Goal: Task Accomplishment & Management: Manage account settings

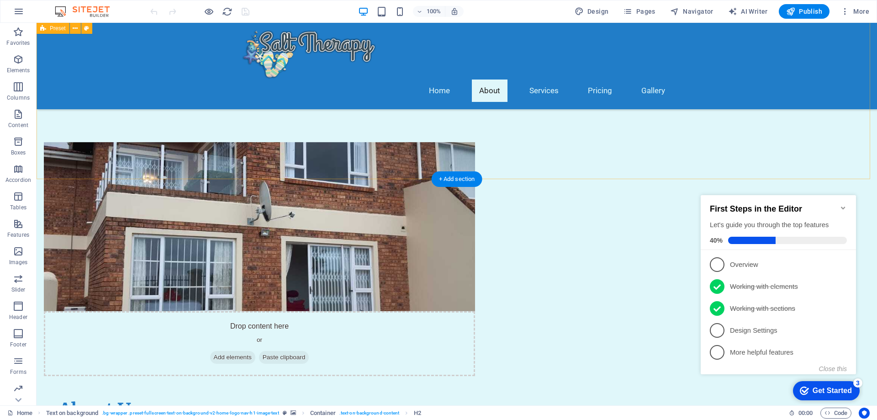
scroll to position [320, 0]
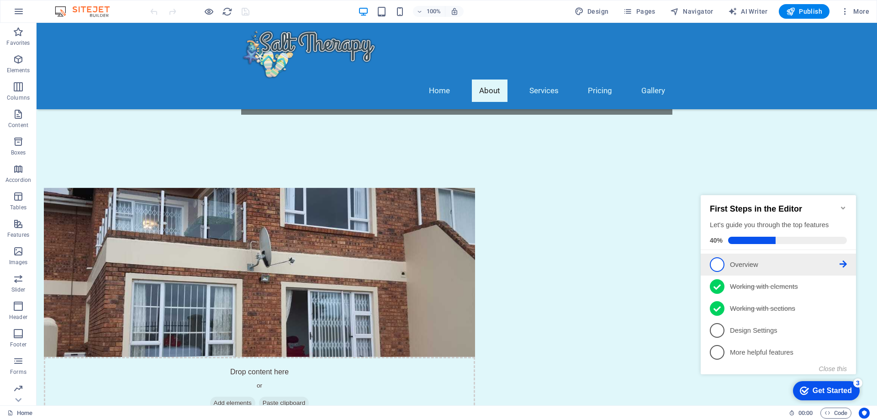
click at [784, 265] on p "Overview - incomplete" at bounding box center [785, 265] width 110 height 10
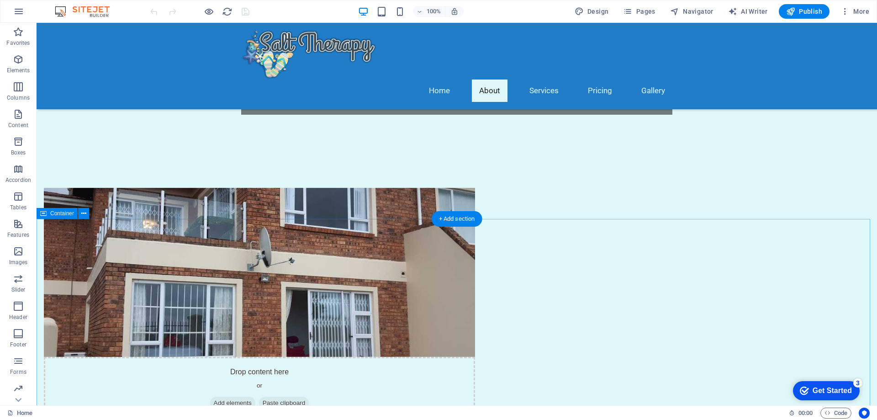
scroll to position [0, 0]
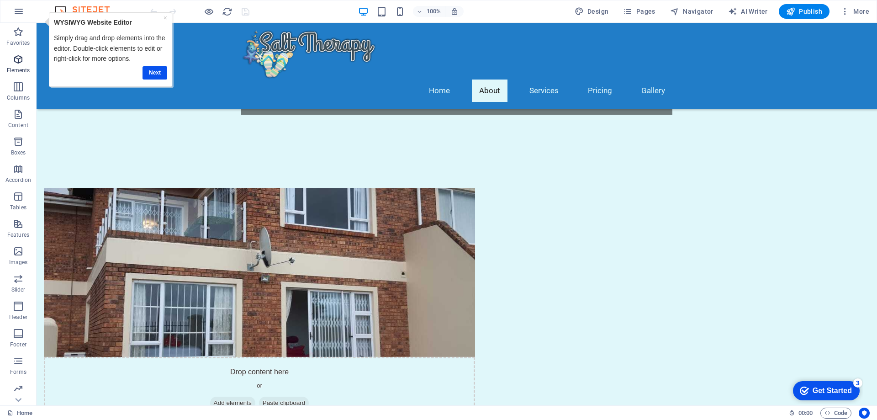
click at [18, 56] on icon "button" at bounding box center [18, 59] width 11 height 11
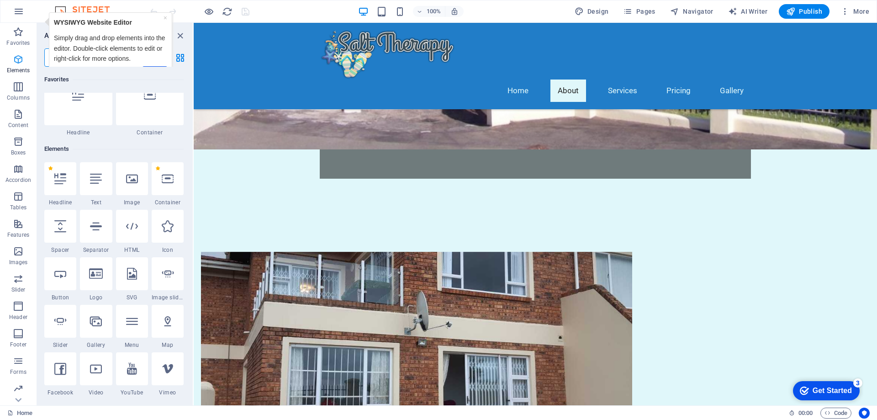
scroll to position [97, 0]
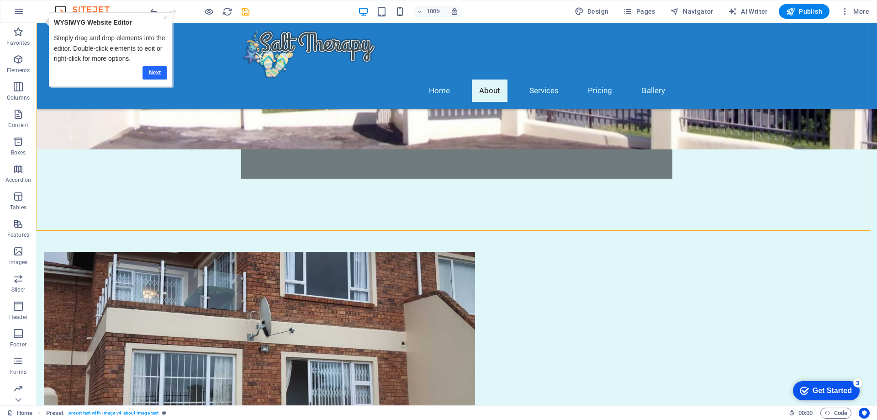
click at [153, 72] on link "Next" at bounding box center [155, 72] width 25 height 13
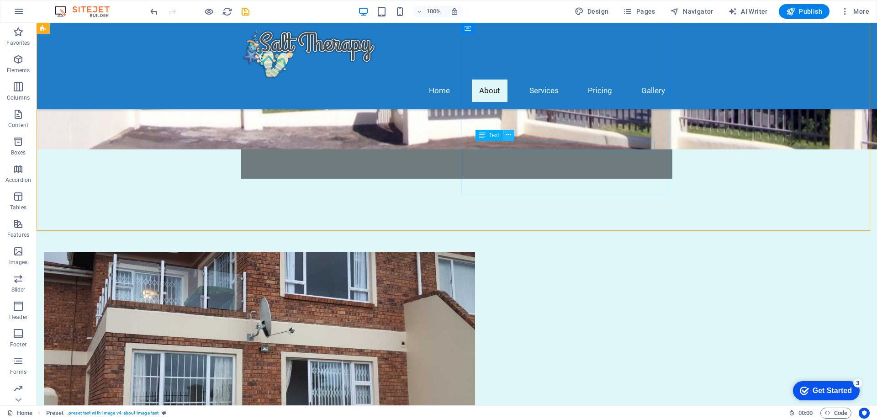
click at [510, 132] on icon at bounding box center [508, 135] width 5 height 10
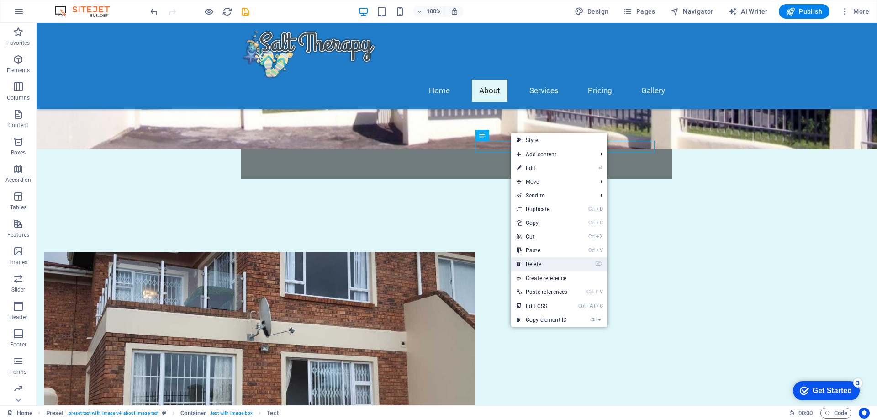
click at [527, 264] on link "⌦ Delete" at bounding box center [542, 264] width 62 height 14
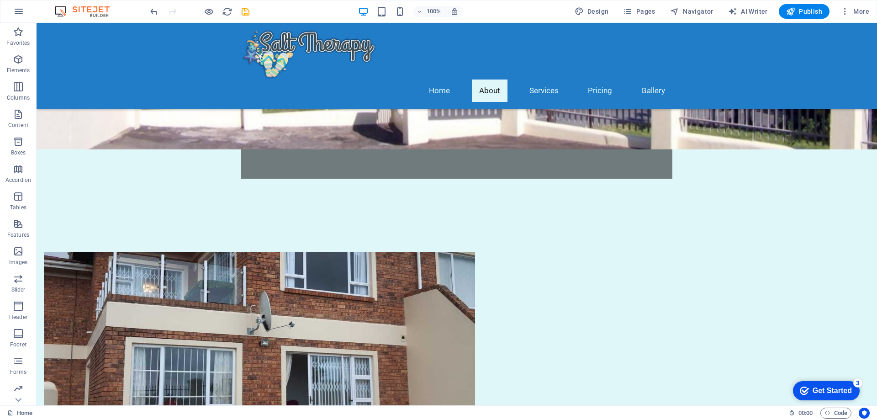
click at [831, 384] on div "checkmark Get Started 3" at bounding box center [826, 390] width 67 height 19
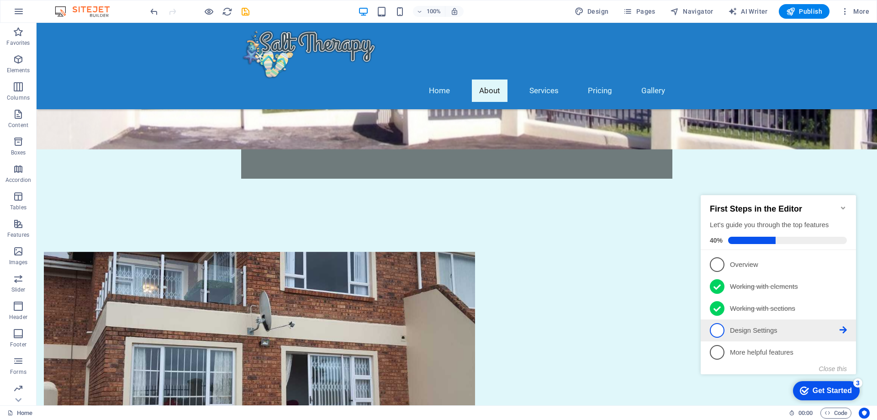
click at [845, 268] on icon at bounding box center [843, 263] width 7 height 7
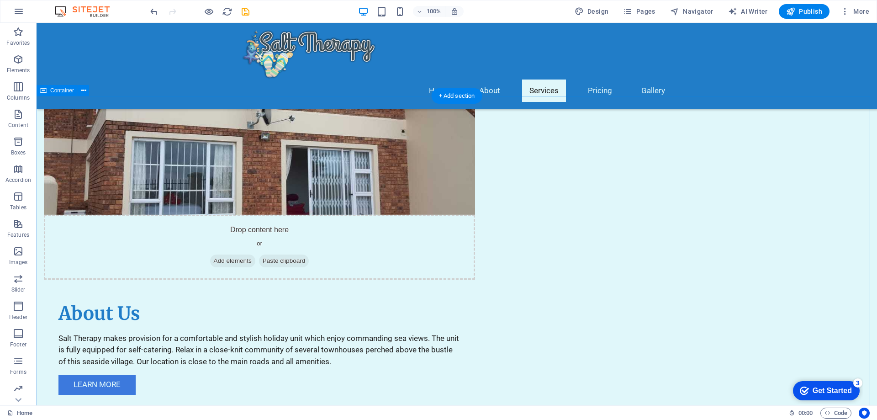
scroll to position [548, 0]
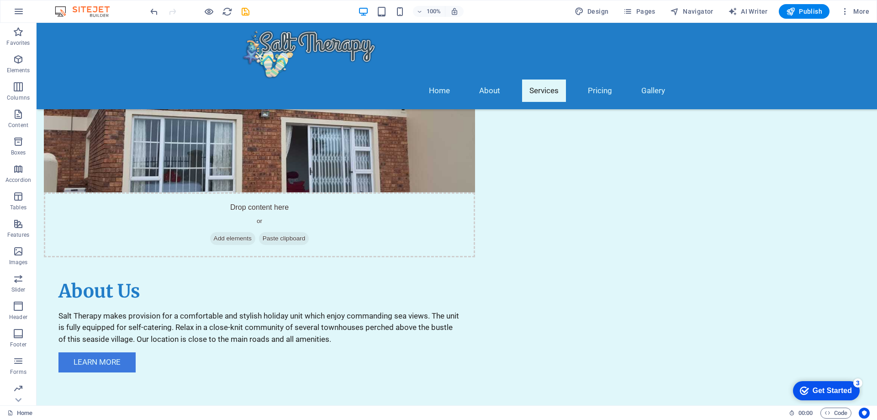
click at [835, 393] on div "Get Started" at bounding box center [832, 390] width 39 height 8
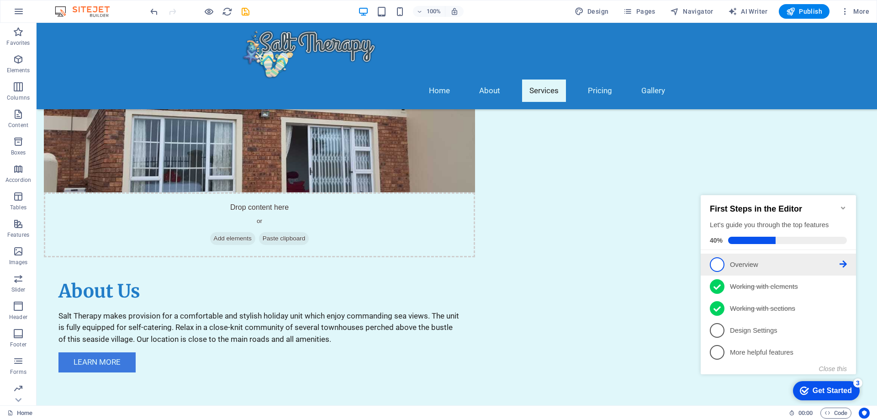
click at [718, 261] on span "1" at bounding box center [717, 264] width 15 height 15
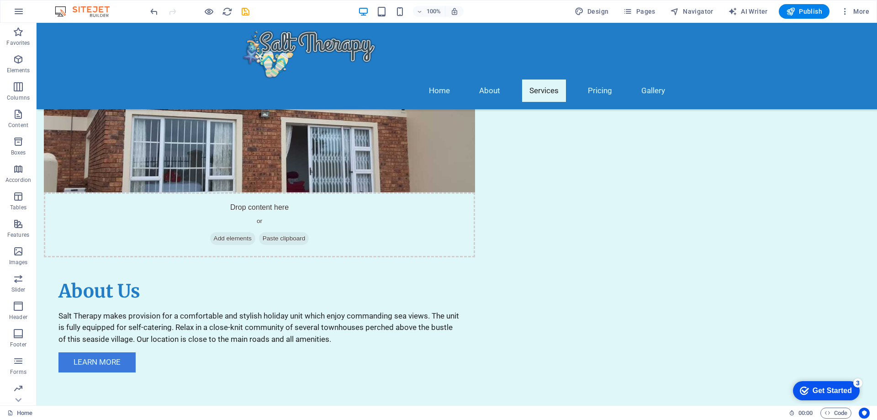
scroll to position [0, 0]
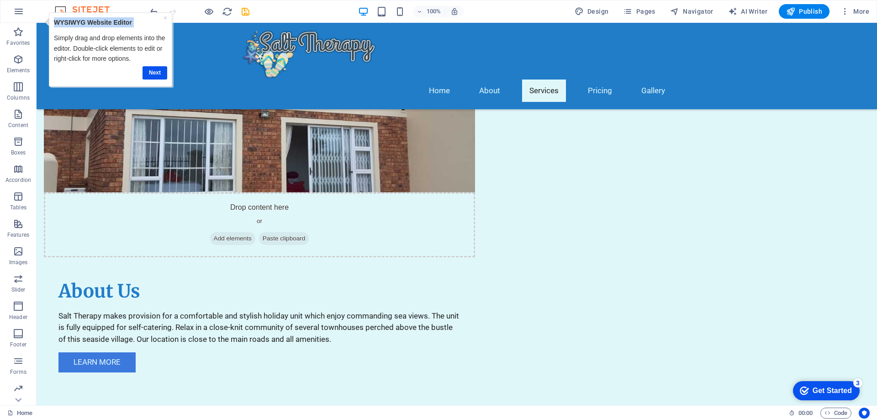
drag, startPoint x: 51, startPoint y: 17, endPoint x: 54, endPoint y: 32, distance: 15.9
click at [54, 32] on div "× WYSIWYG Website Editor Simply drag and drop elements into the editor. Double-…" at bounding box center [110, 49] width 123 height 74
click at [91, 44] on p "Simply drag and drop elements into the editor. Double-click elements to edit or…" at bounding box center [110, 48] width 113 height 31
click at [148, 72] on link "Next" at bounding box center [155, 72] width 25 height 13
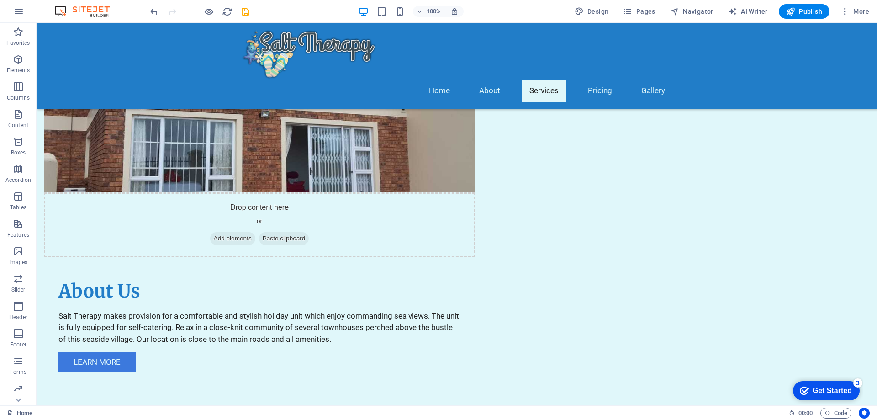
click at [844, 384] on div "checkmark Get Started 3" at bounding box center [826, 390] width 67 height 19
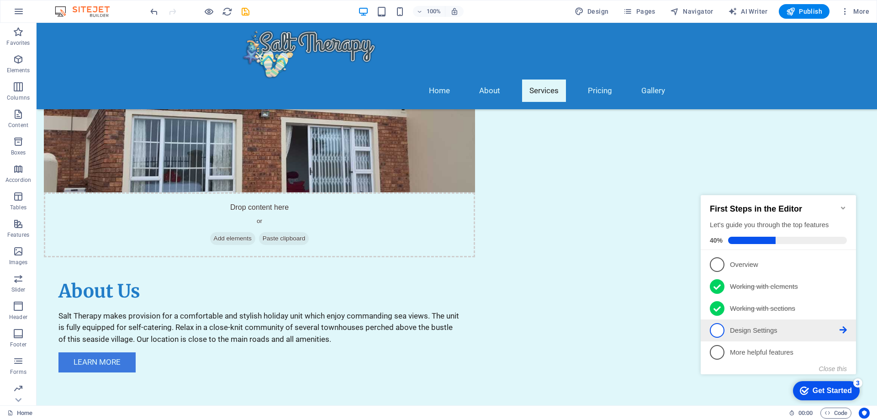
click at [776, 327] on p "Design Settings - incomplete" at bounding box center [785, 331] width 110 height 10
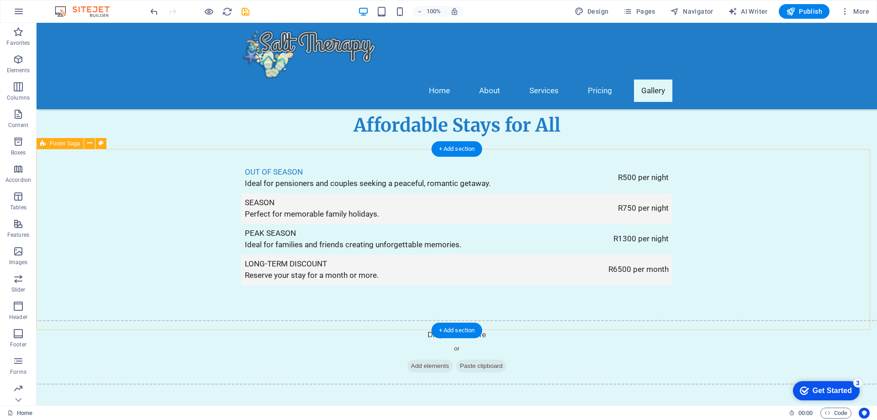
scroll to position [1553, 0]
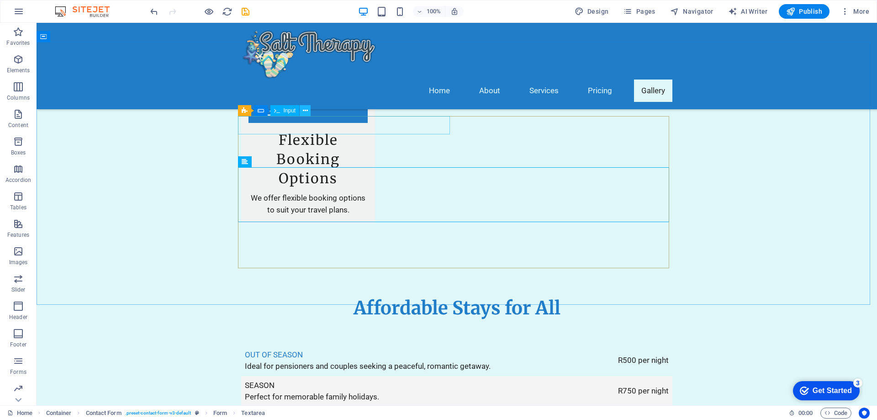
click at [307, 111] on icon at bounding box center [305, 111] width 5 height 10
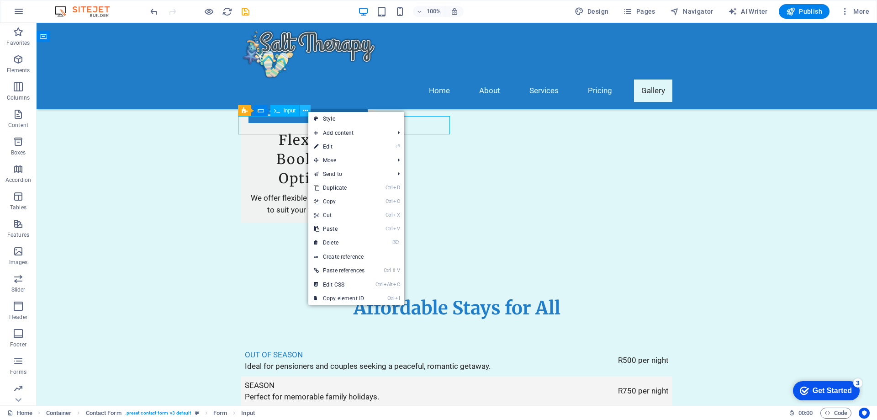
click at [307, 111] on icon at bounding box center [305, 111] width 5 height 10
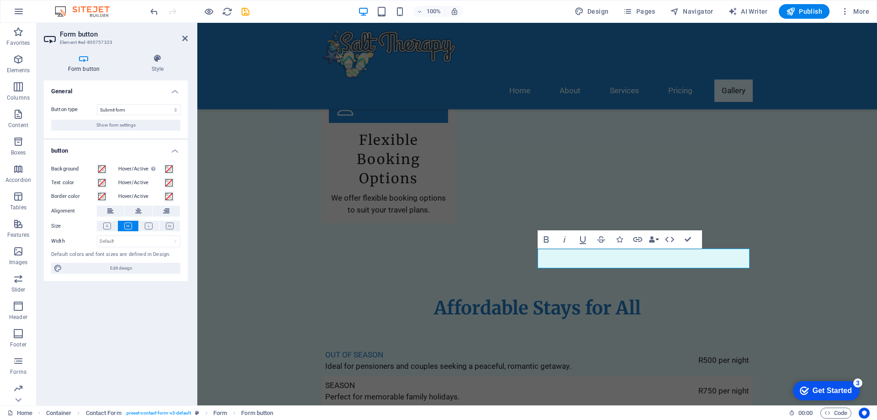
click at [81, 63] on icon at bounding box center [84, 58] width 80 height 9
click at [189, 39] on aside "Form button Element #ed-895757323 Form button Style General Button type Submit …" at bounding box center [117, 214] width 161 height 382
click at [185, 41] on icon at bounding box center [184, 38] width 5 height 7
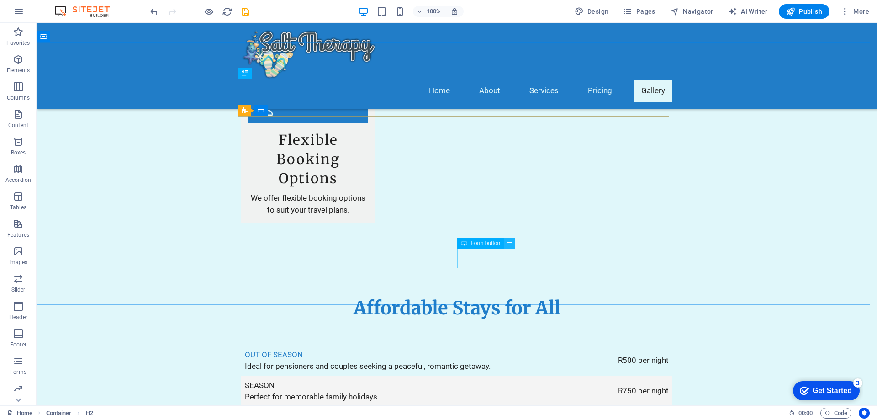
click at [509, 241] on icon at bounding box center [509, 243] width 5 height 10
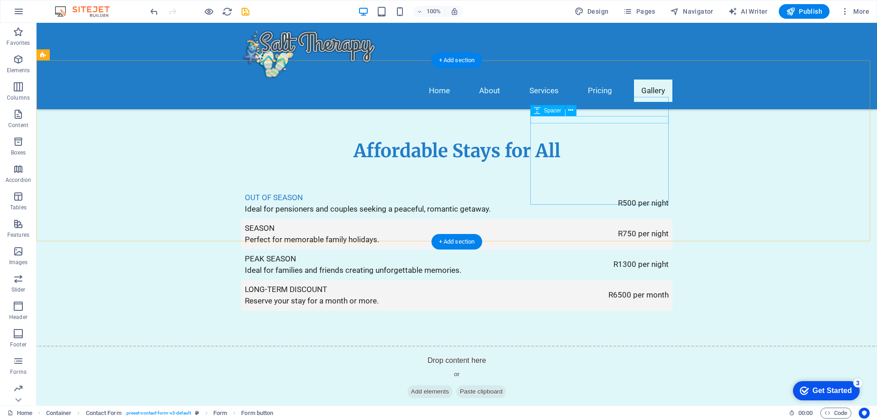
scroll to position [1810, 0]
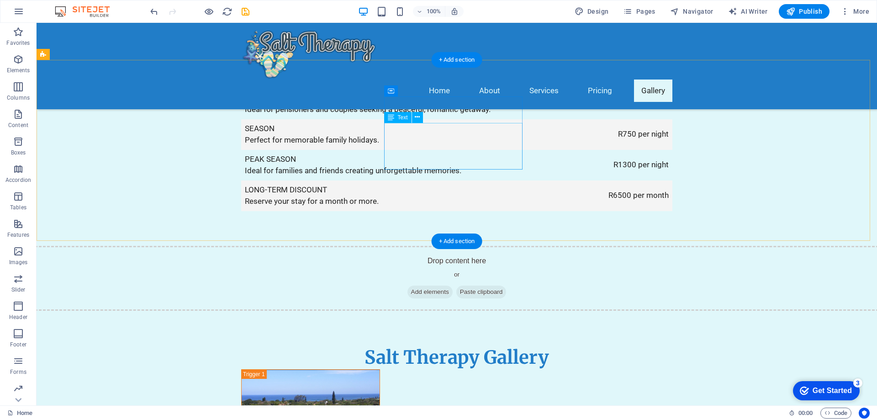
drag, startPoint x: 399, startPoint y: 139, endPoint x: 386, endPoint y: 137, distance: 13.8
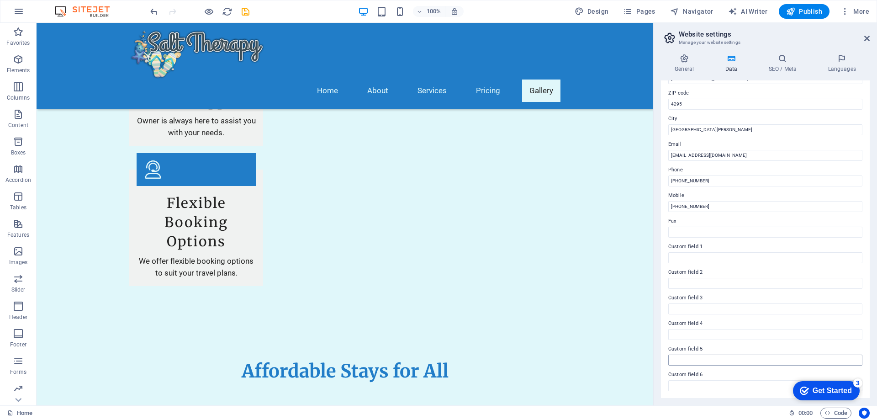
scroll to position [122, 0]
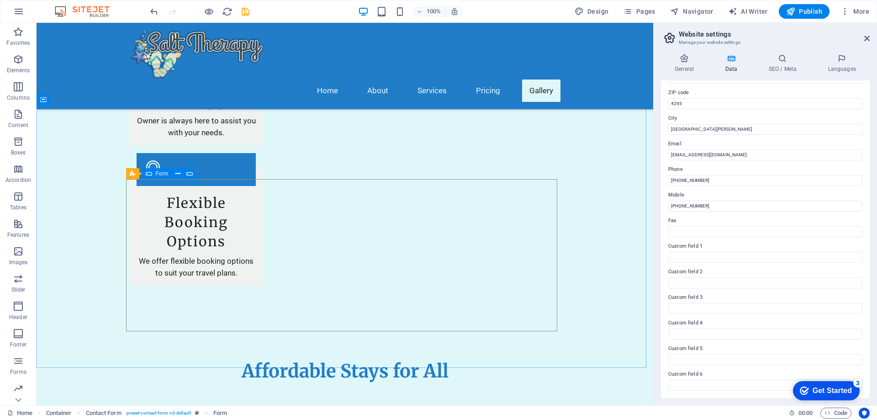
click at [164, 174] on span "Form" at bounding box center [162, 173] width 13 height 5
click at [177, 174] on icon at bounding box center [177, 174] width 5 height 10
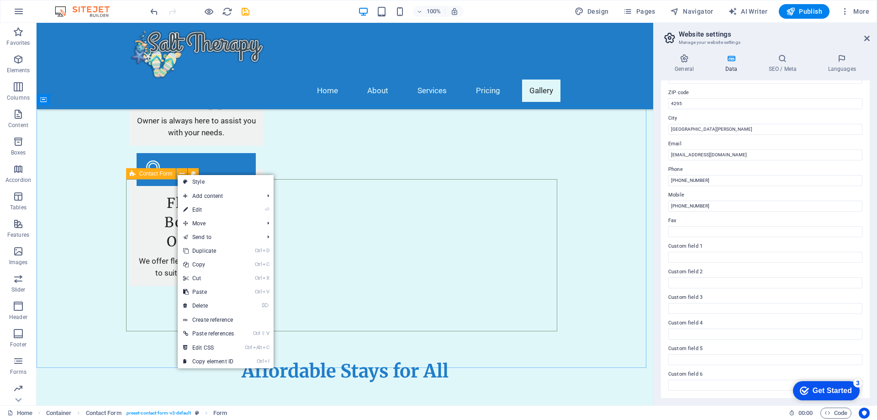
click at [133, 176] on icon at bounding box center [133, 173] width 6 height 11
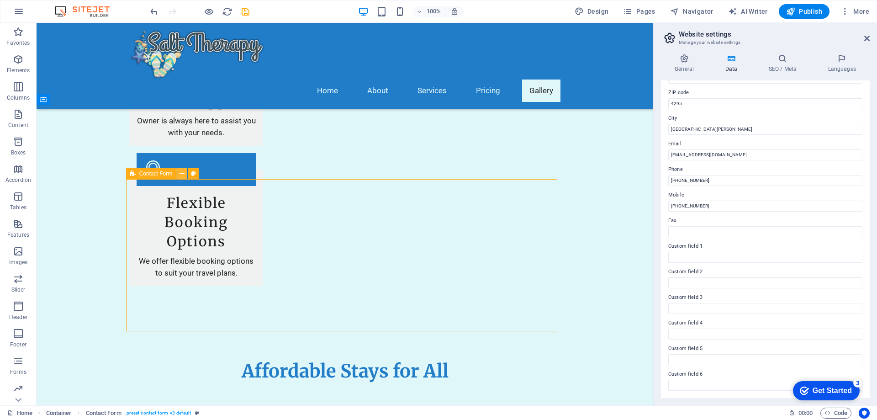
click at [181, 177] on icon at bounding box center [182, 174] width 5 height 10
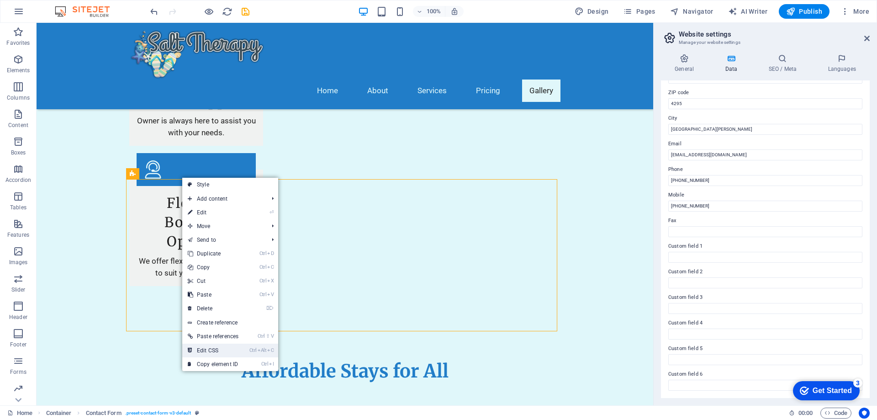
click at [237, 347] on link "Ctrl Alt C Edit CSS" at bounding box center [213, 350] width 62 height 14
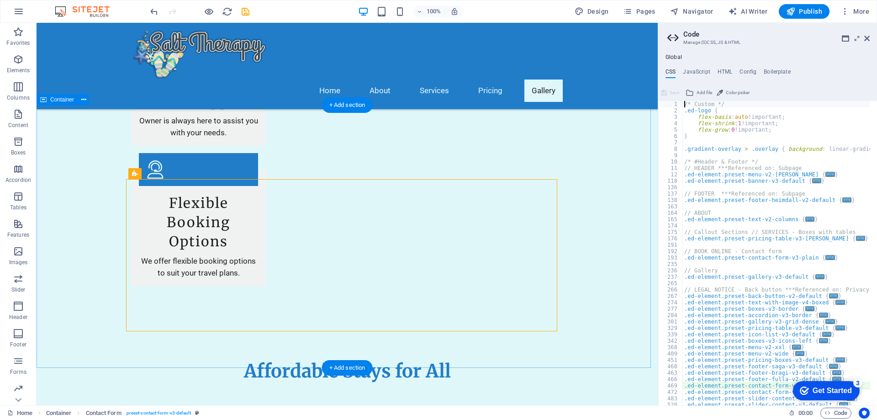
type textarea "@include contact-form-v3;"
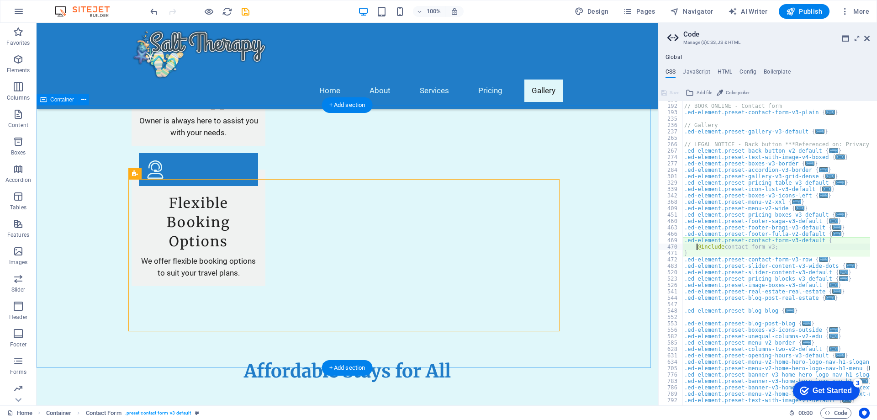
scroll to position [146, 0]
click at [867, 37] on icon at bounding box center [866, 38] width 5 height 7
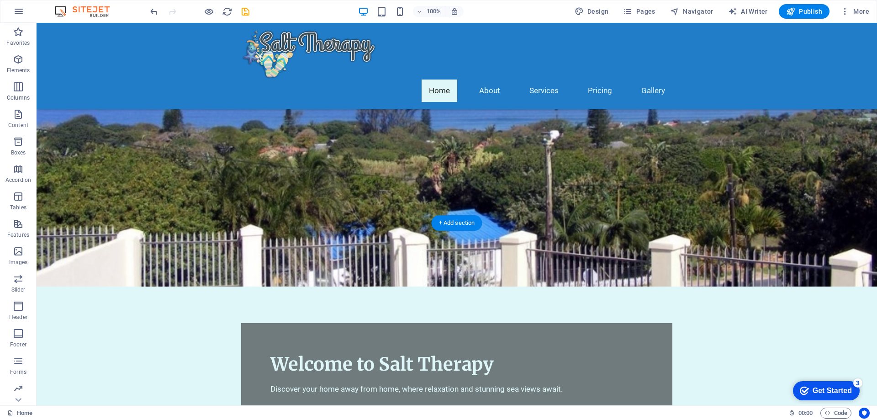
scroll to position [0, 0]
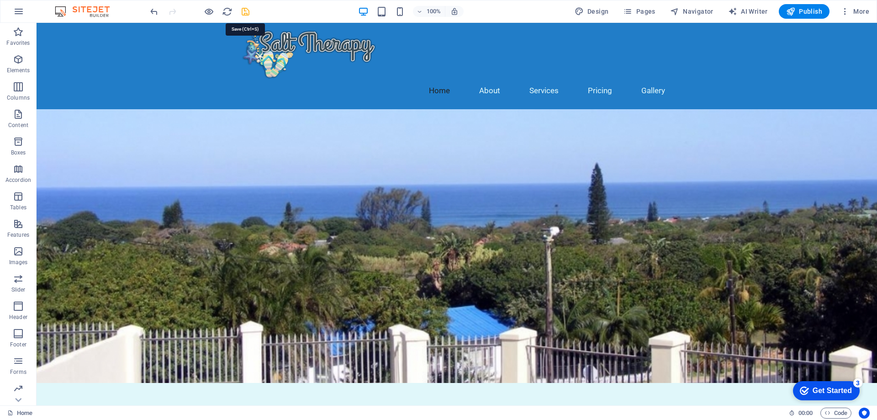
click at [243, 10] on icon "save" at bounding box center [245, 11] width 11 height 11
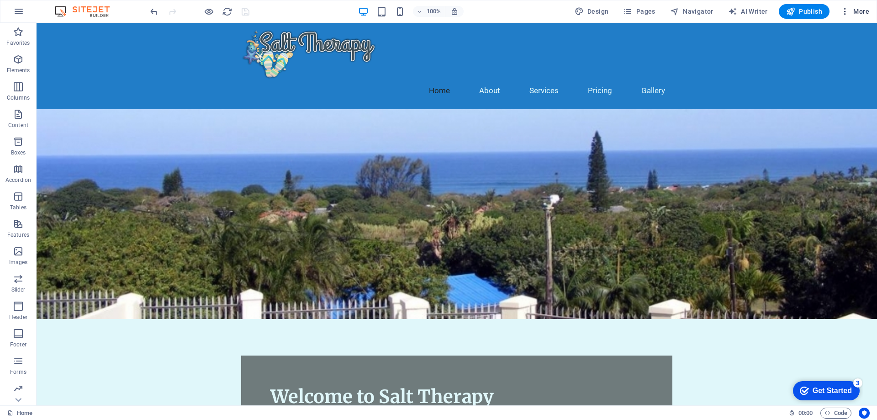
click at [855, 7] on span "More" at bounding box center [854, 11] width 29 height 9
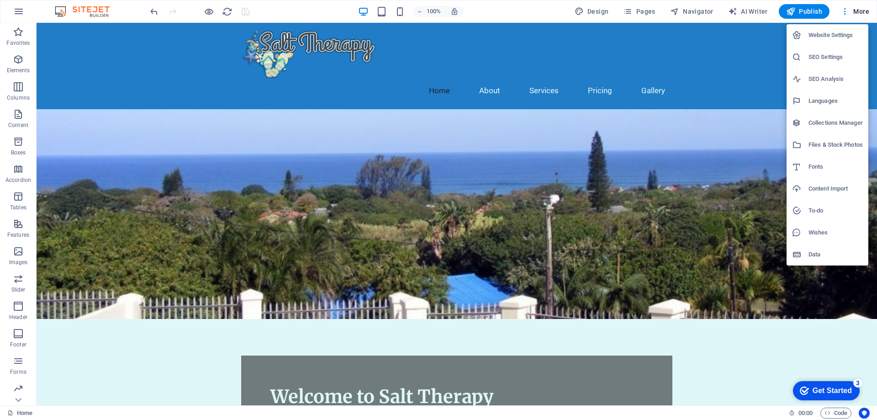
click at [838, 29] on li "Website Settings" at bounding box center [828, 35] width 82 height 22
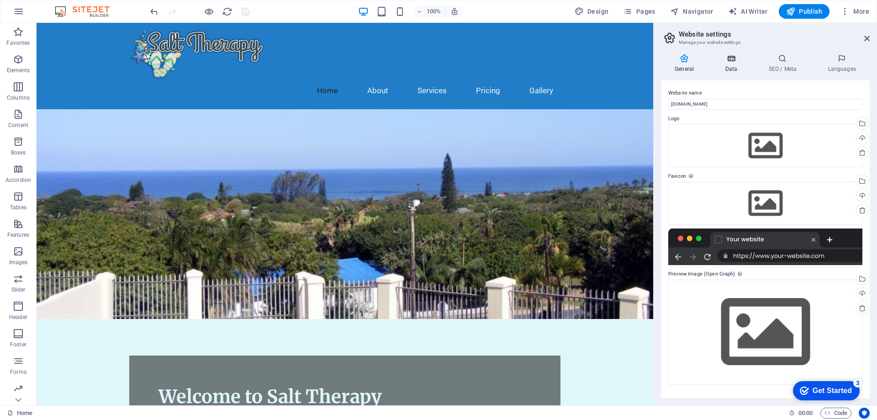
click at [734, 63] on h4 "Data" at bounding box center [732, 63] width 43 height 19
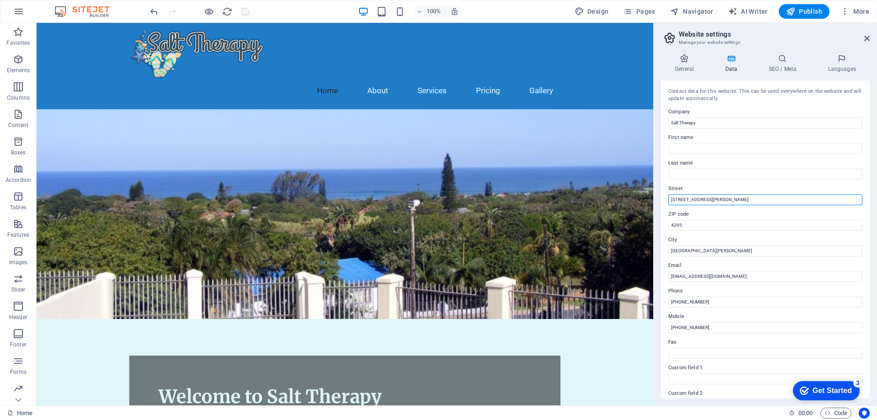
click at [719, 199] on input "[STREET_ADDRESS][PERSON_NAME]" at bounding box center [765, 199] width 194 height 11
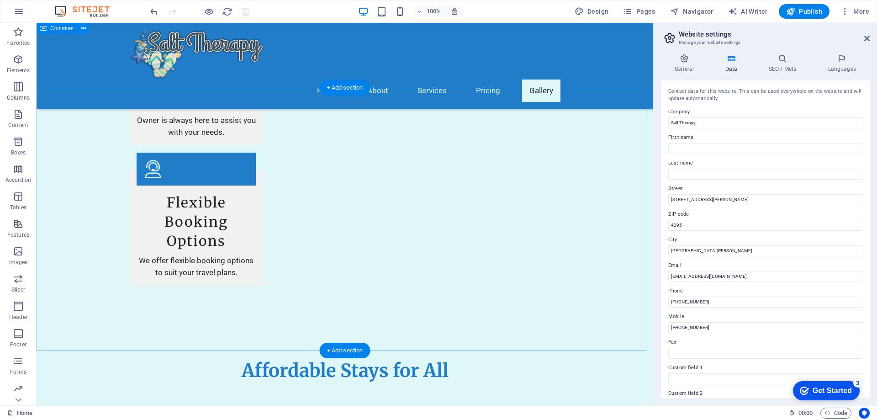
scroll to position [1490, 0]
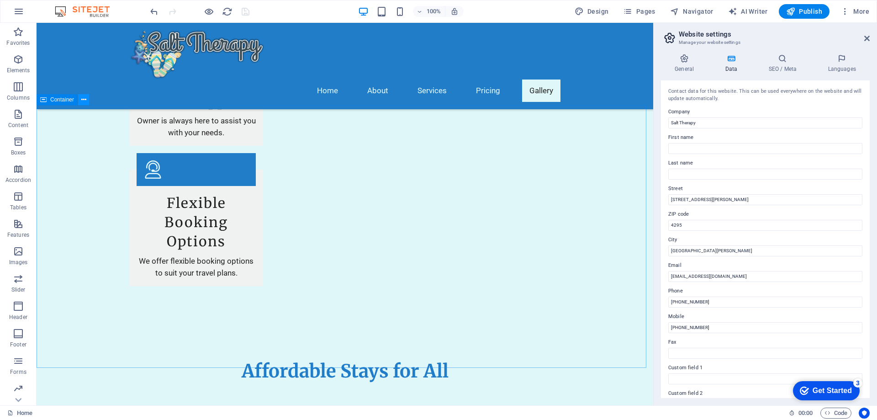
click at [82, 101] on icon at bounding box center [83, 100] width 5 height 10
click at [48, 100] on div "Container" at bounding box center [57, 99] width 41 height 11
click at [866, 37] on icon at bounding box center [866, 38] width 5 height 7
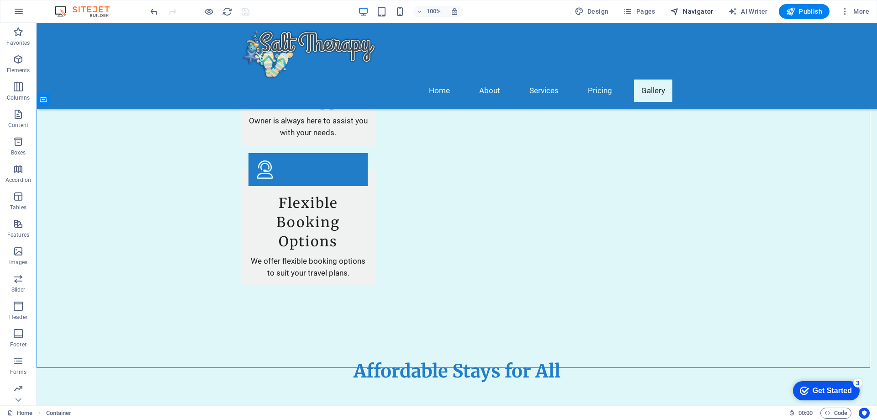
click at [700, 12] on span "Navigator" at bounding box center [691, 11] width 43 height 9
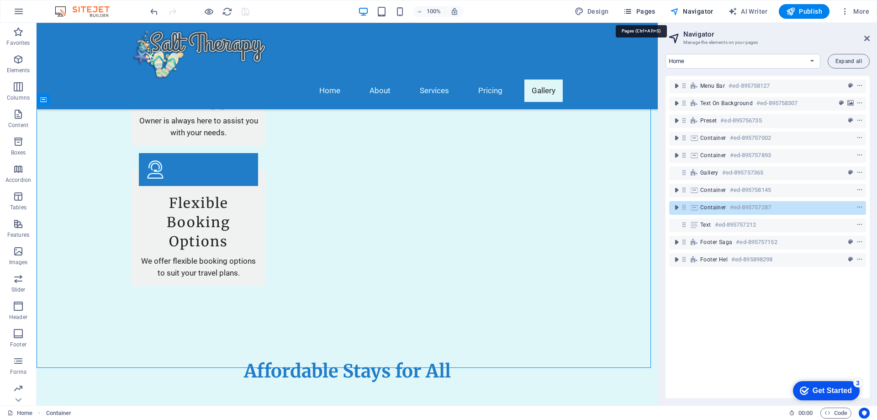
click at [645, 13] on span "Pages" at bounding box center [639, 11] width 32 height 9
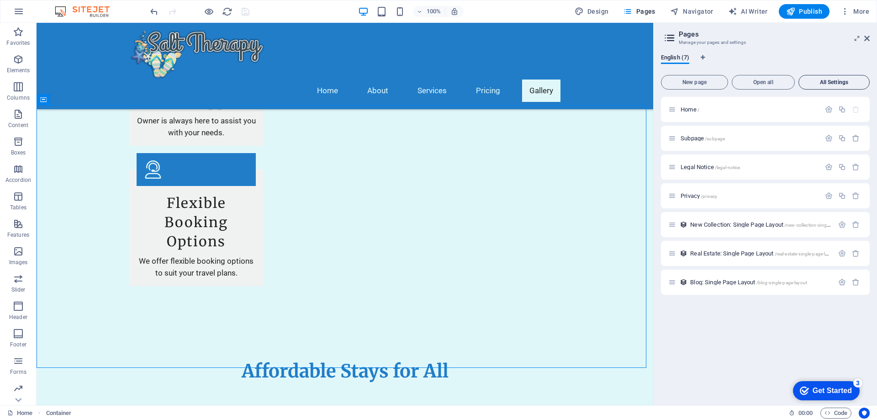
click at [822, 85] on span "All Settings" at bounding box center [834, 81] width 63 height 5
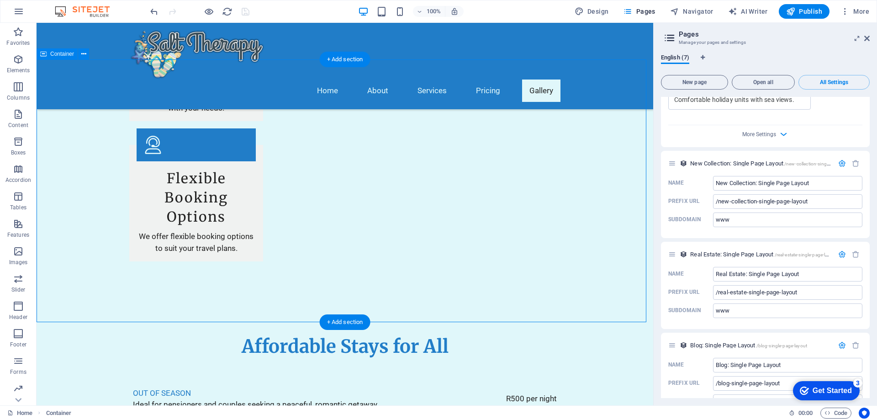
scroll to position [1536, 0]
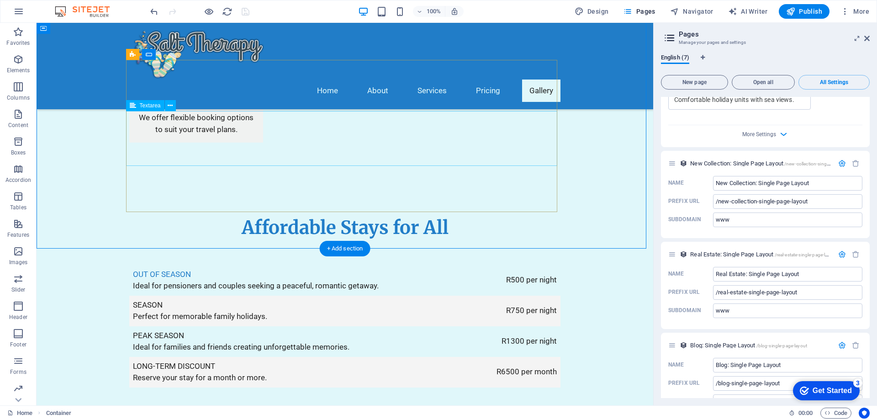
scroll to position [1581, 0]
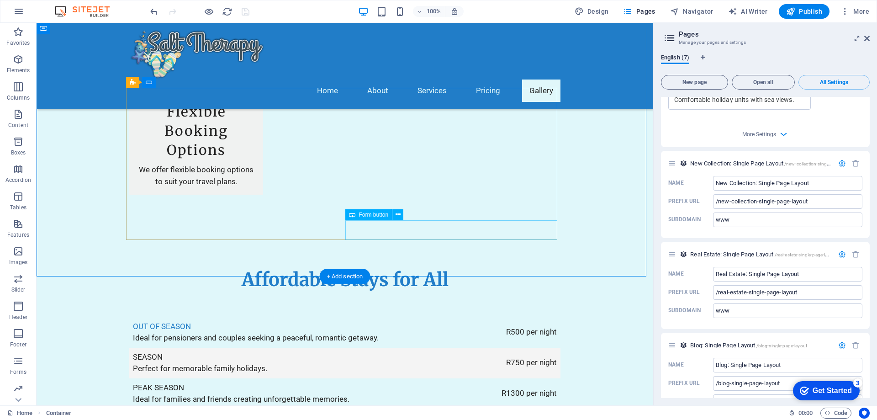
click at [398, 215] on icon at bounding box center [398, 215] width 5 height 10
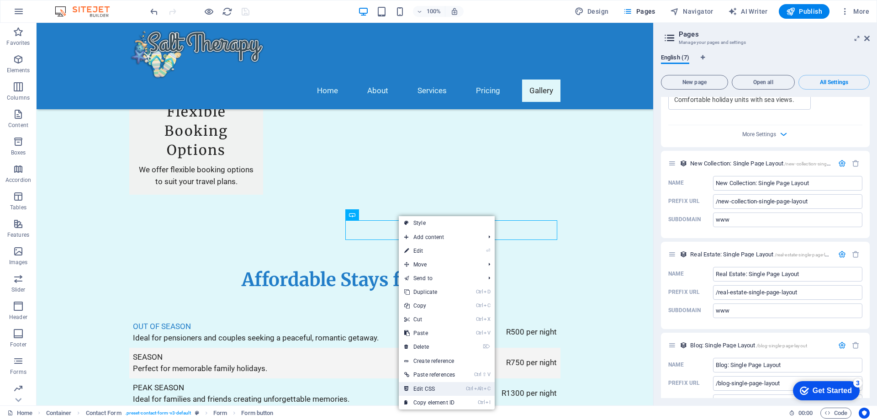
click at [423, 388] on link "Ctrl Alt C Edit CSS" at bounding box center [430, 389] width 62 height 14
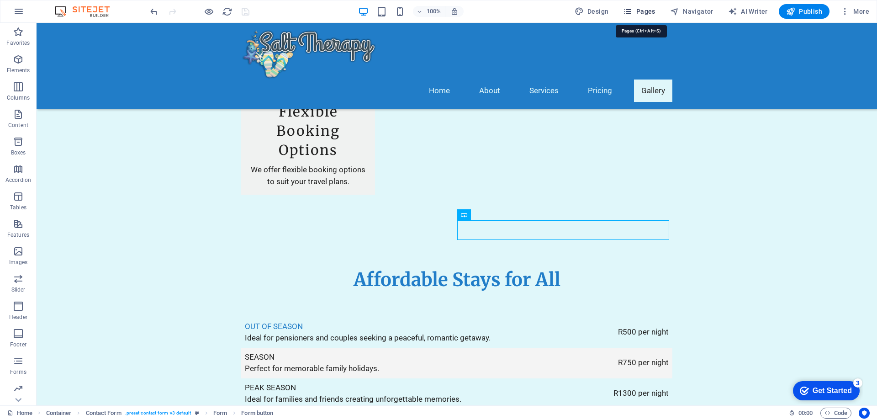
click at [639, 10] on span "Pages" at bounding box center [639, 11] width 32 height 9
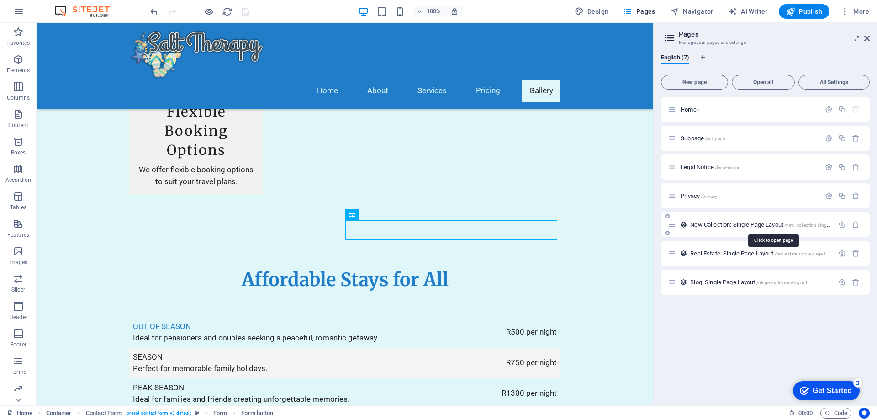
click at [718, 225] on span "New Collection: Single Page Layout /new-collection-single-page-layout" at bounding box center [772, 224] width 165 height 7
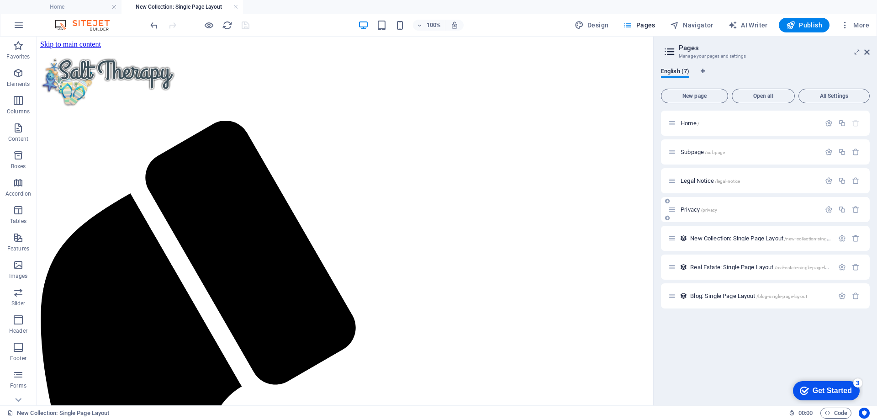
scroll to position [0, 0]
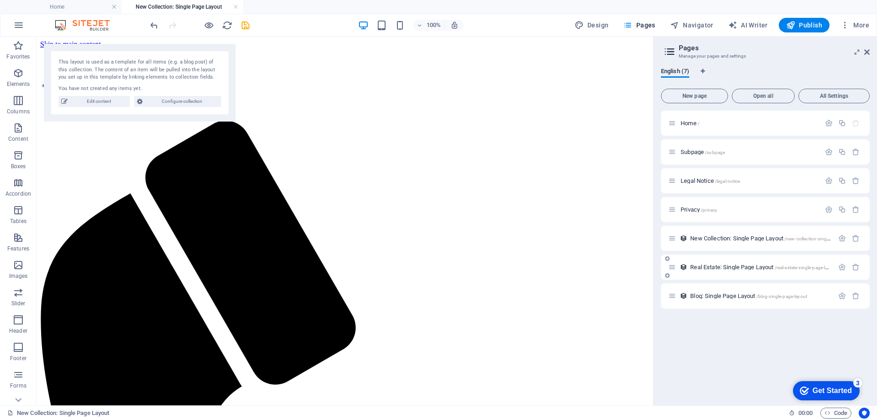
click at [704, 267] on span "Real Estate: Single Page Layout /real-estate-single-page-layout" at bounding box center [763, 267] width 147 height 7
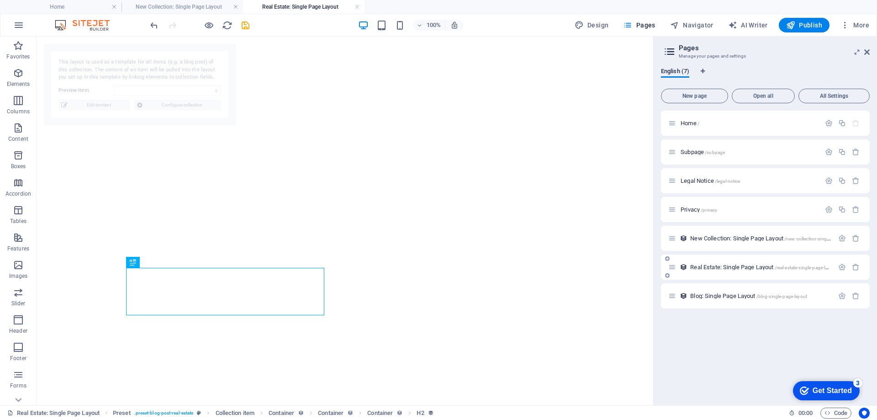
select select "68b5a2f6aee889e0fd00eef6"
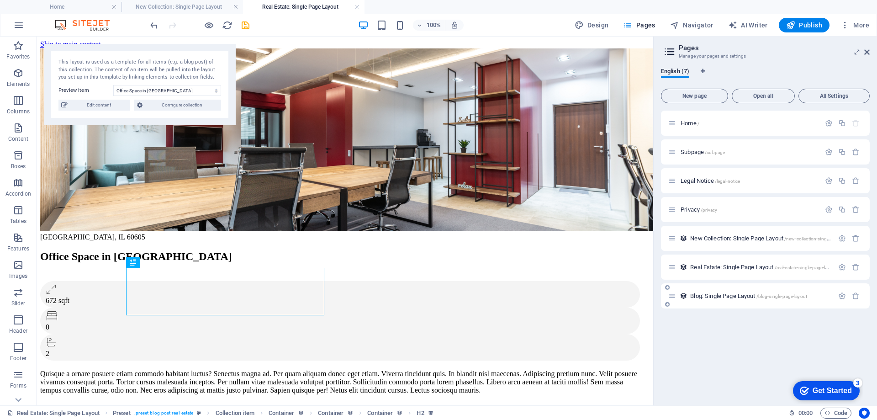
click at [708, 296] on span "Blog: Single Page Layout /blog-single-page-layout" at bounding box center [748, 295] width 117 height 7
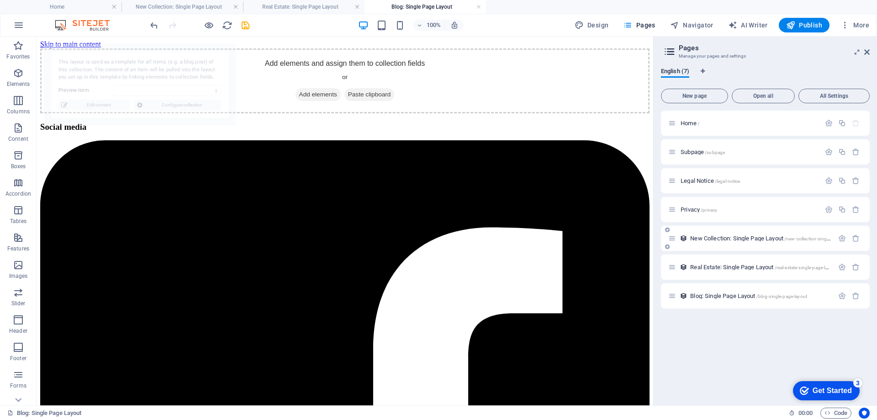
select select "68b5a2f5aee889e0fd00eeed"
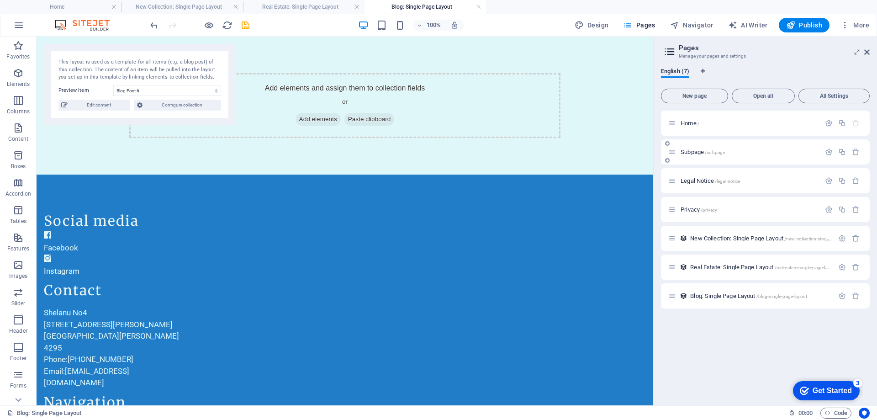
click at [710, 156] on div "Subpage /subpage" at bounding box center [744, 152] width 152 height 11
click at [689, 152] on span "Subpage /subpage" at bounding box center [703, 151] width 44 height 7
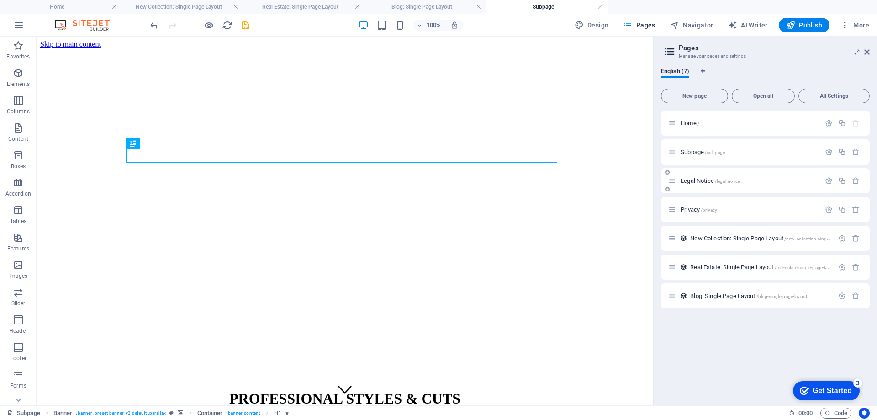
click at [705, 179] on span "Legal Notice /legal-notice" at bounding box center [710, 180] width 59 height 7
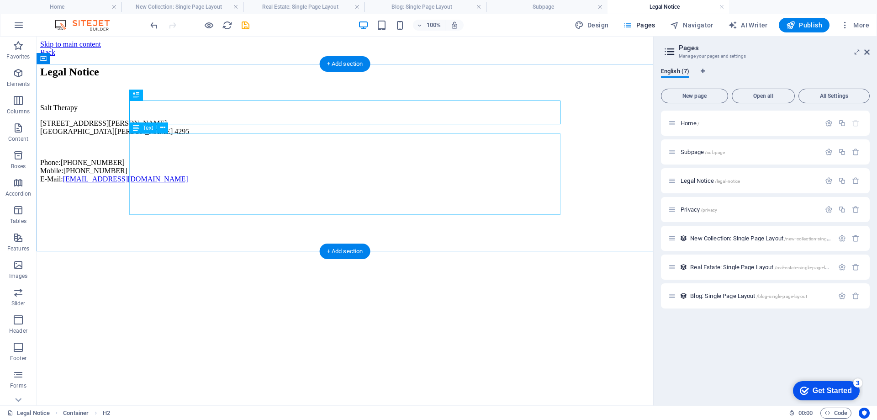
click at [144, 150] on div "Salt Therapy [STREET_ADDRESS][PERSON_NAME][PERSON_NAME] Phone: [PHONE_NUMBER] M…" at bounding box center [344, 143] width 609 height 79
click at [175, 145] on div "Salt Therapy [STREET_ADDRESS][PERSON_NAME][PERSON_NAME] Phone: [PHONE_NUMBER] M…" at bounding box center [344, 143] width 609 height 79
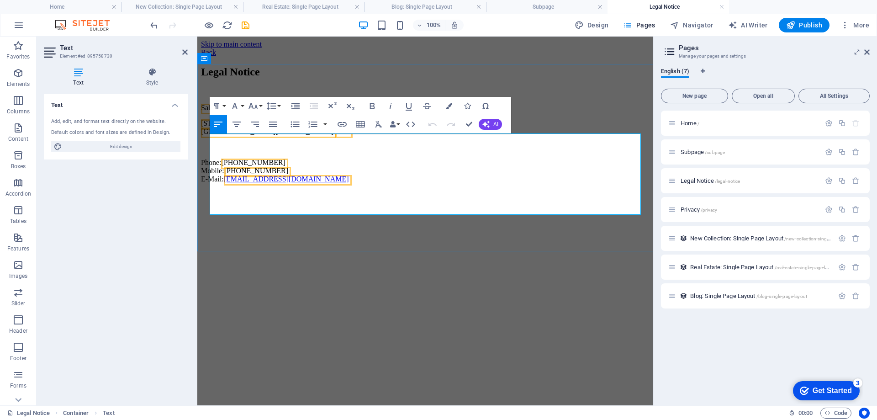
click at [211, 127] on span "[STREET_ADDRESS][PERSON_NAME]" at bounding box center [264, 123] width 127 height 8
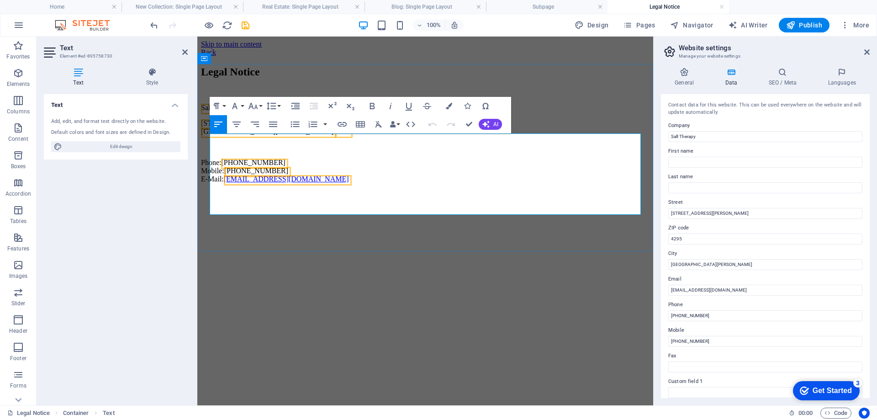
click at [260, 112] on p "Salt Therapy" at bounding box center [425, 108] width 449 height 8
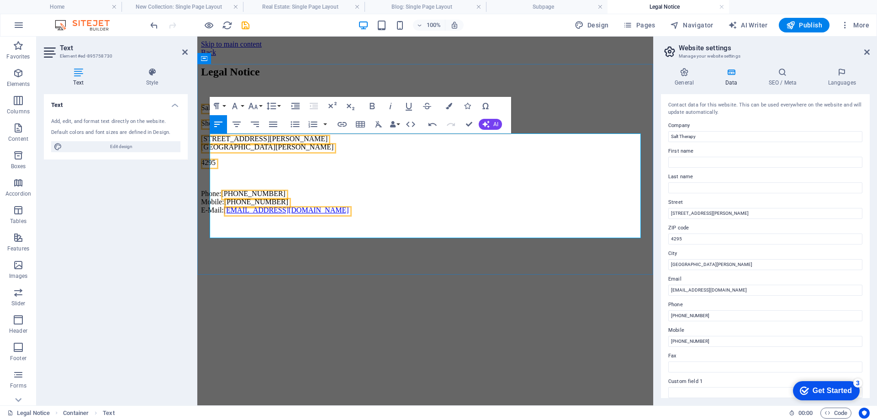
click at [303, 214] on p "Phone: [PHONE_NUMBER] Mobile: [PHONE_NUMBER] E-Mail: [EMAIL_ADDRESS][DOMAIN_NAM…" at bounding box center [425, 202] width 449 height 25
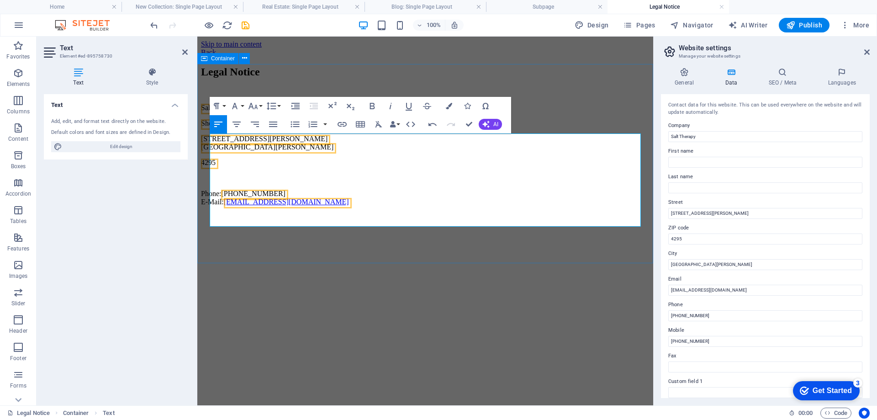
click at [613, 90] on div "Legal Notice Salt Therapy Shelanu [STREET_ADDRESS][PERSON_NAME][PERSON_NAME] Ph…" at bounding box center [425, 136] width 449 height 140
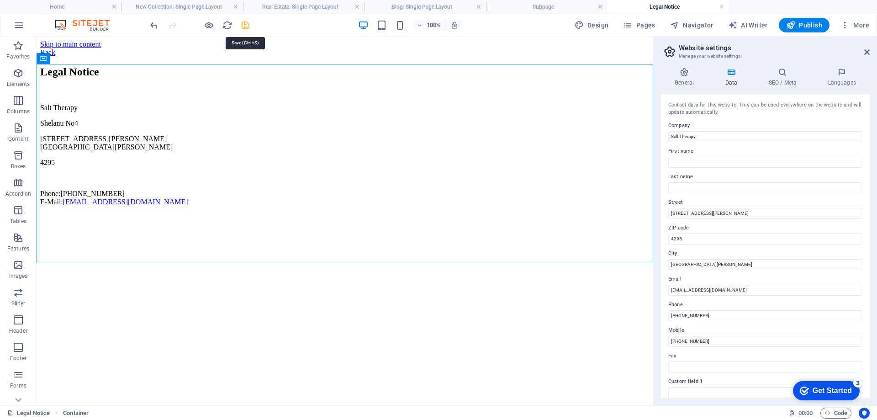
click at [248, 25] on icon "save" at bounding box center [245, 25] width 11 height 11
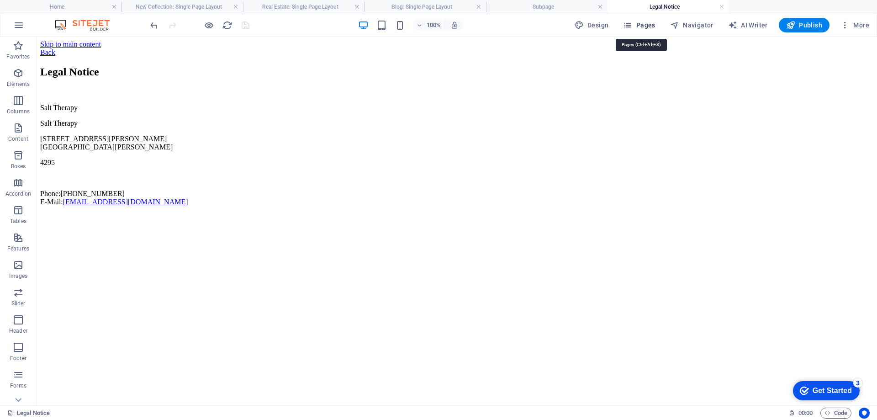
click at [643, 25] on span "Pages" at bounding box center [639, 25] width 32 height 9
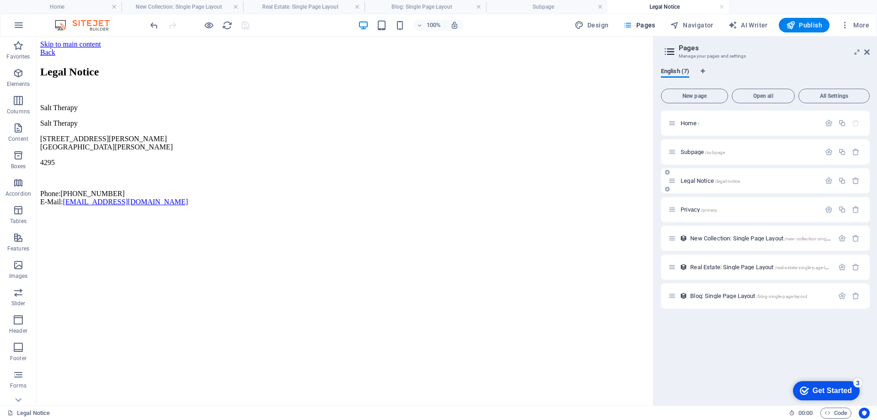
click at [699, 177] on div "Legal Notice /legal-notice" at bounding box center [744, 180] width 152 height 11
click at [683, 211] on span "Privacy /privacy" at bounding box center [699, 209] width 37 height 7
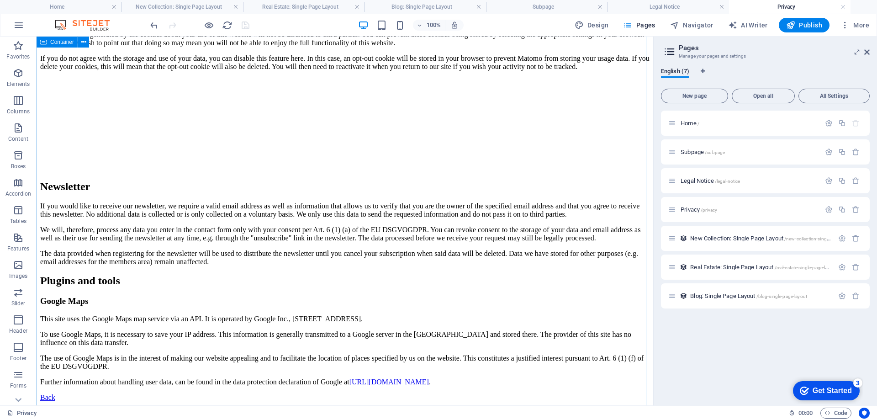
scroll to position [2604, 0]
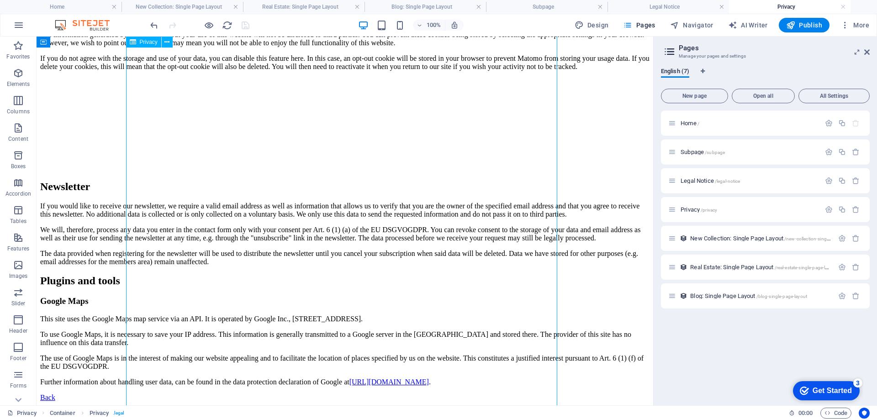
drag, startPoint x: 213, startPoint y: 246, endPoint x: 144, endPoint y: 162, distance: 108.7
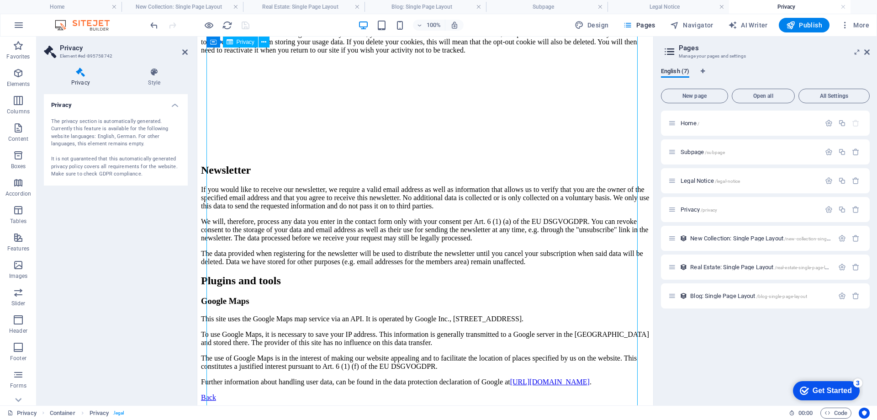
drag, startPoint x: 208, startPoint y: 94, endPoint x: 270, endPoint y: 153, distance: 85.6
drag, startPoint x: 293, startPoint y: 247, endPoint x: 229, endPoint y: 131, distance: 132.9
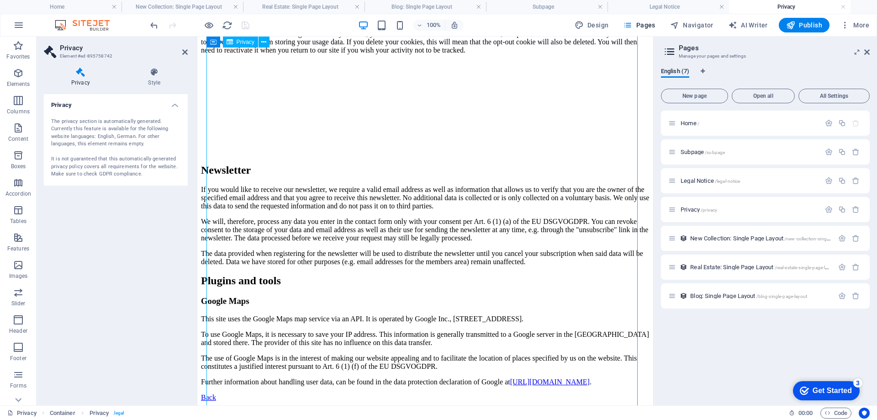
click at [156, 74] on icon at bounding box center [154, 72] width 67 height 9
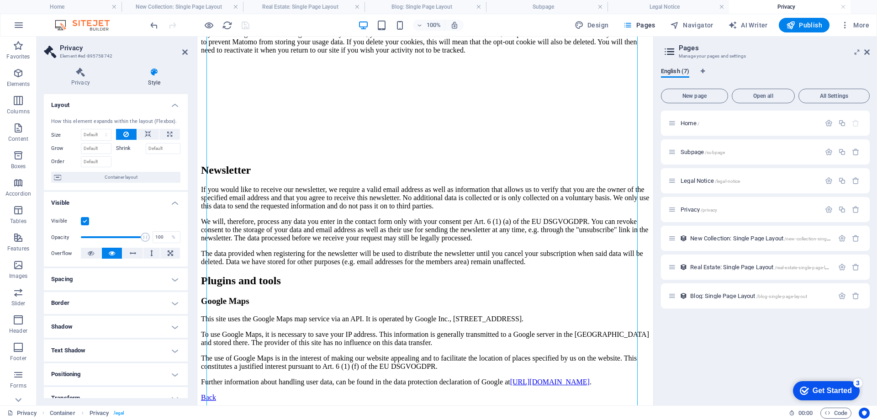
click at [156, 74] on icon at bounding box center [154, 72] width 67 height 9
click at [85, 75] on icon at bounding box center [81, 72] width 74 height 9
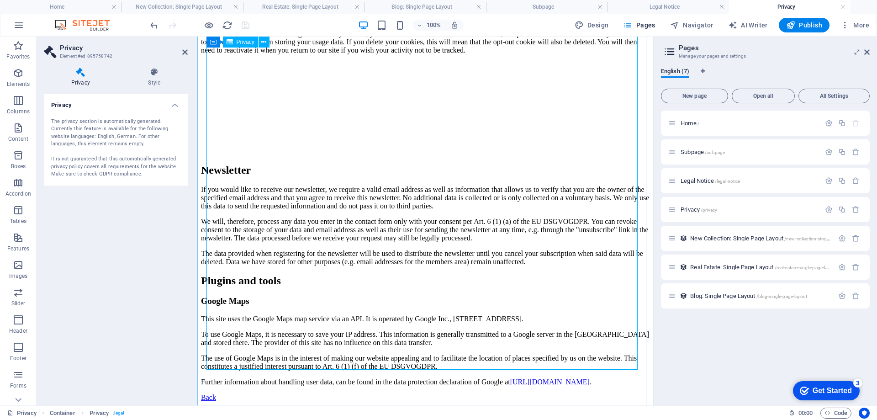
scroll to position [2701, 0]
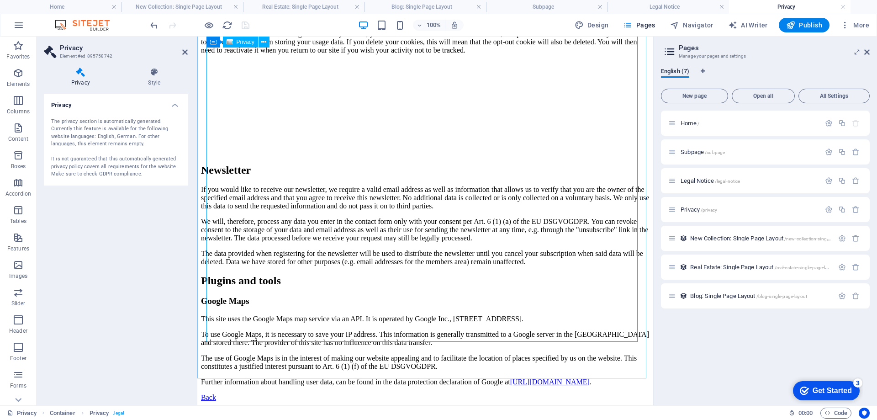
click at [264, 40] on icon at bounding box center [263, 42] width 5 height 10
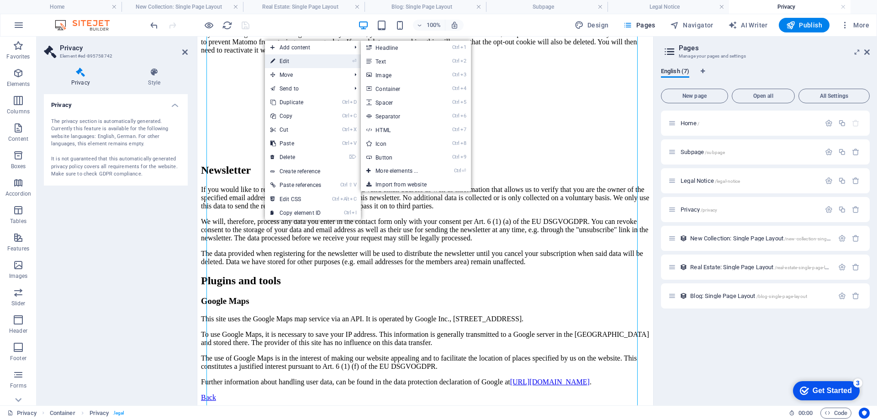
click at [280, 60] on link "⏎ Edit" at bounding box center [296, 61] width 62 height 14
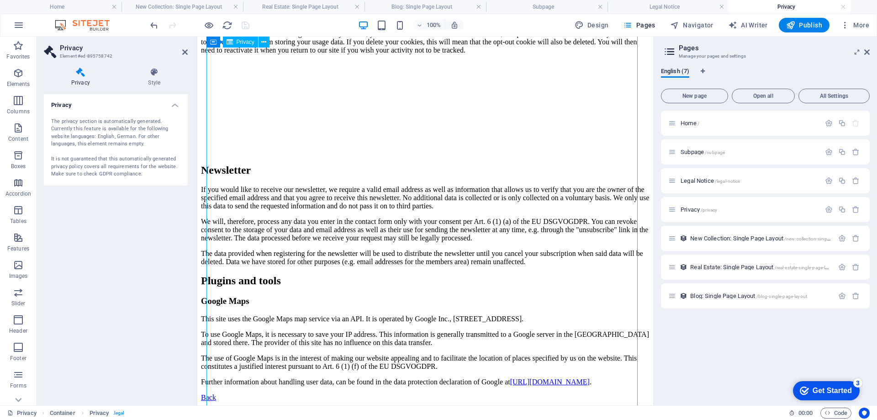
drag, startPoint x: 282, startPoint y: 171, endPoint x: 303, endPoint y: 116, distance: 58.3
drag, startPoint x: 299, startPoint y: 98, endPoint x: 343, endPoint y: 120, distance: 49.2
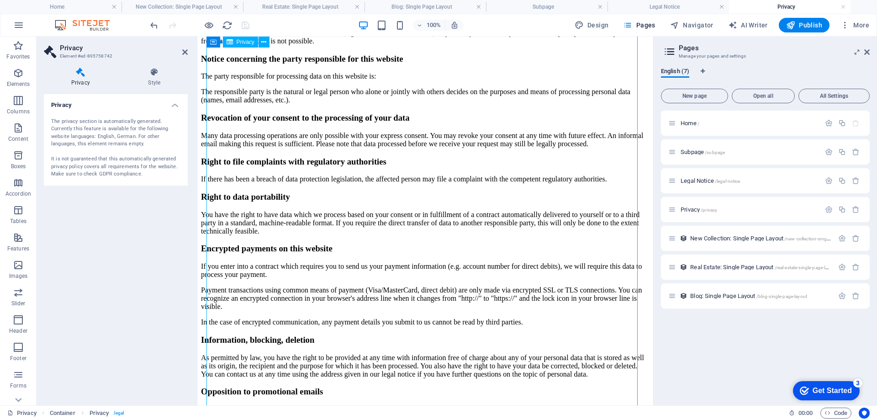
scroll to position [372, 0]
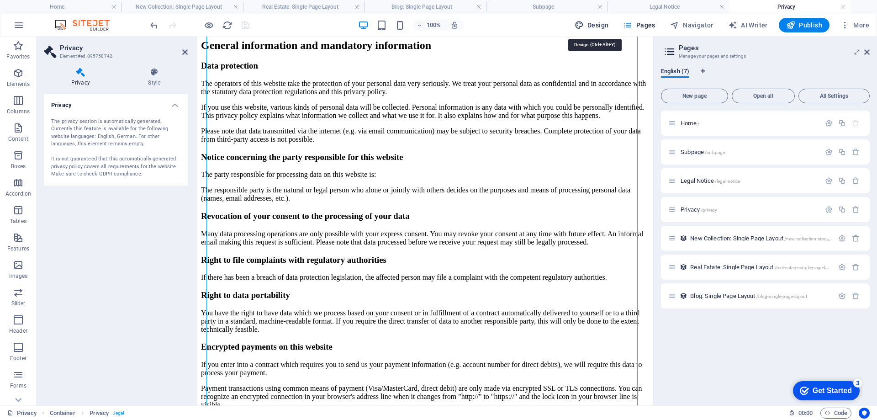
drag, startPoint x: 589, startPoint y: 27, endPoint x: 352, endPoint y: 50, distance: 237.8
click at [589, 27] on span "Design" at bounding box center [592, 25] width 34 height 9
select select "px"
select select "200"
select select "px"
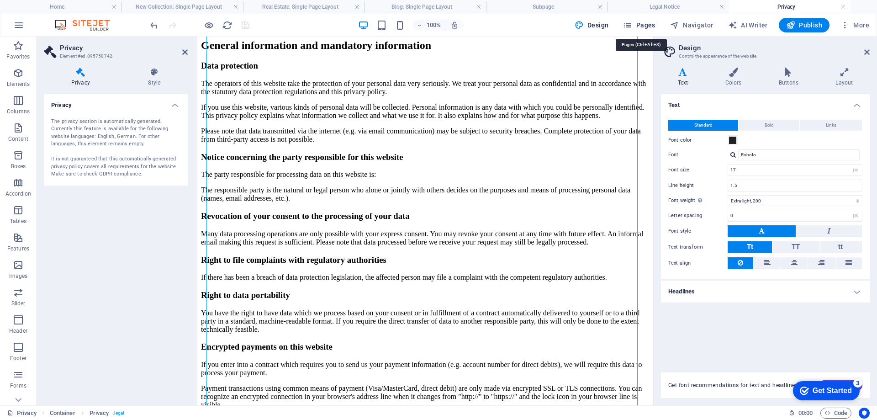
drag, startPoint x: 640, startPoint y: 21, endPoint x: 423, endPoint y: 4, distance: 217.6
click at [640, 21] on span "Pages" at bounding box center [639, 25] width 32 height 9
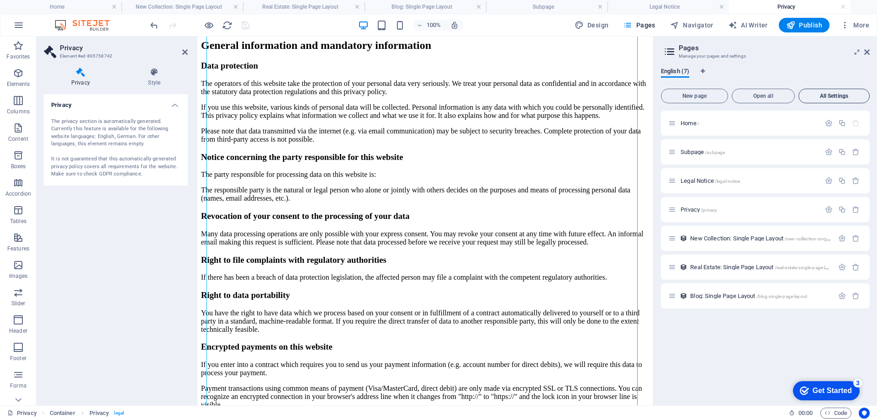
click at [844, 99] on span "All Settings" at bounding box center [834, 95] width 63 height 5
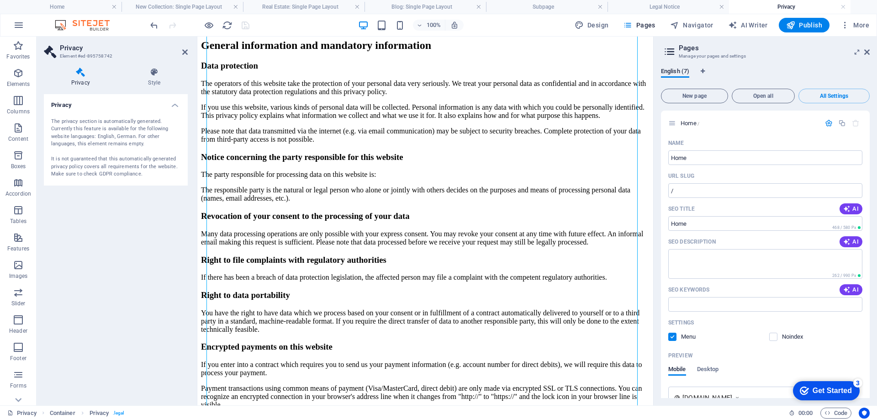
scroll to position [1514, 0]
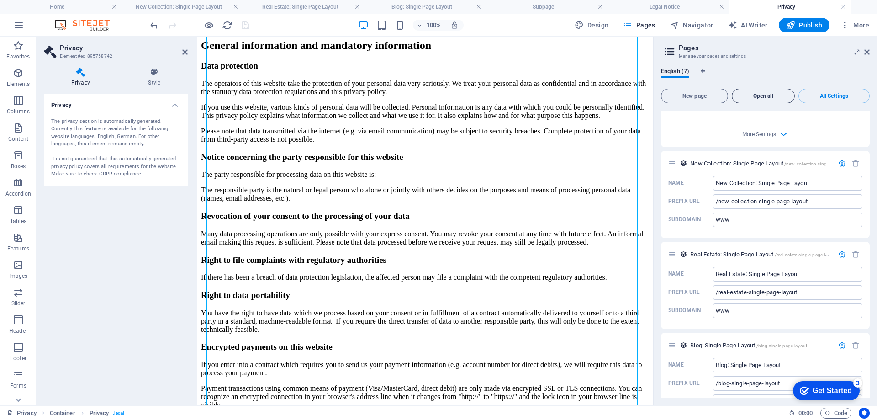
click at [753, 95] on span "Open all" at bounding box center [763, 95] width 55 height 5
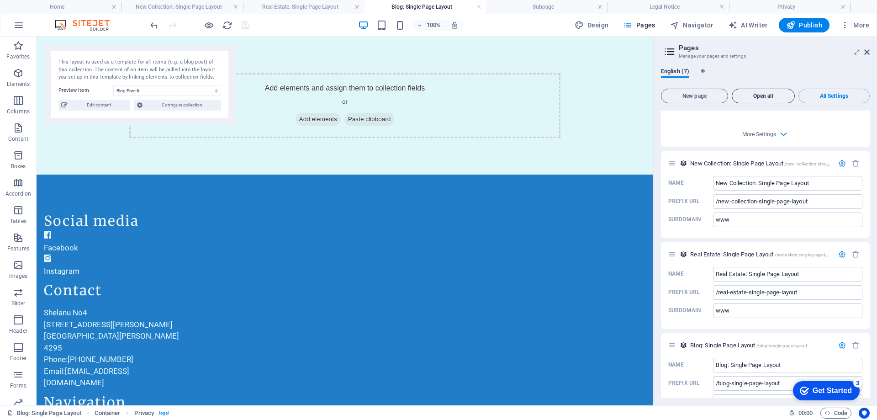
scroll to position [0, 0]
click at [691, 93] on span "New page" at bounding box center [694, 95] width 59 height 5
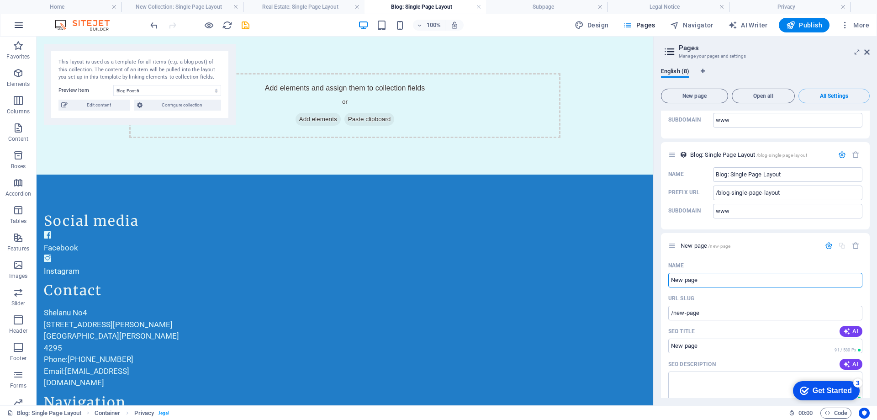
click at [20, 30] on icon "button" at bounding box center [18, 25] width 11 height 11
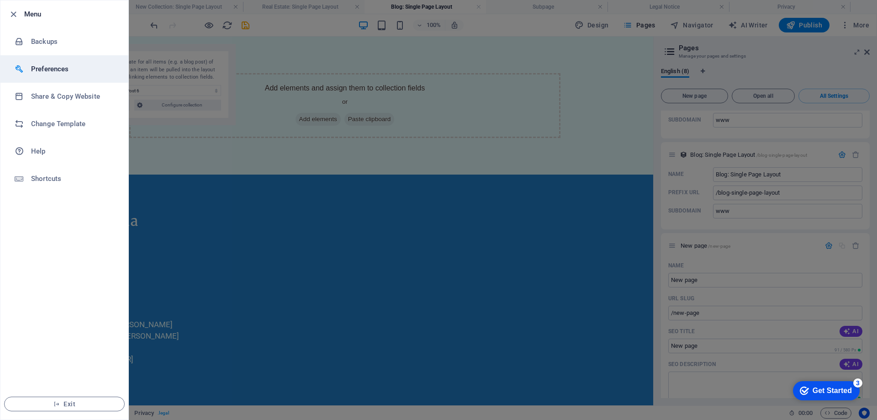
click at [63, 73] on h6 "Preferences" at bounding box center [73, 68] width 85 height 11
select select "en"
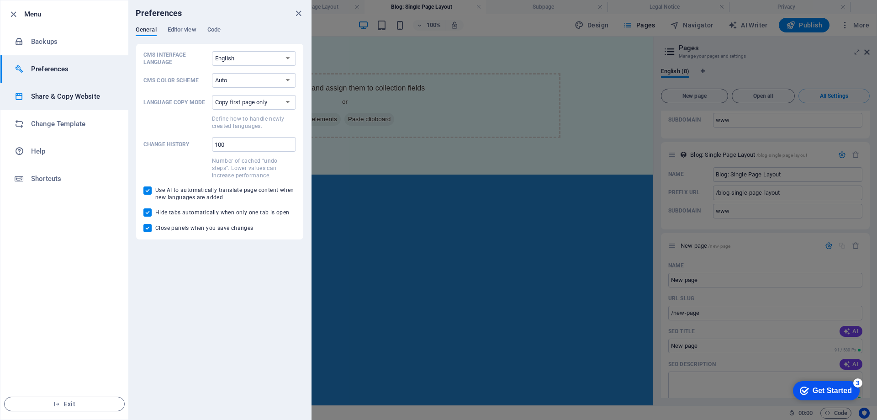
click at [63, 98] on h6 "Share & Copy Website" at bounding box center [73, 96] width 85 height 11
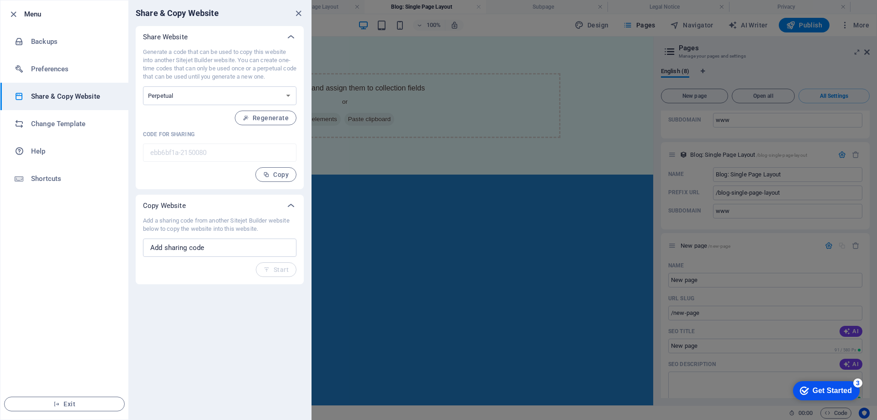
click at [33, 18] on h6 "Menu" at bounding box center [72, 14] width 97 height 11
click at [299, 11] on icon "close" at bounding box center [298, 13] width 11 height 11
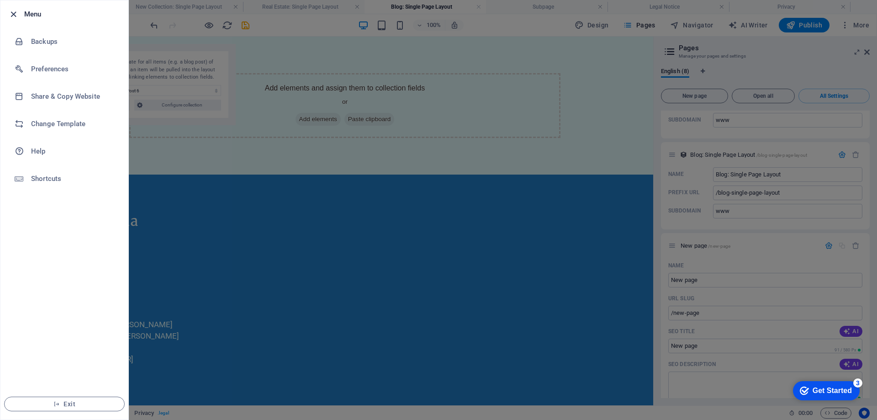
click at [18, 14] on icon "button" at bounding box center [13, 14] width 11 height 11
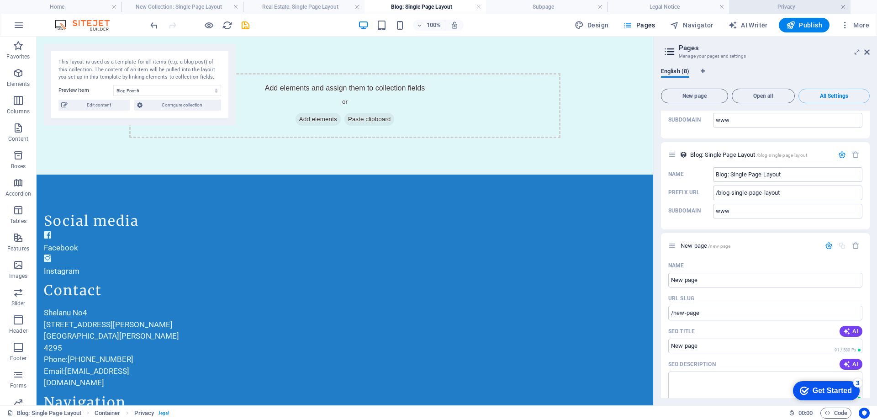
click at [843, 8] on link at bounding box center [842, 7] width 5 height 9
click at [723, 8] on link at bounding box center [721, 7] width 5 height 9
click at [566, 6] on h4 "Subpage" at bounding box center [547, 7] width 122 height 10
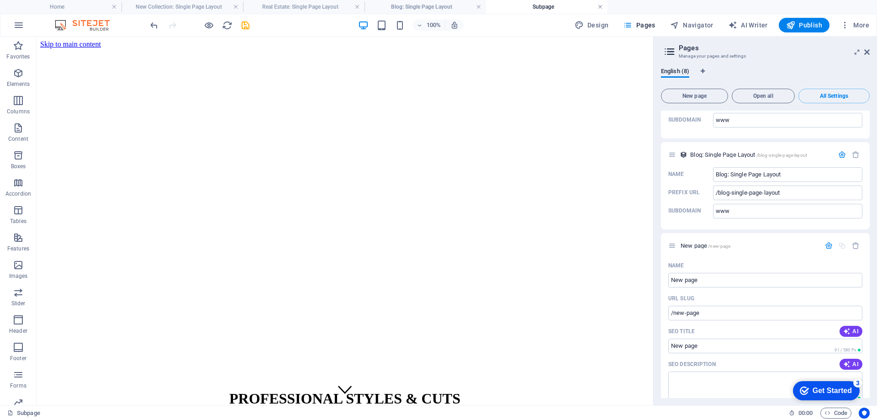
click at [601, 8] on link at bounding box center [599, 7] width 5 height 9
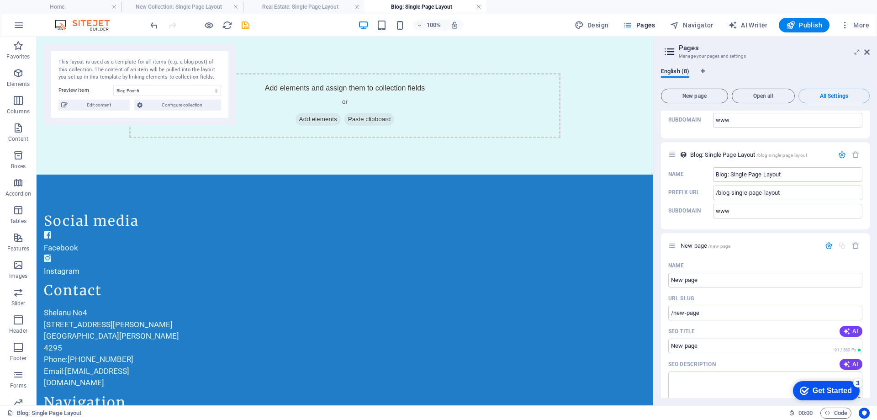
click at [480, 5] on link at bounding box center [478, 7] width 5 height 9
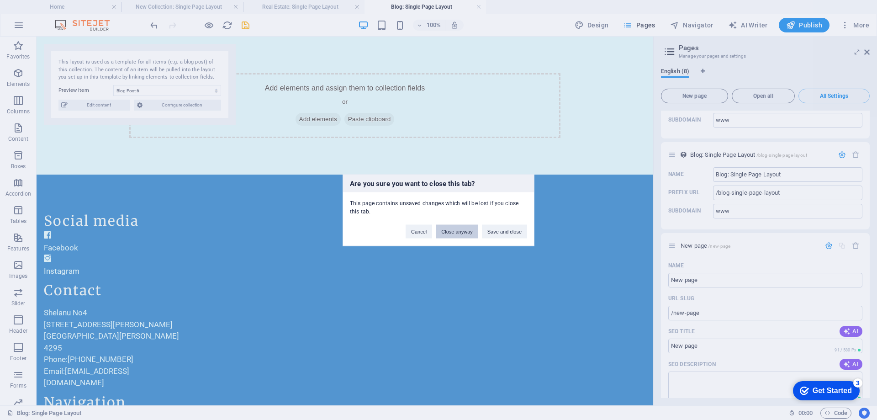
click at [440, 230] on button "Close anyway" at bounding box center [457, 231] width 42 height 14
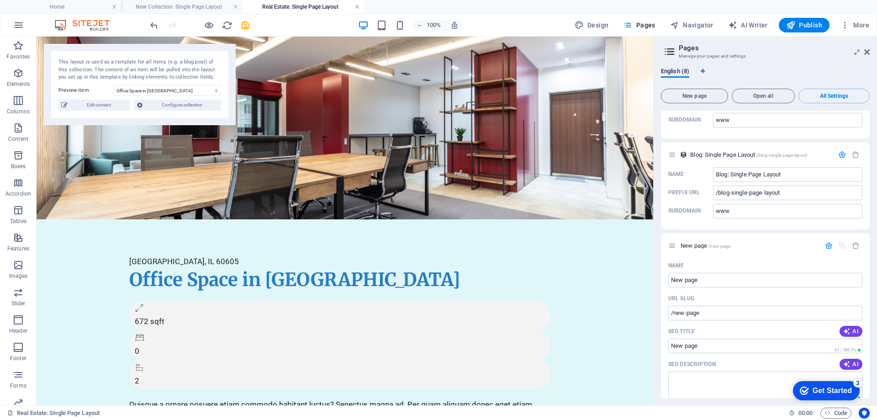
click at [357, 5] on link at bounding box center [356, 7] width 5 height 9
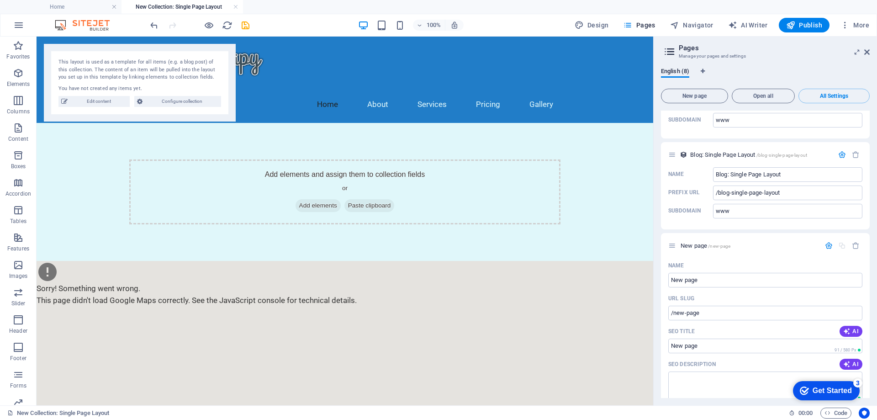
click at [205, 4] on h4 "New Collection: Single Page Layout" at bounding box center [183, 7] width 122 height 10
click at [234, 4] on link at bounding box center [235, 7] width 5 height 9
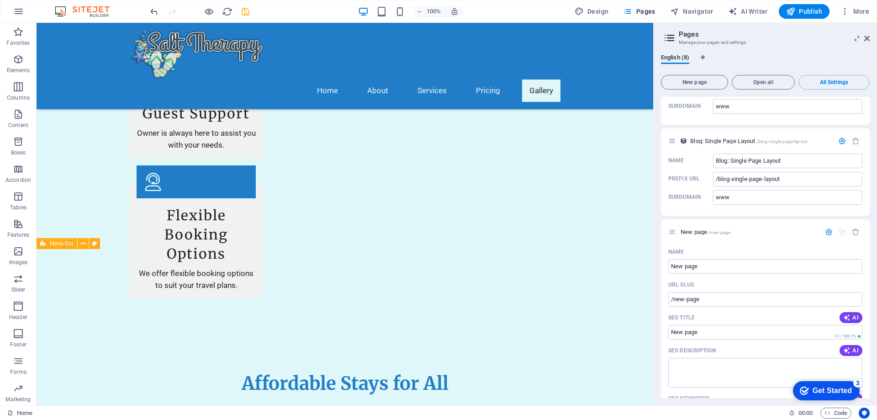
scroll to position [1462, 0]
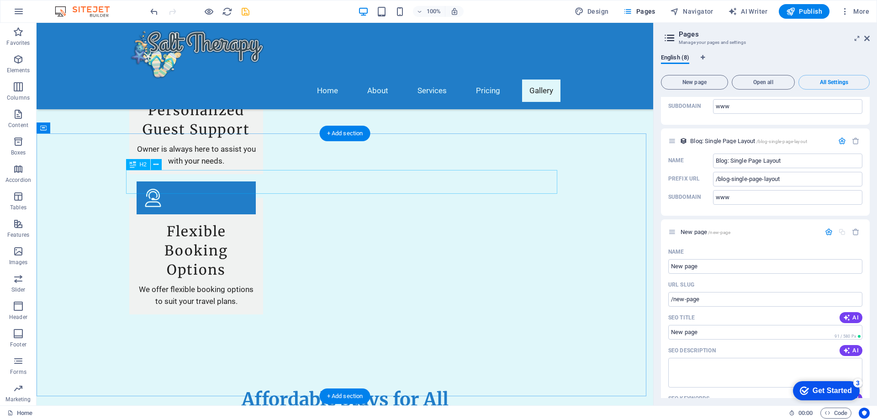
click at [86, 127] on icon at bounding box center [83, 128] width 5 height 10
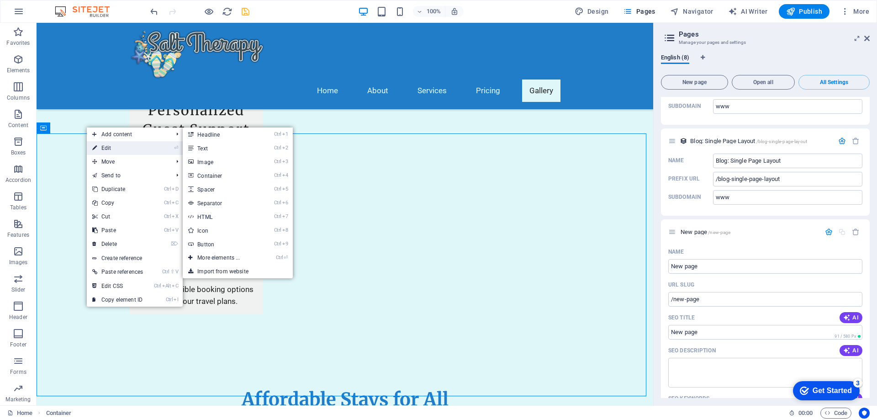
click at [101, 148] on link "⏎ Edit" at bounding box center [118, 148] width 62 height 14
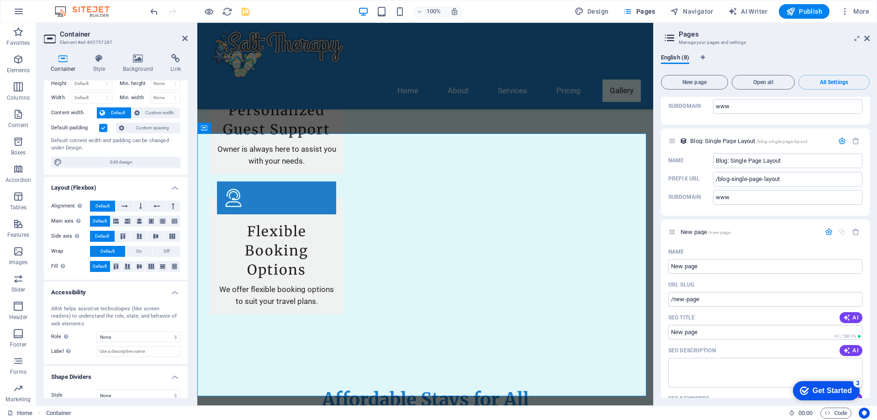
scroll to position [37, 0]
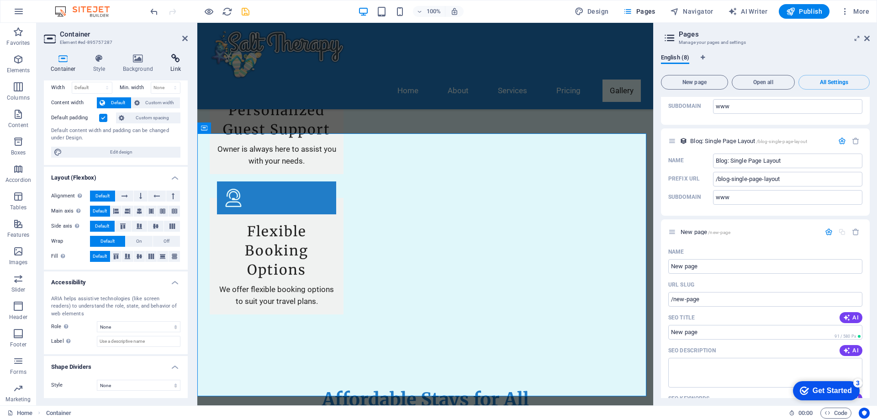
click at [178, 61] on icon at bounding box center [176, 58] width 24 height 9
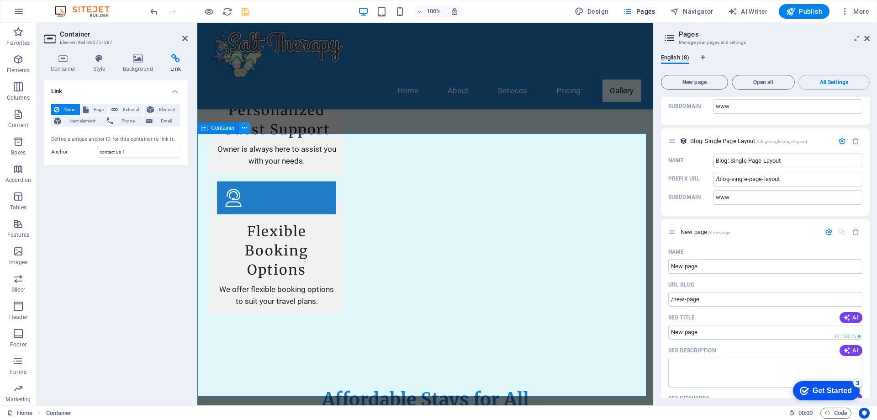
click at [244, 129] on icon at bounding box center [244, 128] width 5 height 10
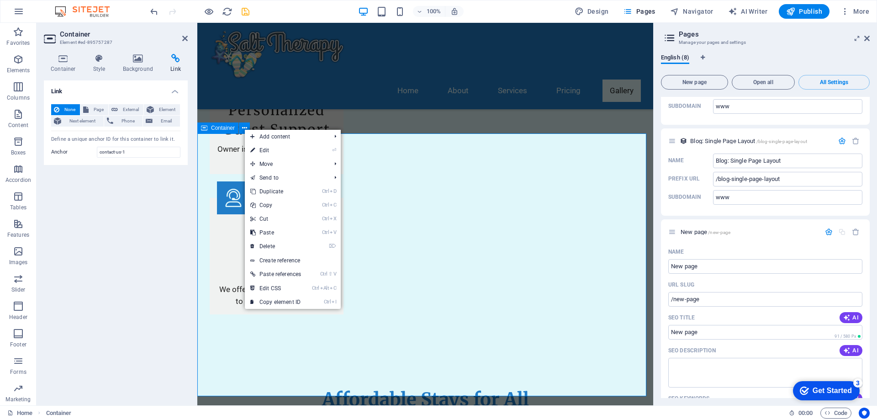
click at [218, 129] on span "Container" at bounding box center [223, 127] width 24 height 5
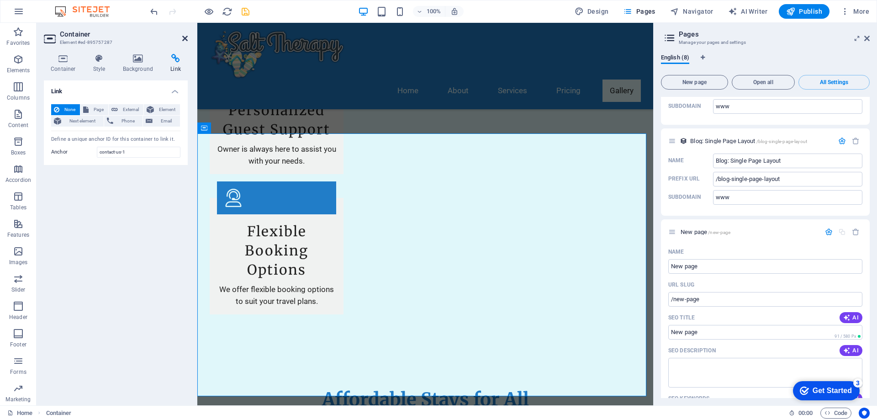
click at [185, 38] on icon at bounding box center [184, 38] width 5 height 7
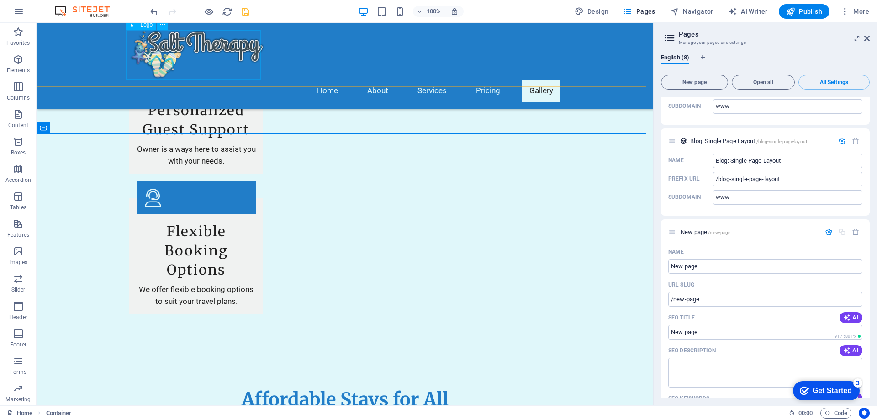
click at [185, 38] on div at bounding box center [344, 54] width 431 height 49
click at [84, 127] on icon at bounding box center [83, 128] width 5 height 10
click at [42, 129] on icon at bounding box center [43, 127] width 6 height 11
click at [41, 130] on icon at bounding box center [43, 127] width 6 height 11
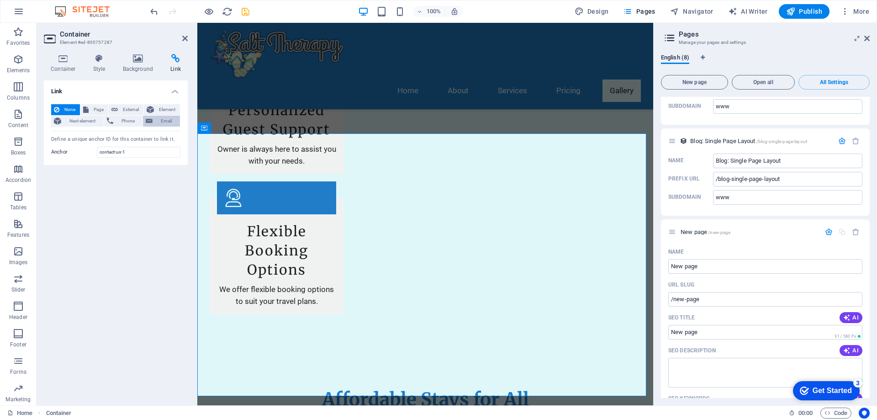
click at [156, 119] on span "Email" at bounding box center [166, 121] width 22 height 11
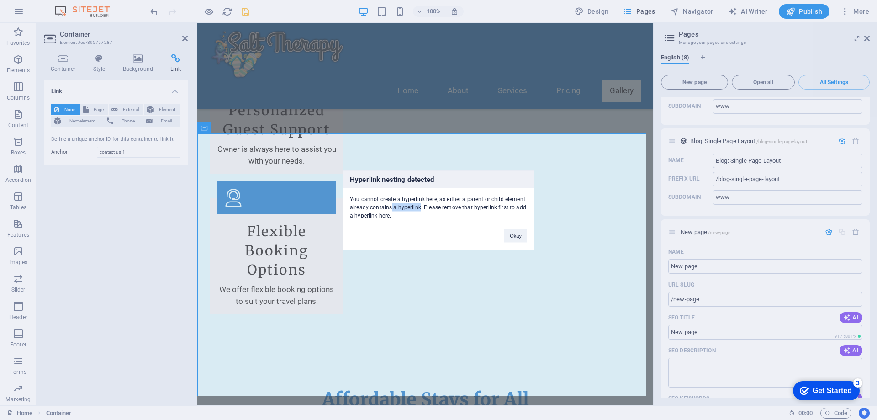
drag, startPoint x: 391, startPoint y: 208, endPoint x: 419, endPoint y: 206, distance: 28.8
click at [419, 206] on div "You cannot create a hyperlink here, as either a parent or child element already…" at bounding box center [438, 204] width 191 height 32
click at [518, 232] on button "Okay" at bounding box center [515, 235] width 23 height 14
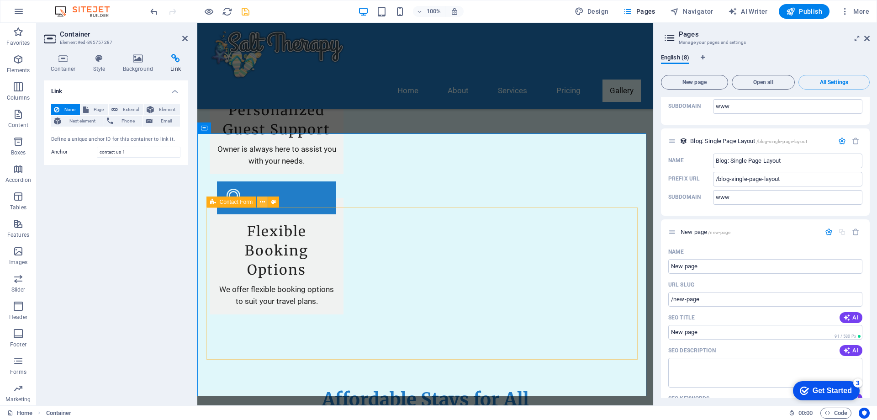
click at [265, 202] on button at bounding box center [262, 201] width 11 height 11
click at [95, 111] on span "Page" at bounding box center [98, 109] width 14 height 11
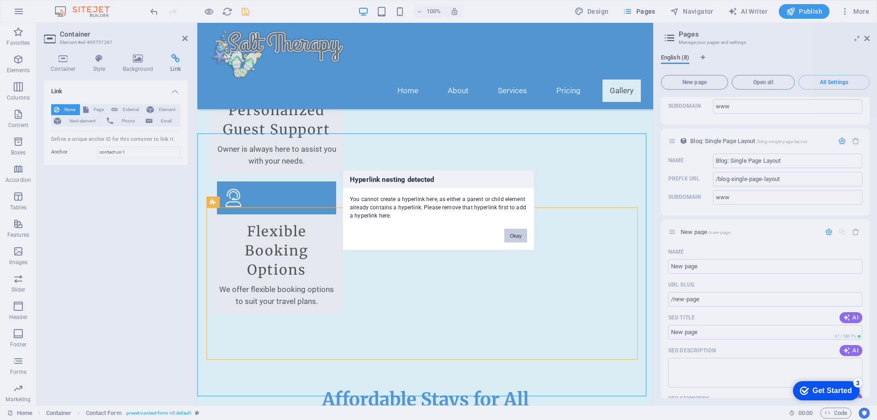
click at [519, 236] on button "Okay" at bounding box center [515, 235] width 23 height 14
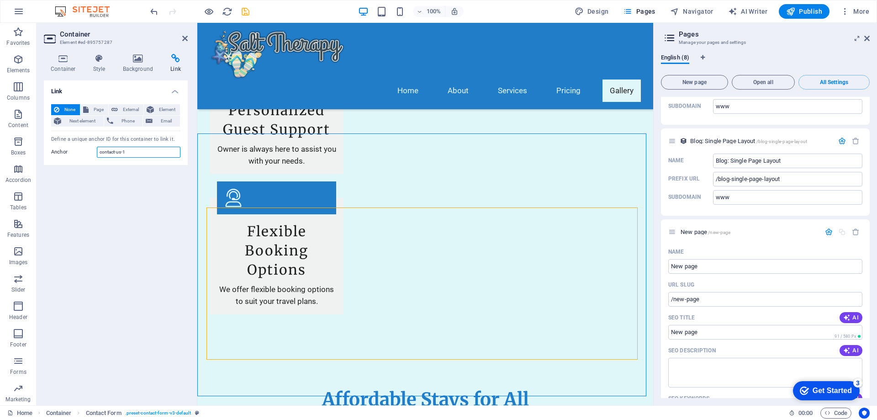
drag, startPoint x: 148, startPoint y: 150, endPoint x: 82, endPoint y: 143, distance: 67.0
click at [83, 143] on div "None Page External Element Next element Phone Email Page Home Subpage Legal Not…" at bounding box center [116, 131] width 144 height 69
click at [171, 121] on span "Email" at bounding box center [166, 121] width 22 height 11
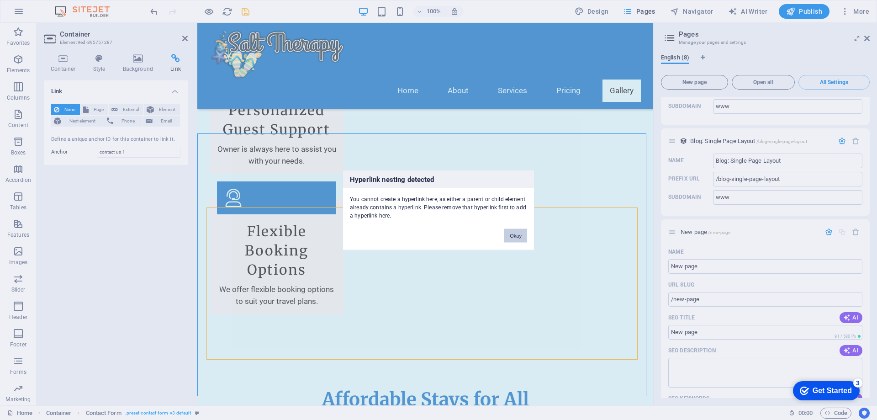
click at [518, 238] on button "Okay" at bounding box center [515, 235] width 23 height 14
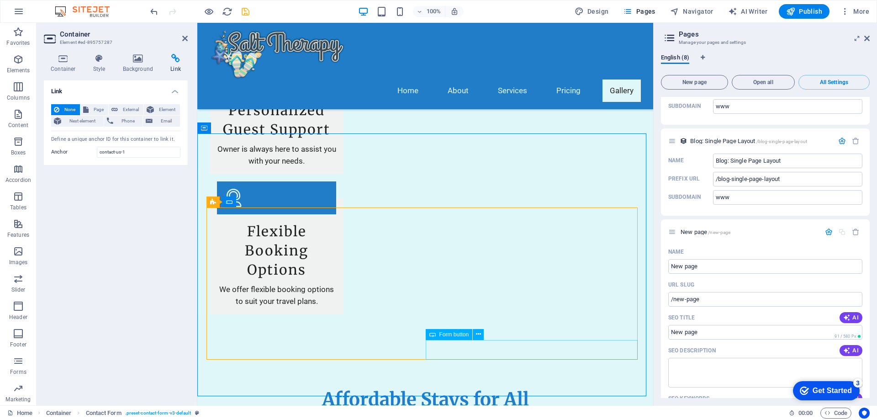
click at [432, 335] on icon at bounding box center [432, 334] width 6 height 11
click at [433, 335] on icon at bounding box center [432, 334] width 6 height 11
click at [477, 334] on icon at bounding box center [478, 334] width 5 height 10
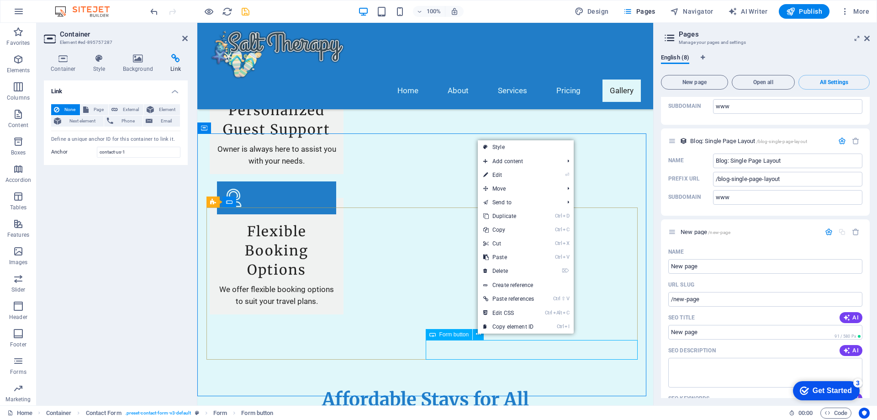
click at [465, 339] on div "Form button" at bounding box center [449, 334] width 47 height 11
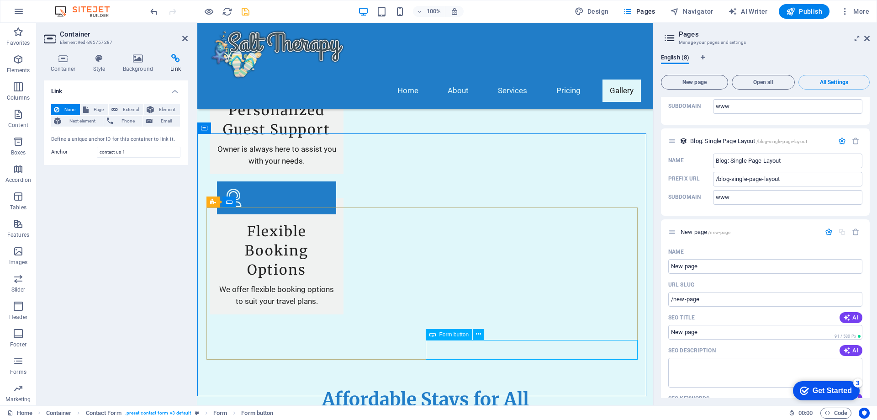
click at [864, 37] on icon at bounding box center [866, 38] width 5 height 7
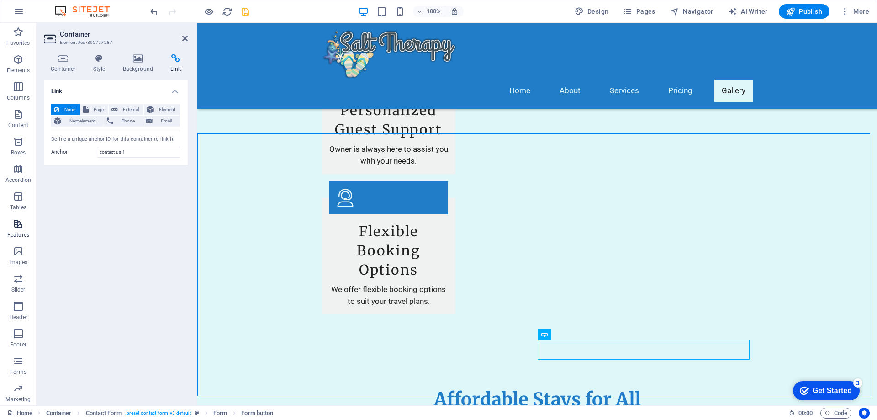
scroll to position [29, 0]
click at [17, 337] on icon "button" at bounding box center [18, 332] width 11 height 11
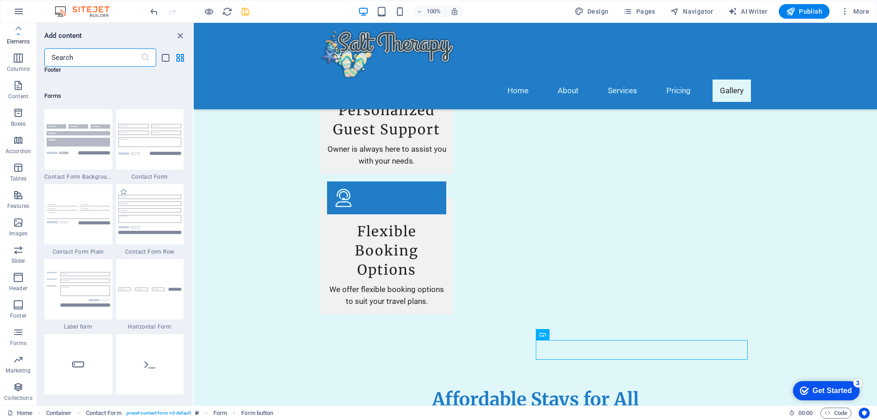
scroll to position [6669, 0]
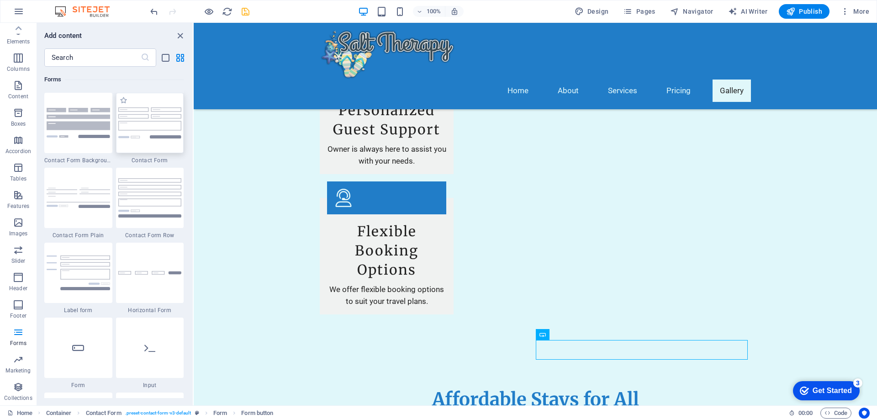
click at [163, 130] on img at bounding box center [149, 122] width 63 height 31
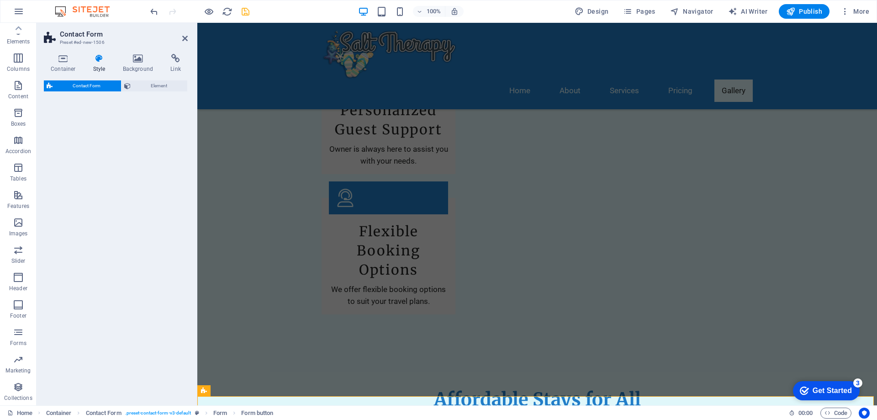
select select "rem"
select select "preset-contact-form-v3-default"
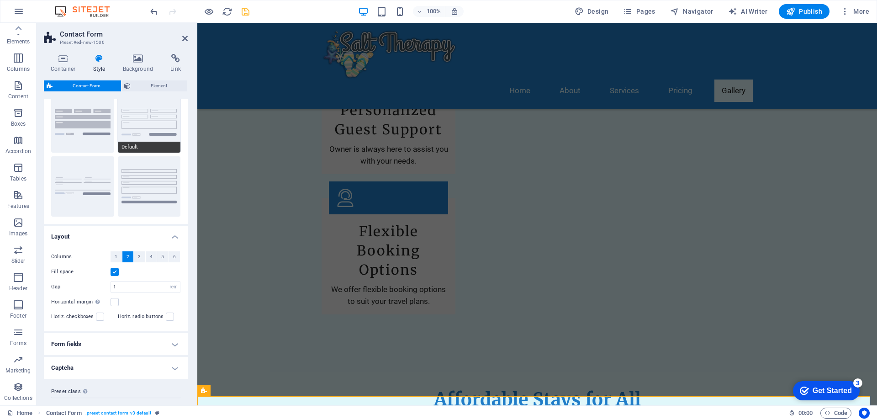
scroll to position [48, 0]
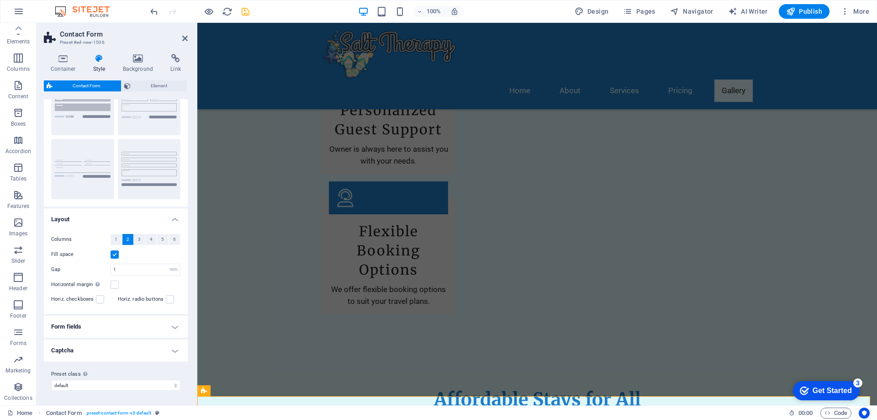
click at [170, 328] on h4 "Form fields" at bounding box center [116, 327] width 144 height 22
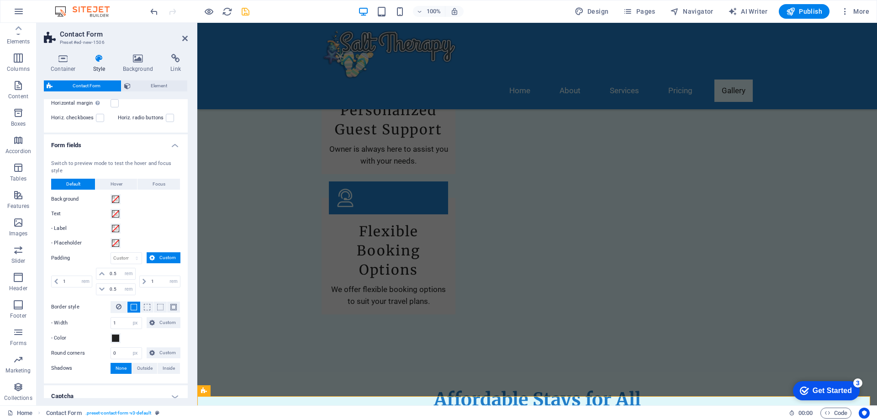
scroll to position [275, 0]
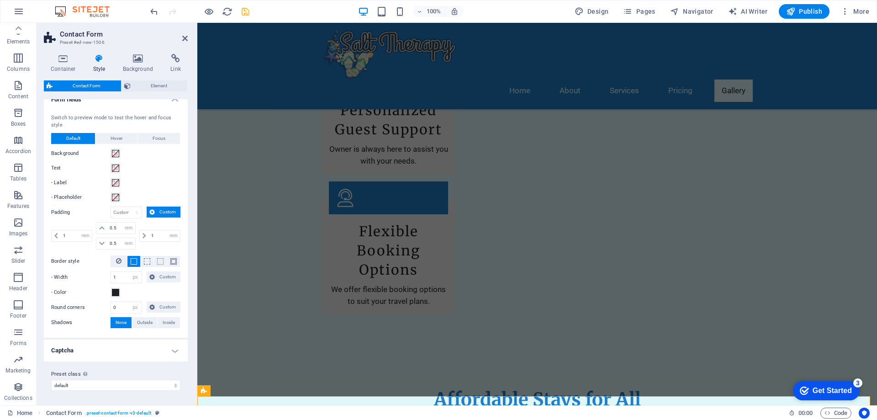
click at [106, 347] on h4 "Captcha" at bounding box center [116, 350] width 144 height 22
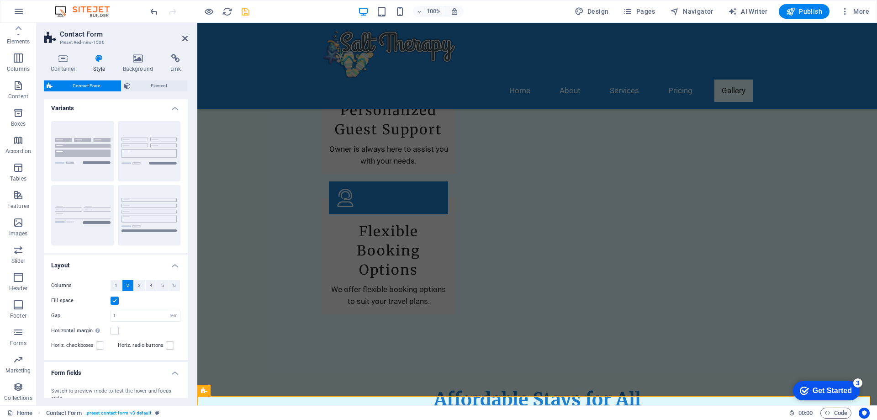
scroll to position [0, 0]
click at [164, 81] on span "Element" at bounding box center [159, 85] width 52 height 11
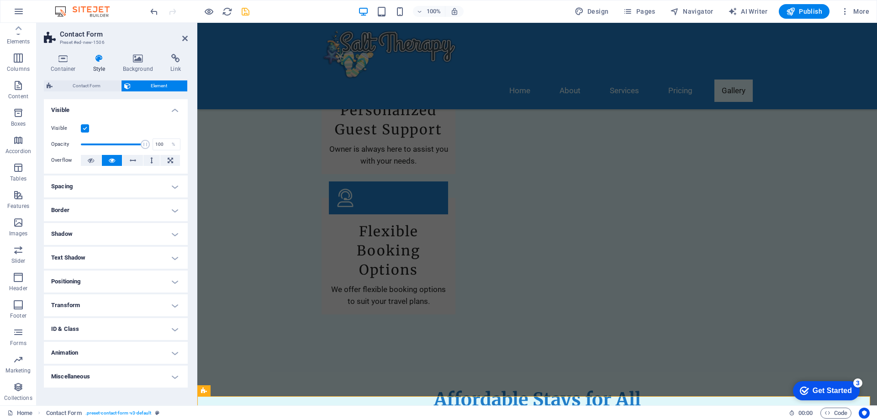
click at [170, 372] on h4 "Miscellaneous" at bounding box center [116, 376] width 144 height 22
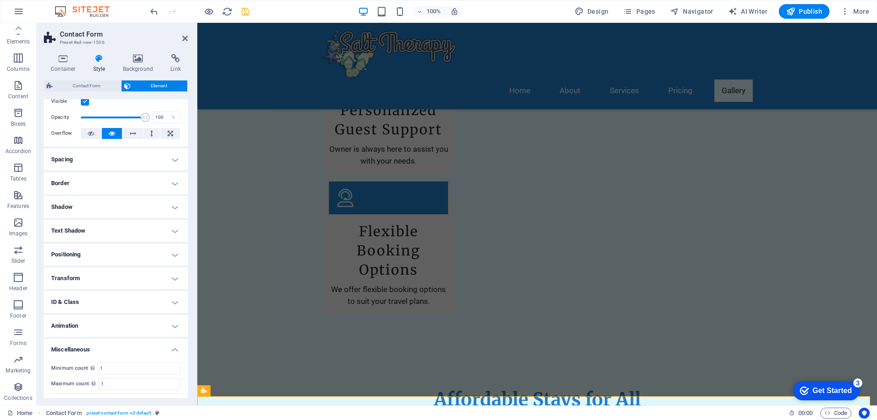
scroll to position [46, 0]
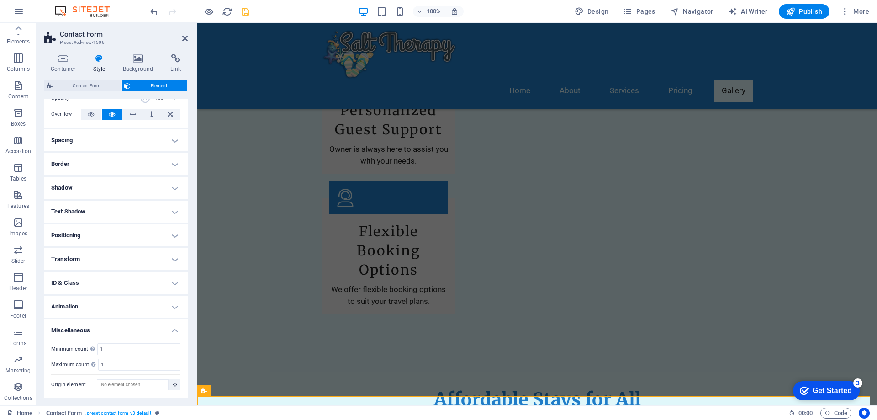
click at [95, 305] on h4 "Animation" at bounding box center [116, 307] width 144 height 22
click at [104, 279] on h4 "ID & Class" at bounding box center [116, 283] width 144 height 22
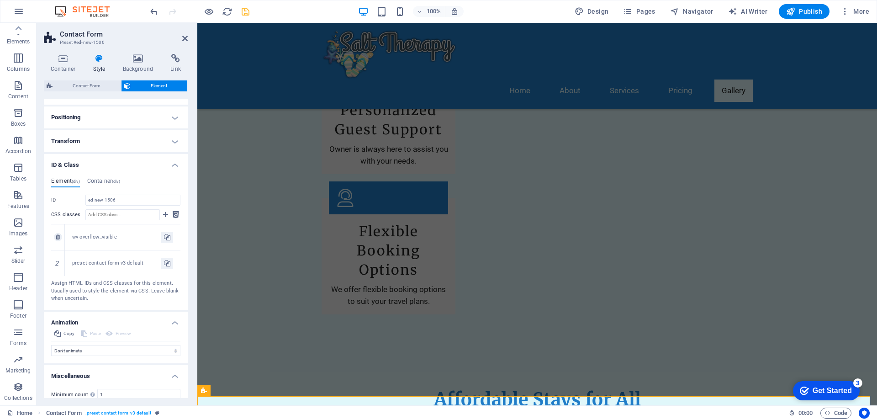
scroll to position [118, 0]
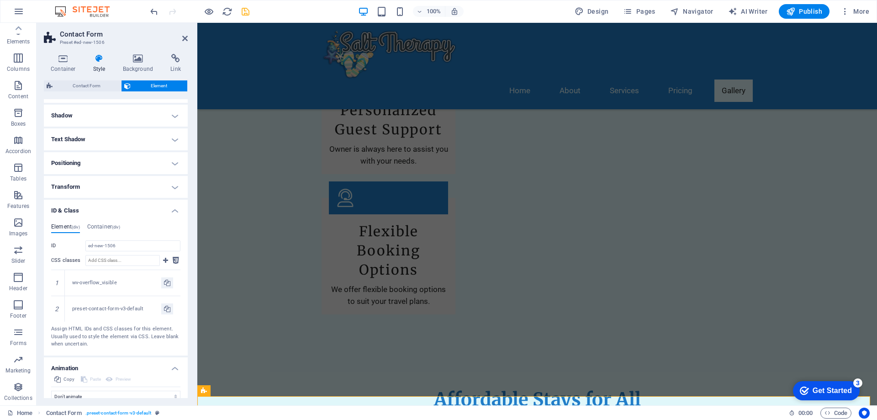
click at [90, 188] on h4 "Transform" at bounding box center [116, 187] width 144 height 22
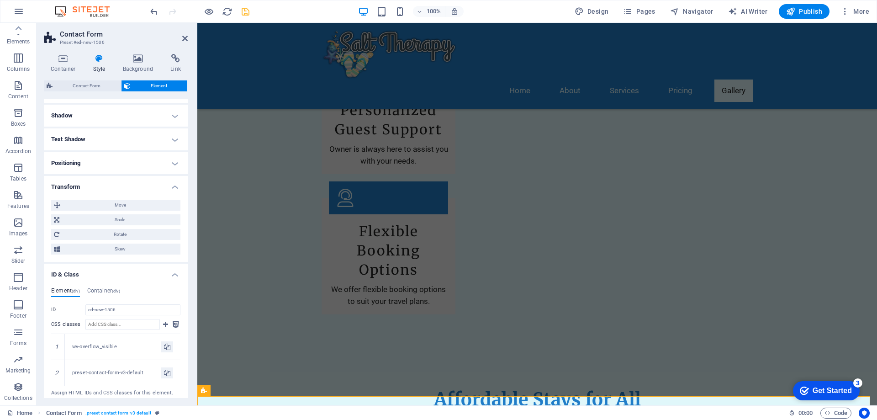
click at [108, 161] on h4 "Positioning" at bounding box center [116, 163] width 144 height 22
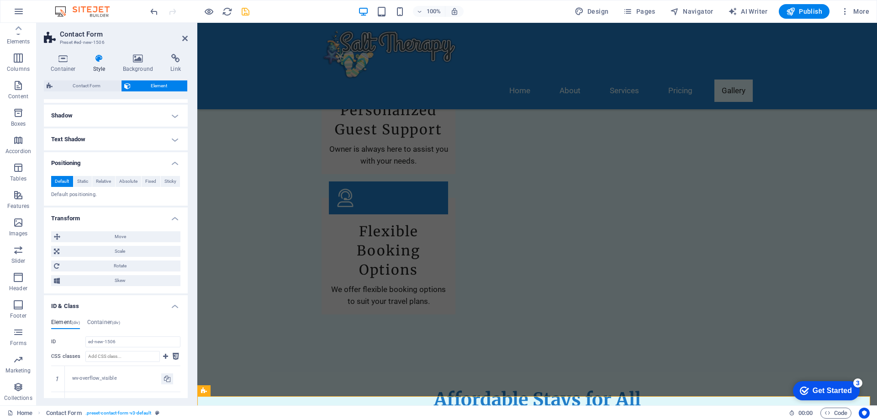
scroll to position [27, 0]
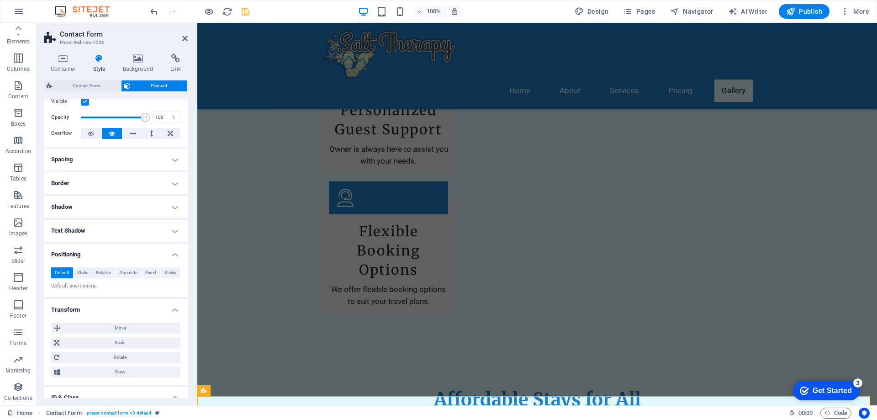
click at [98, 225] on h4 "Text Shadow" at bounding box center [116, 231] width 144 height 22
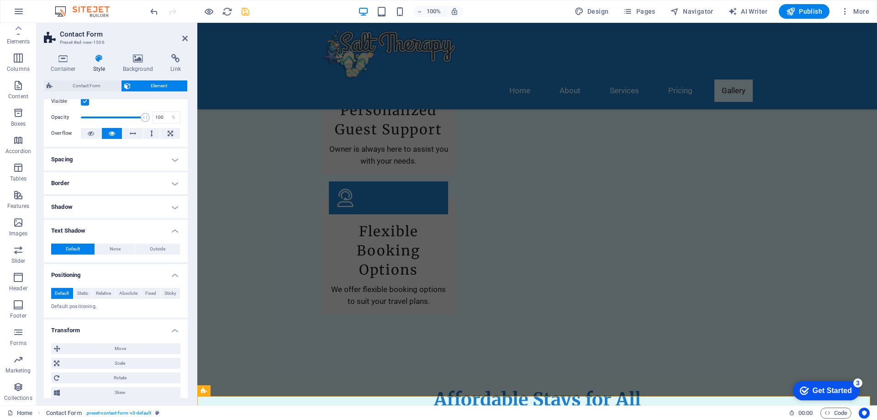
click at [98, 205] on h4 "Shadow" at bounding box center [116, 207] width 144 height 22
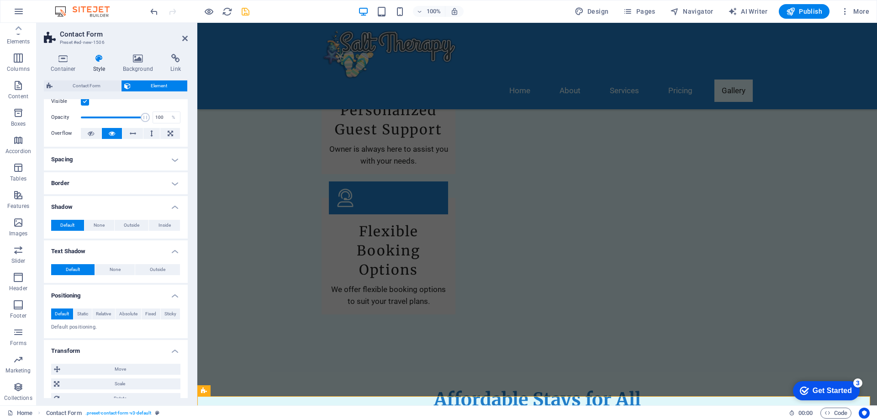
click at [105, 177] on h4 "Border" at bounding box center [116, 183] width 144 height 22
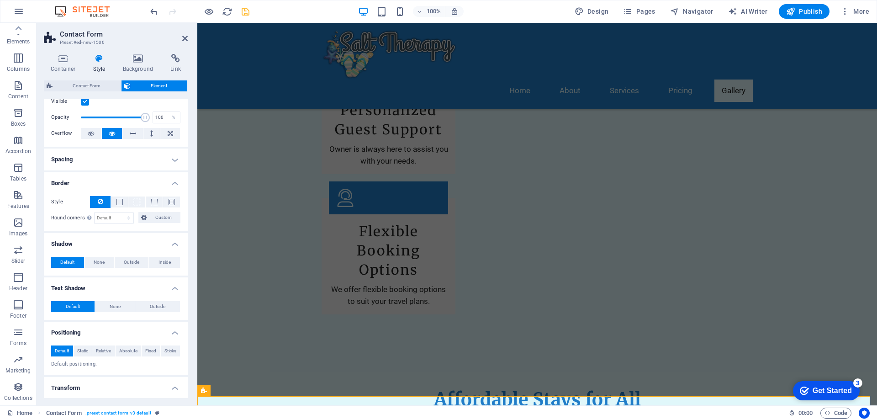
click at [116, 159] on h4 "Spacing" at bounding box center [116, 159] width 144 height 22
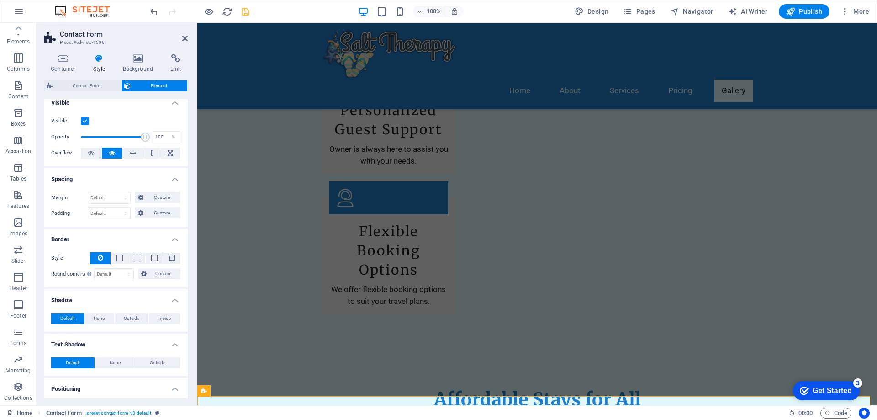
scroll to position [0, 0]
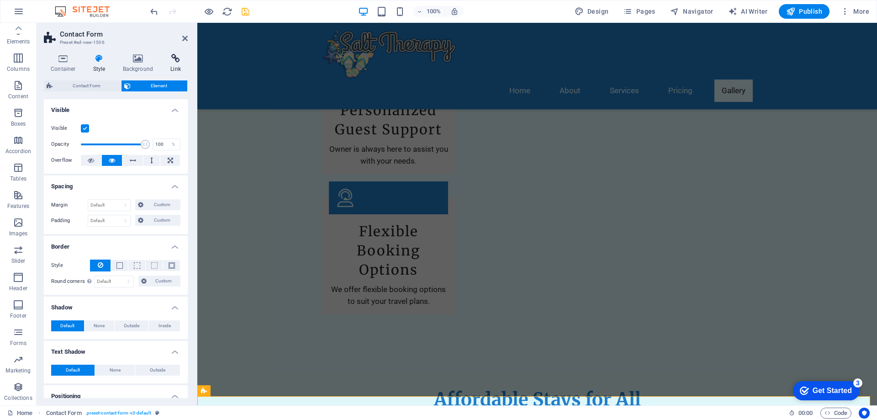
click at [174, 61] on icon at bounding box center [176, 58] width 24 height 9
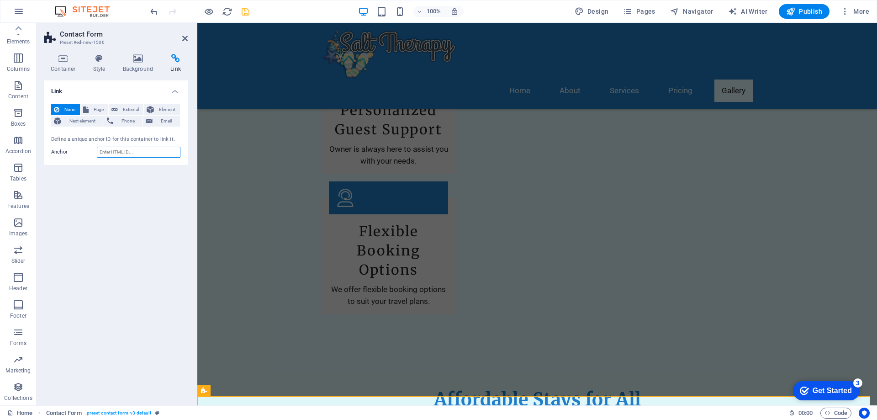
click at [137, 155] on input "Anchor" at bounding box center [139, 152] width 84 height 11
paste input "contact-us-1"
type input "contact-us-1"
click at [154, 119] on button "Email" at bounding box center [161, 121] width 37 height 11
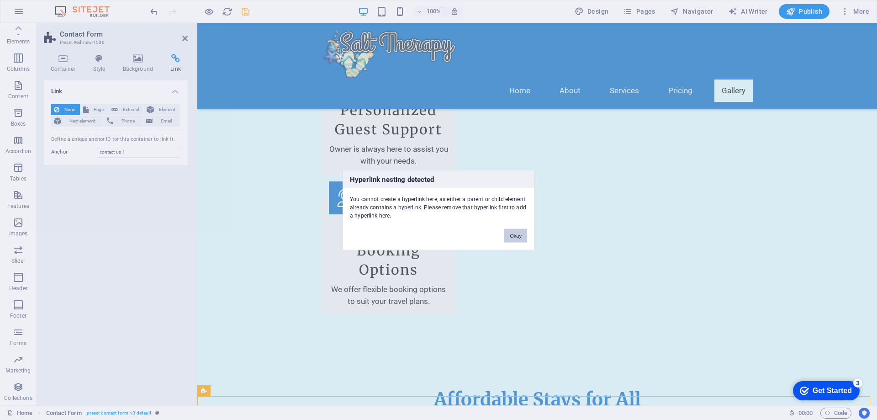
click at [525, 239] on button "Okay" at bounding box center [515, 235] width 23 height 14
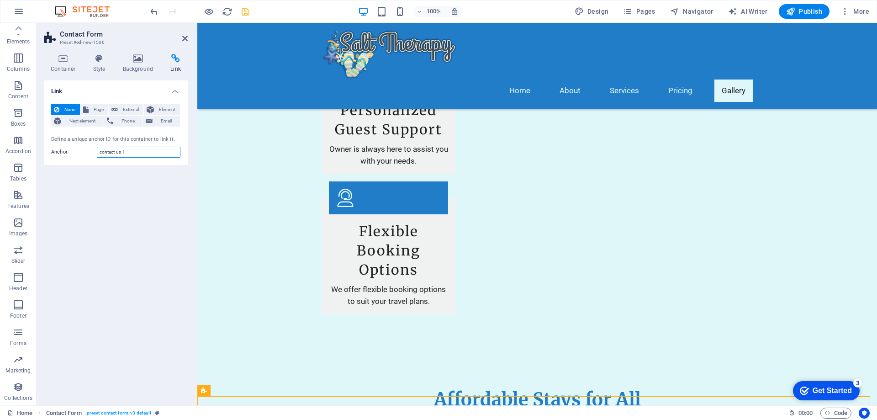
drag, startPoint x: 135, startPoint y: 151, endPoint x: 77, endPoint y: 146, distance: 58.2
click at [77, 146] on div "None Page External Element Next element Phone Email Page Home Subpage Legal Not…" at bounding box center [116, 131] width 144 height 69
click at [169, 121] on span "Email" at bounding box center [166, 121] width 22 height 11
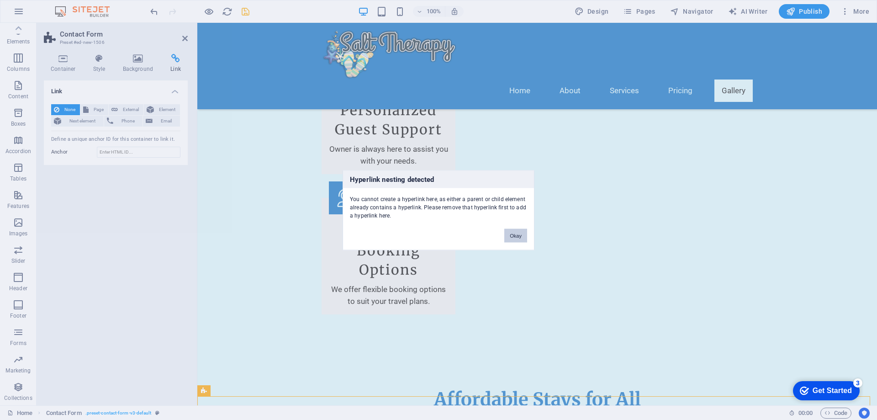
click at [513, 233] on button "Okay" at bounding box center [515, 235] width 23 height 14
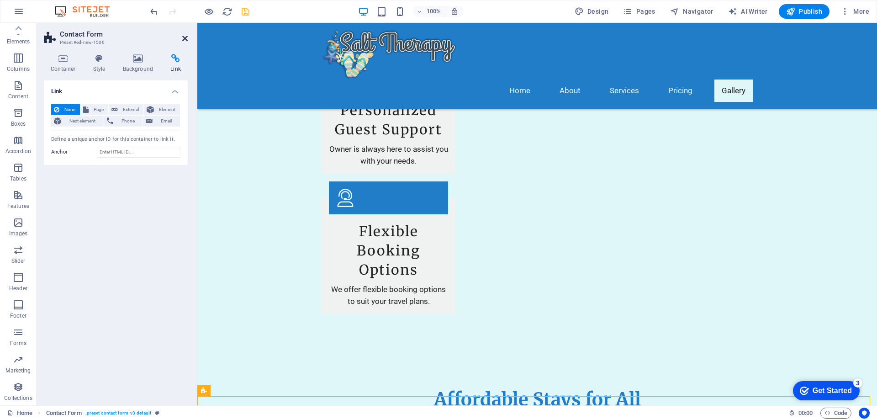
click at [185, 37] on icon at bounding box center [184, 38] width 5 height 7
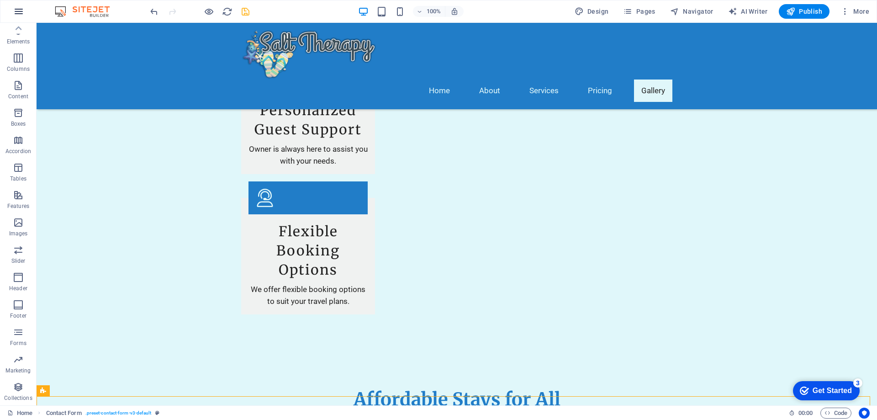
click at [16, 14] on icon "button" at bounding box center [18, 11] width 11 height 11
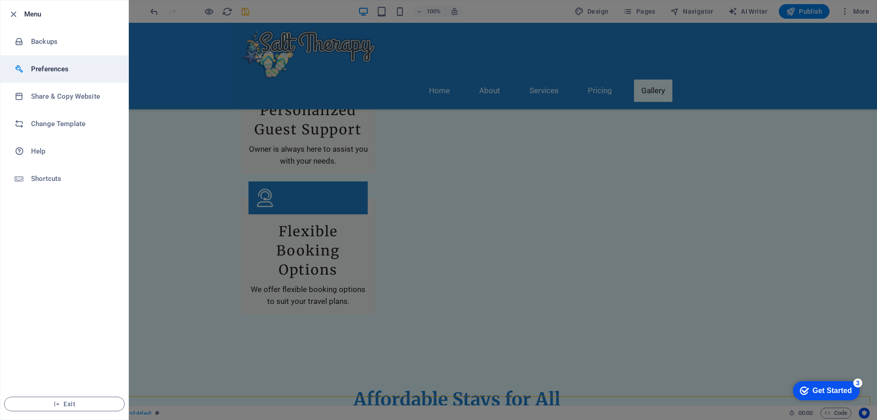
click at [43, 59] on li "Preferences" at bounding box center [64, 68] width 128 height 27
select select "en"
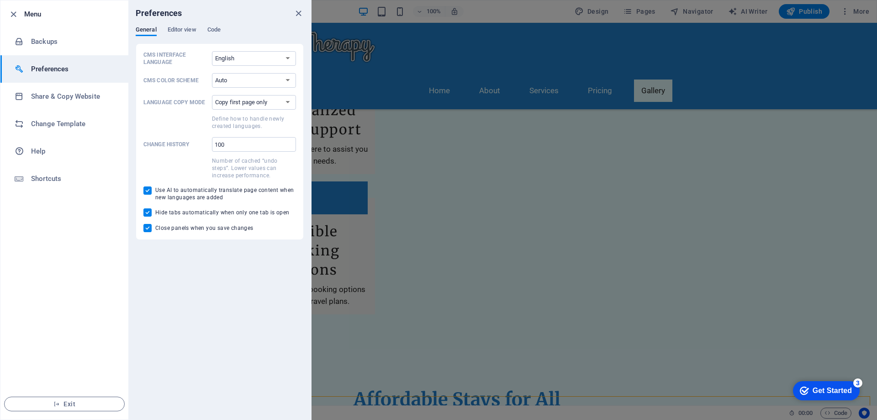
click at [21, 14] on div at bounding box center [16, 14] width 16 height 11
click at [301, 13] on icon "close" at bounding box center [298, 13] width 11 height 11
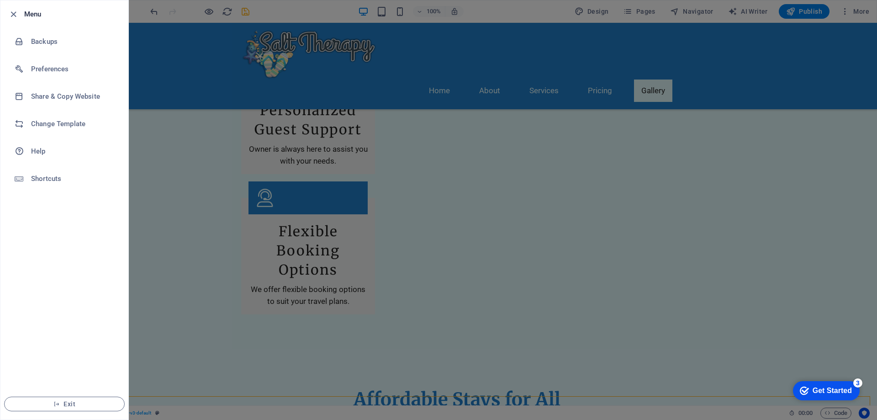
click at [25, 15] on h6 "Menu" at bounding box center [72, 14] width 97 height 11
click at [18, 15] on icon "button" at bounding box center [13, 14] width 11 height 11
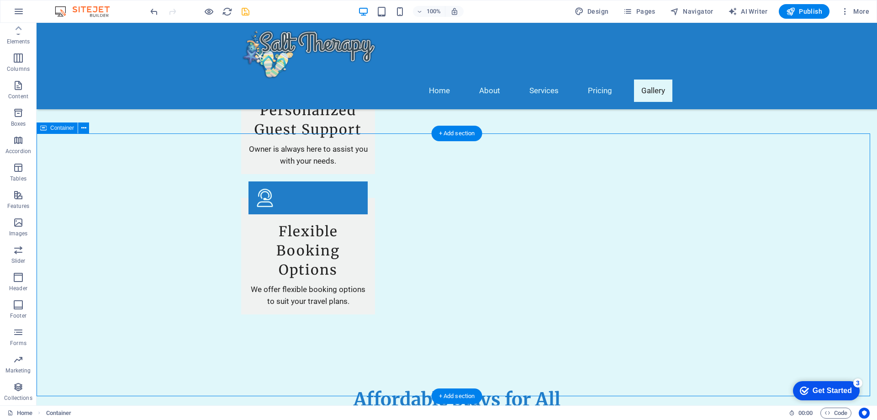
drag, startPoint x: 156, startPoint y: 233, endPoint x: 192, endPoint y: 269, distance: 50.7
click at [84, 130] on icon at bounding box center [83, 128] width 5 height 10
drag, startPoint x: 28, startPoint y: 335, endPoint x: 13, endPoint y: 331, distance: 16.2
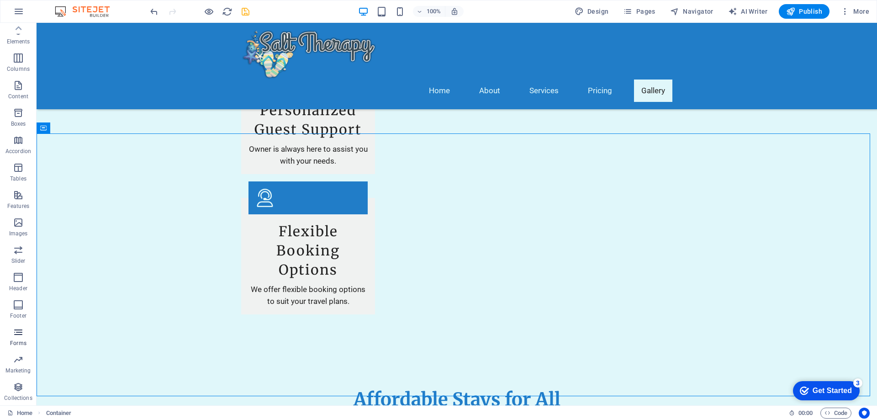
click at [28, 335] on span "Forms" at bounding box center [18, 338] width 37 height 22
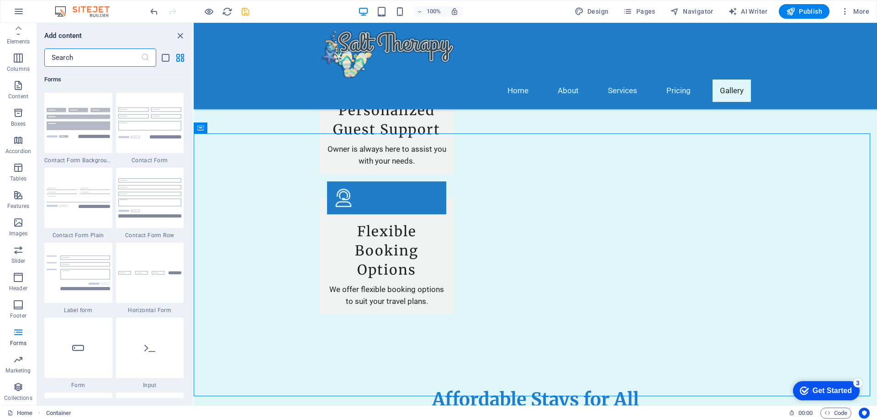
scroll to position [6715, 0]
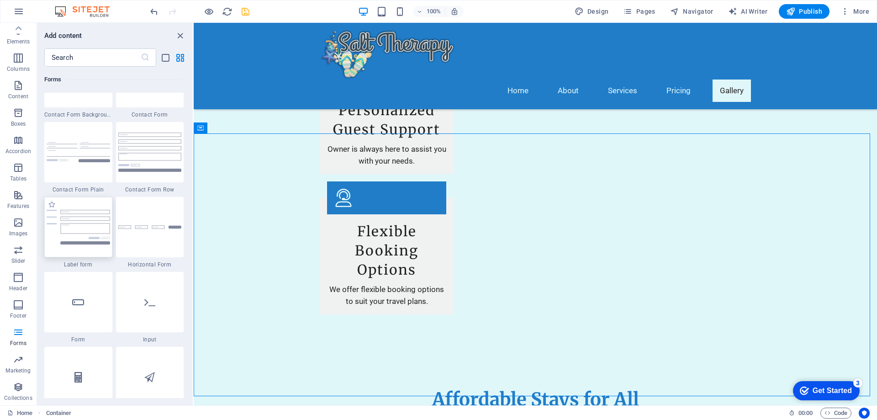
click at [87, 218] on img at bounding box center [78, 227] width 63 height 35
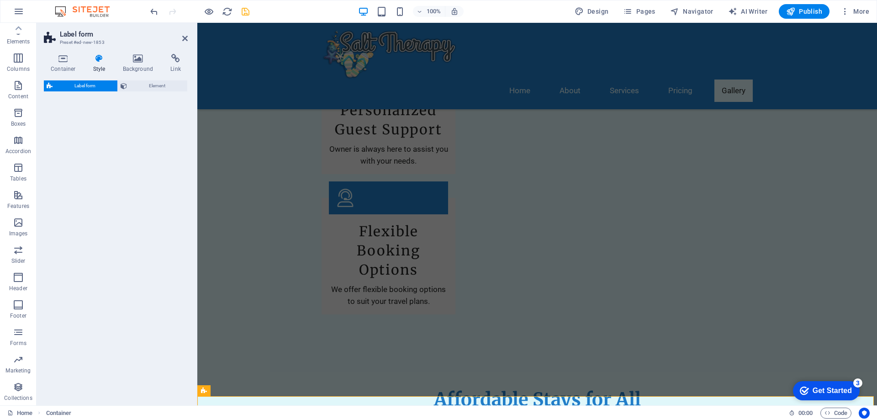
select select "rem"
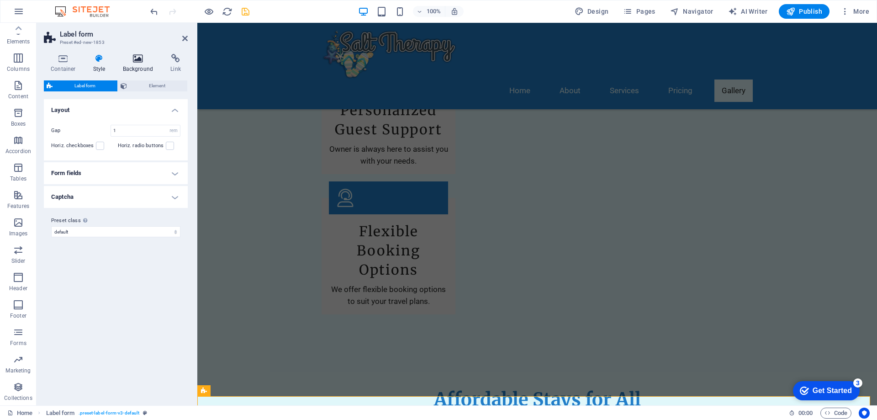
click at [134, 60] on icon at bounding box center [138, 58] width 44 height 9
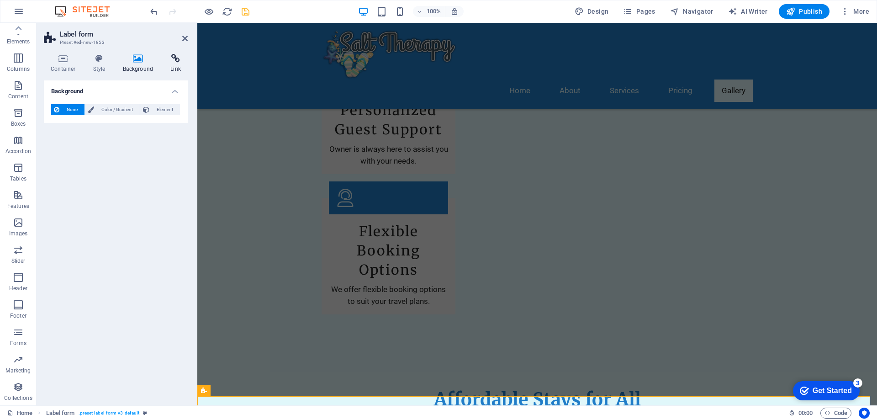
click at [167, 59] on icon at bounding box center [176, 58] width 24 height 9
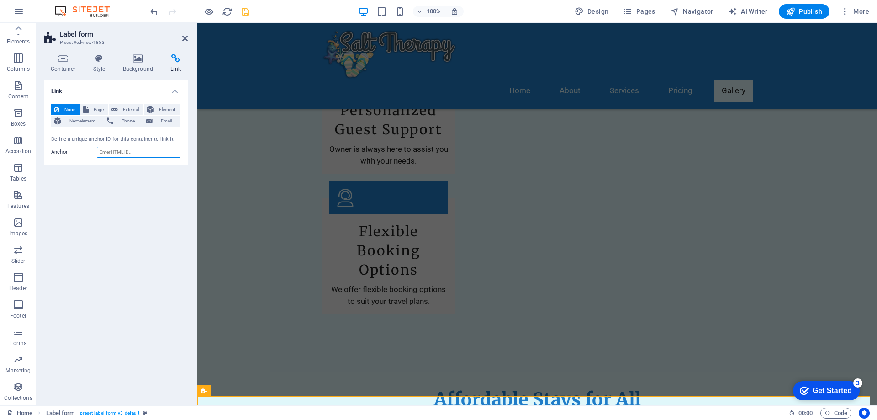
click at [128, 152] on input "Anchor" at bounding box center [139, 152] width 84 height 11
paste input "contact-us-1"
type input "contact-us-1"
click at [65, 62] on icon at bounding box center [63, 58] width 39 height 9
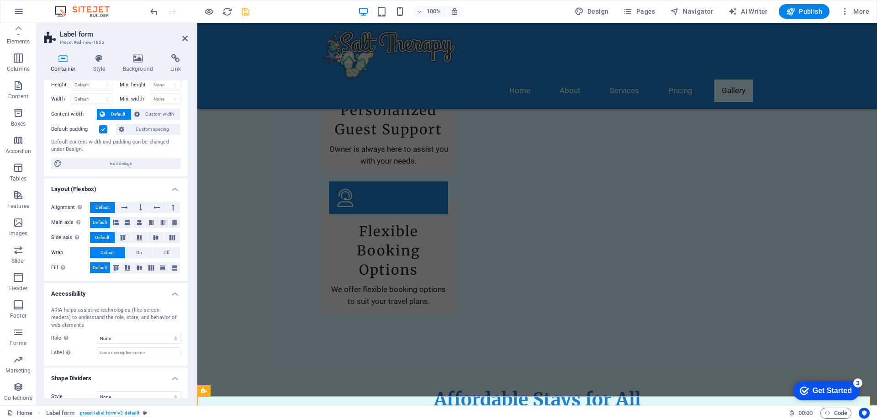
scroll to position [37, 0]
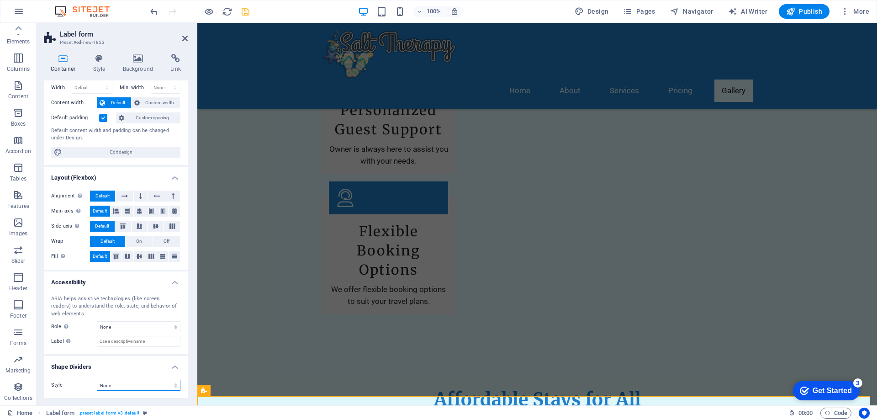
click at [118, 383] on select "None Triangle Square Diagonal Polygon 1 Polygon 2 Zigzag Multiple Zigzags Waves…" at bounding box center [139, 385] width 84 height 11
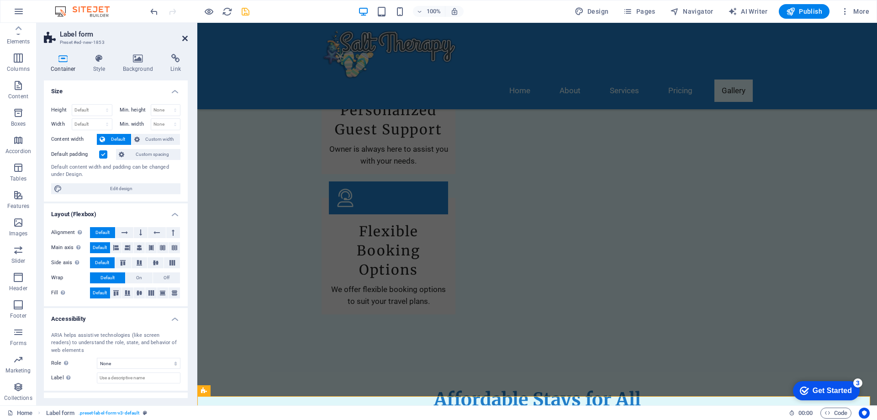
click at [185, 37] on icon at bounding box center [184, 38] width 5 height 7
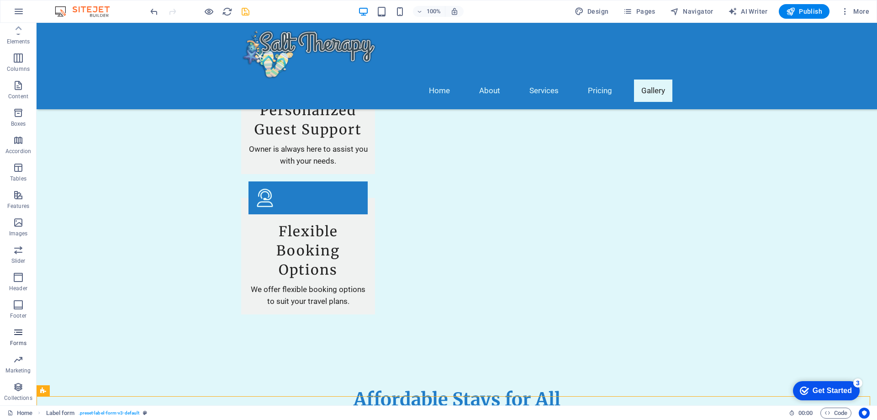
click at [17, 334] on icon "button" at bounding box center [18, 332] width 11 height 11
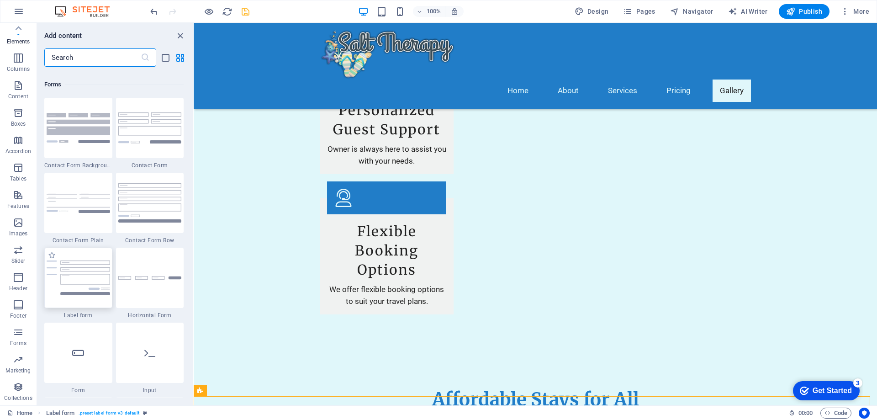
scroll to position [6669, 0]
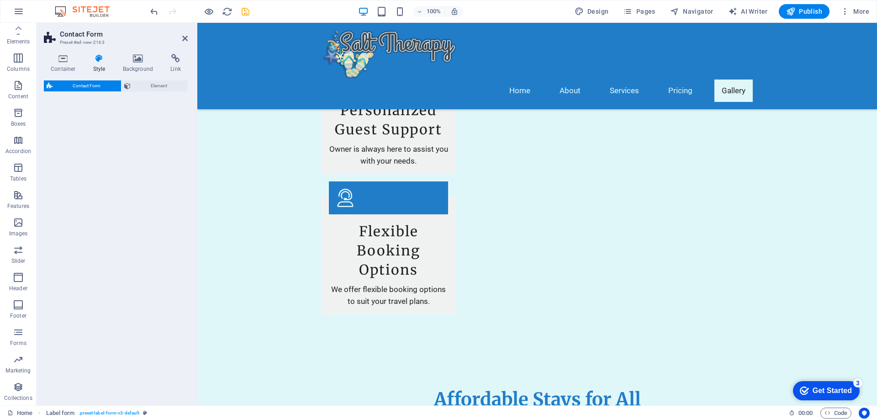
select select "rem"
select select "preset-contact-form-v3-row"
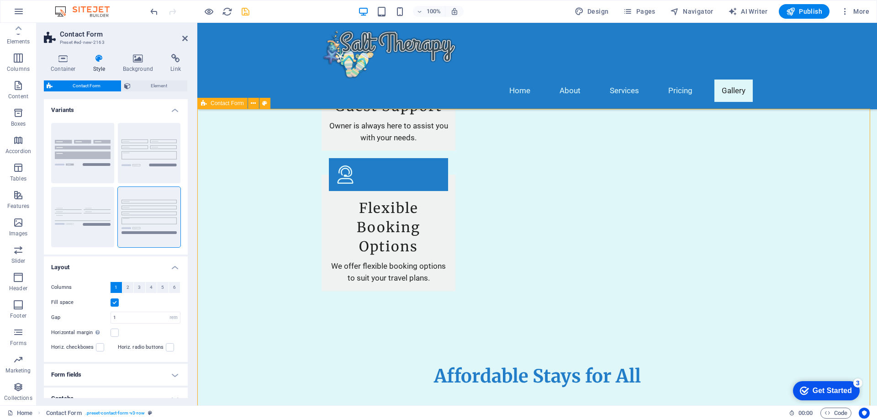
scroll to position [1486, 0]
click at [202, 104] on icon at bounding box center [204, 103] width 6 height 11
click at [253, 104] on icon at bounding box center [253, 104] width 5 height 10
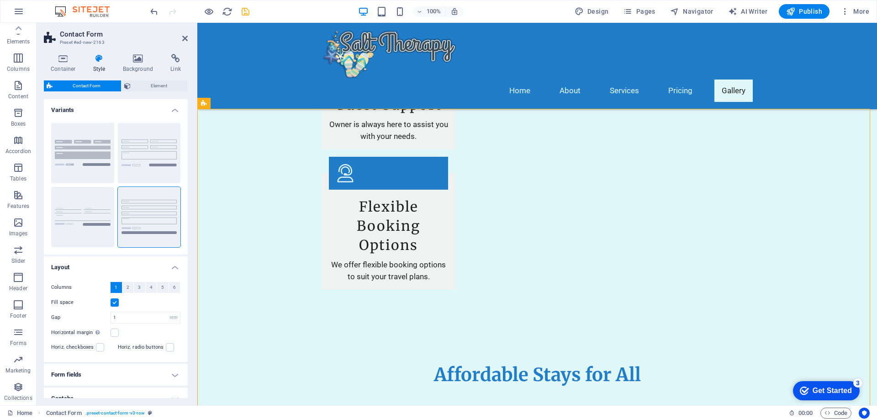
click at [181, 36] on h2 "Contact Form" at bounding box center [124, 34] width 128 height 8
click at [185, 36] on icon at bounding box center [184, 38] width 5 height 7
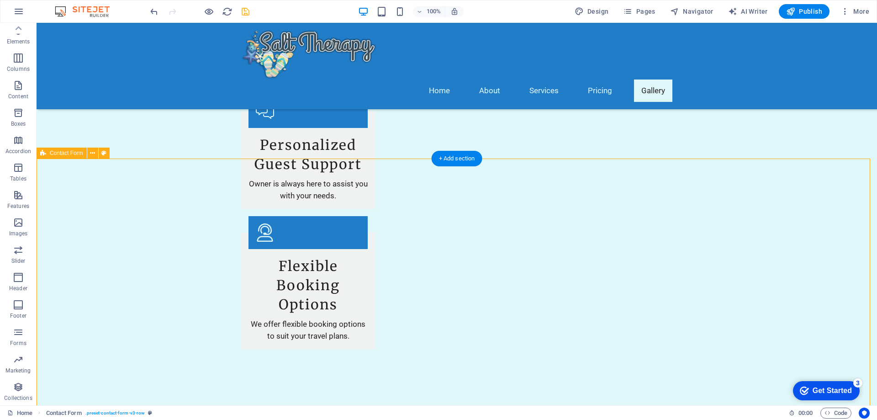
scroll to position [1441, 0]
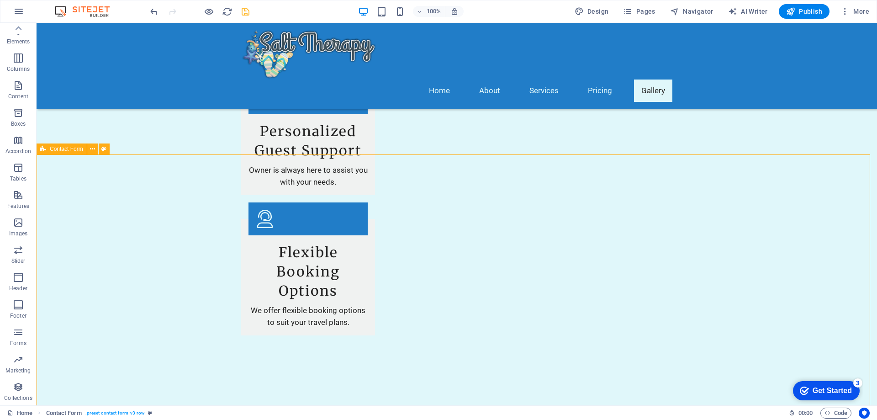
click at [62, 150] on span "Contact Form" at bounding box center [66, 148] width 33 height 5
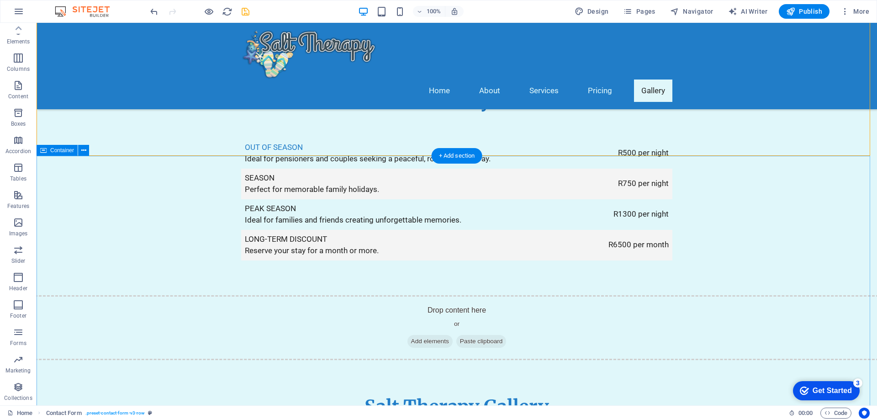
scroll to position [1486, 0]
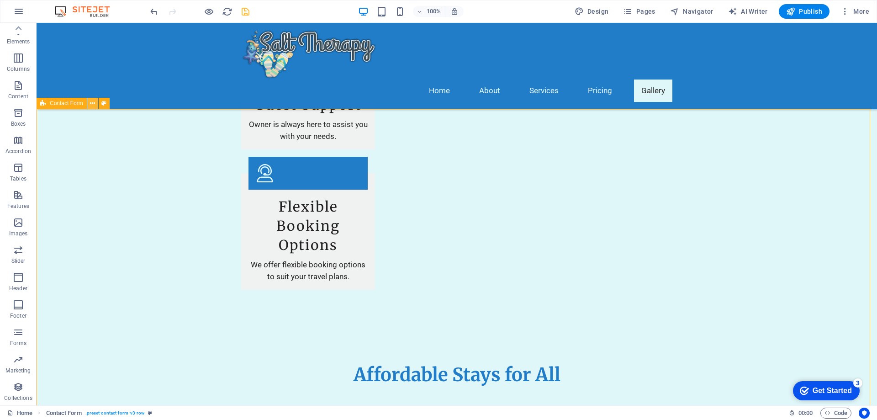
click at [93, 103] on icon at bounding box center [92, 104] width 5 height 10
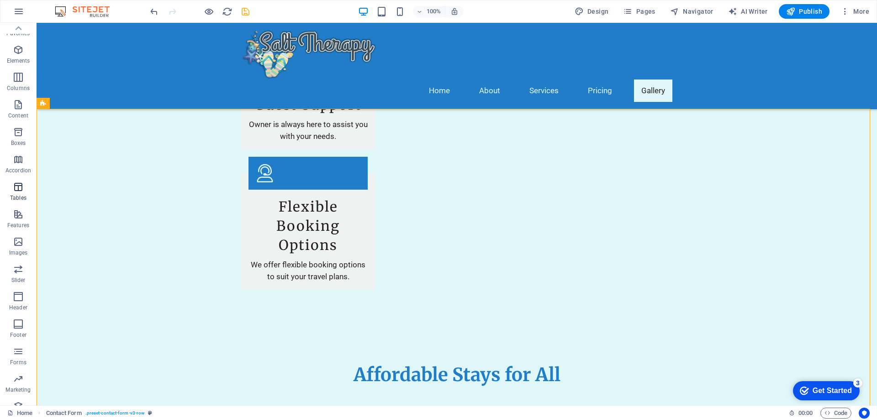
scroll to position [0, 0]
click at [799, 9] on span "Publish" at bounding box center [804, 11] width 36 height 9
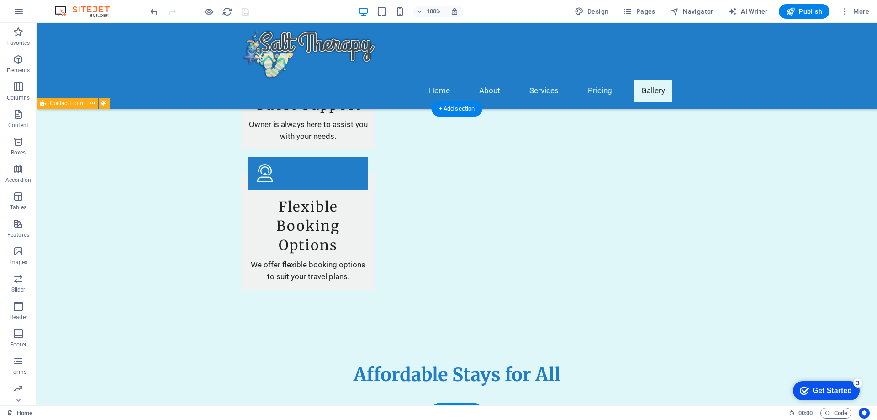
click at [246, 12] on div at bounding box center [199, 11] width 102 height 15
click at [808, 13] on span "Publish" at bounding box center [804, 11] width 36 height 9
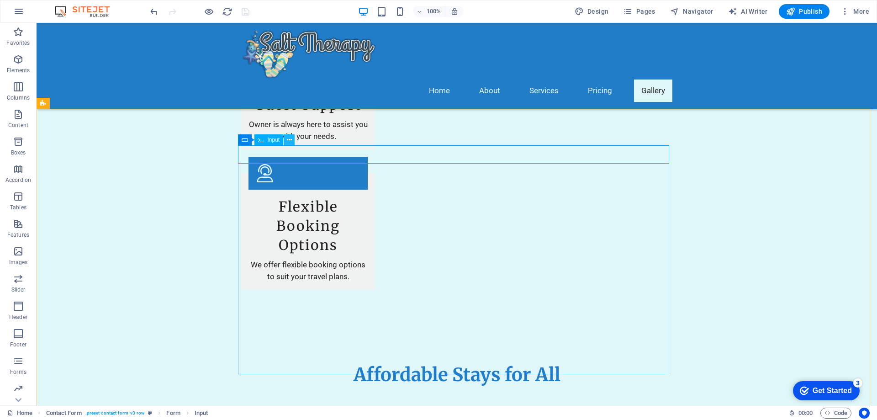
click at [294, 142] on button at bounding box center [289, 139] width 11 height 11
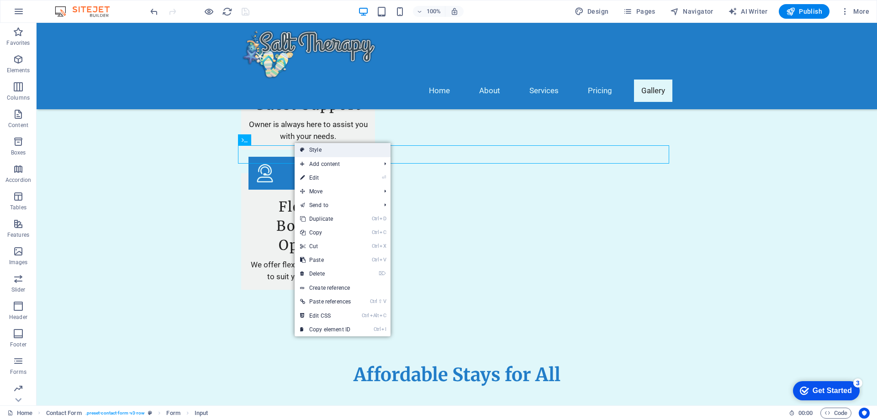
click at [338, 152] on link "Style" at bounding box center [343, 150] width 96 height 14
select select "rem"
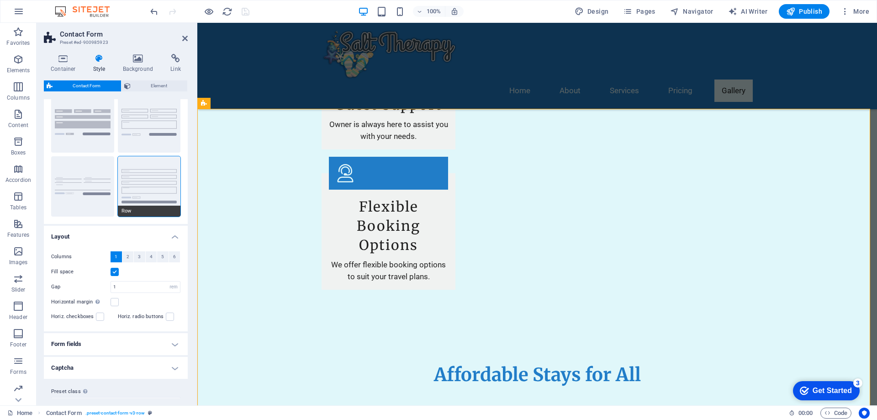
scroll to position [48, 0]
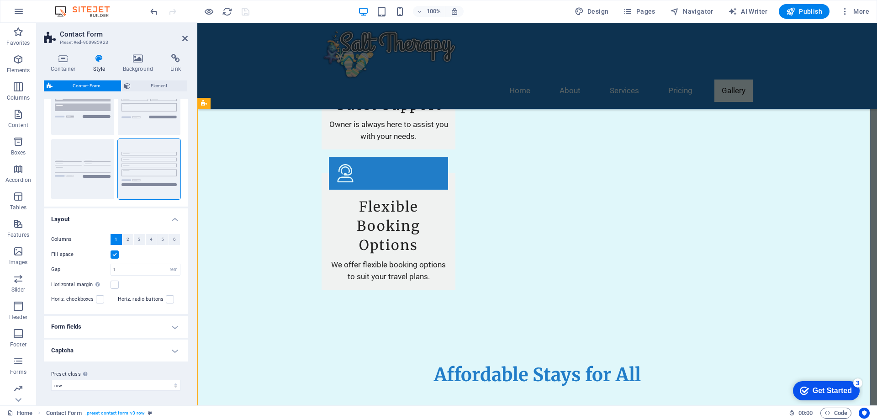
click at [108, 324] on h4 "Form fields" at bounding box center [116, 327] width 144 height 22
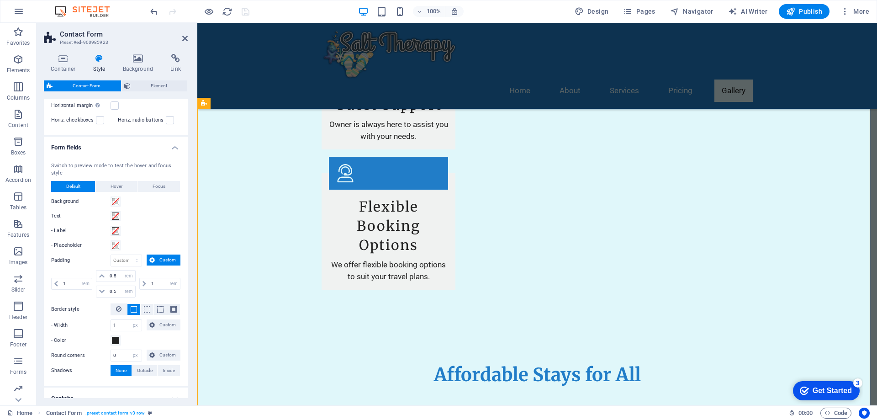
scroll to position [275, 0]
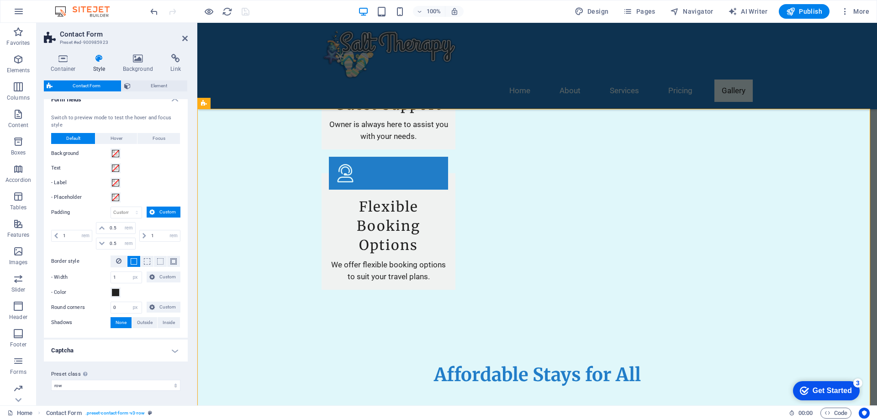
click at [100, 370] on label "Preset class Above chosen variant and settings affect all elements which carry …" at bounding box center [115, 374] width 129 height 11
click at [100, 380] on select "plain default row Add preset class" at bounding box center [115, 385] width 129 height 11
click at [78, 387] on select "plain default row Add preset class" at bounding box center [115, 385] width 129 height 11
click at [51, 380] on select "plain default row Add preset class" at bounding box center [115, 385] width 129 height 11
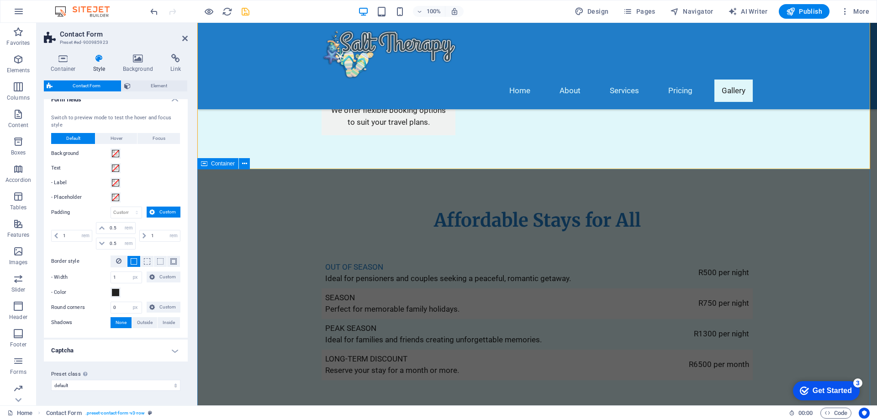
scroll to position [1623, 0]
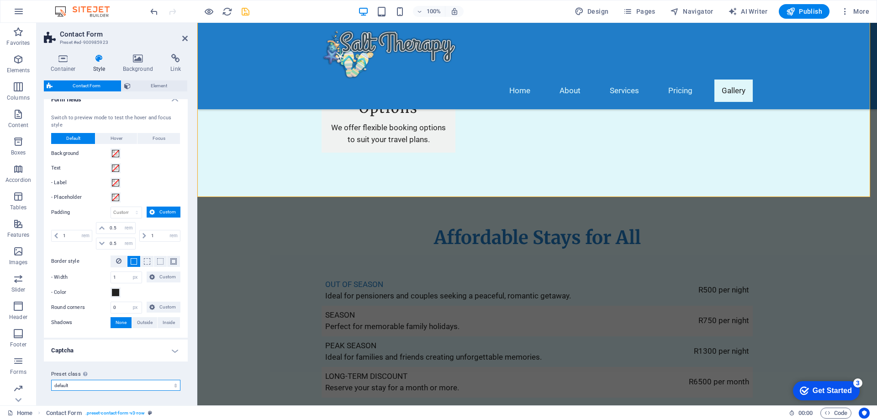
click at [67, 387] on select "plain default row Add preset class" at bounding box center [115, 385] width 129 height 11
click at [51, 380] on select "plain default row Add preset class" at bounding box center [115, 385] width 129 height 11
select select "preset-contact-form-v3-row"
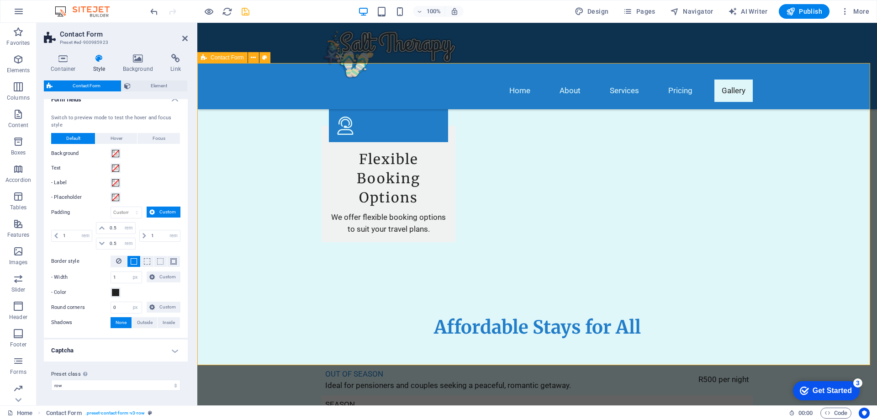
scroll to position [1532, 0]
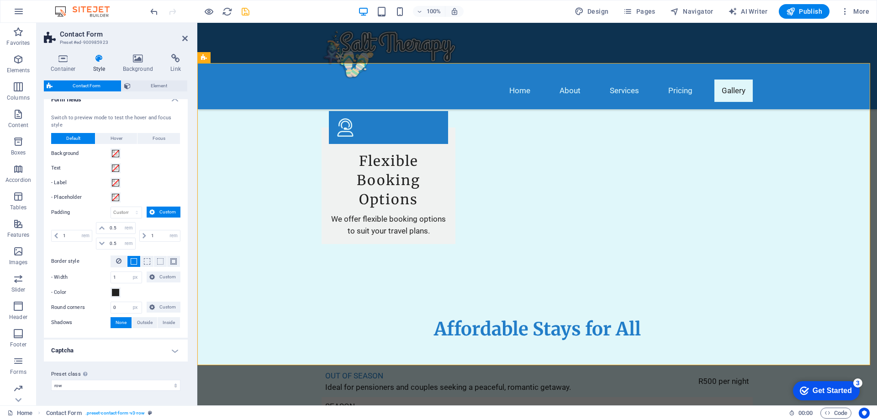
click at [251, 13] on div "100% Design Pages Navigator AI Writer Publish More" at bounding box center [510, 11] width 724 height 15
click at [248, 12] on icon "save" at bounding box center [245, 11] width 11 height 11
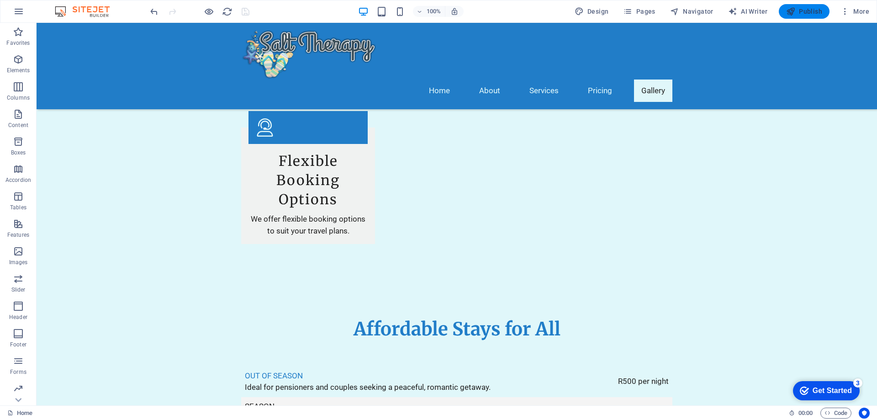
click at [793, 8] on icon "button" at bounding box center [790, 11] width 9 height 9
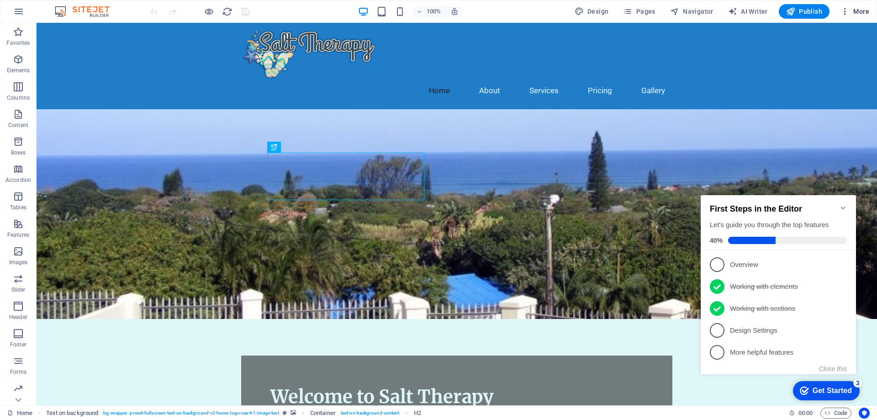
click at [856, 8] on span "More" at bounding box center [854, 11] width 29 height 9
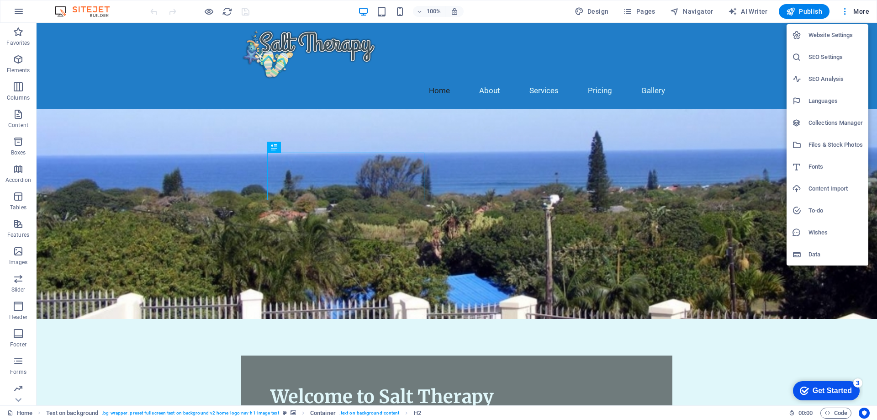
click at [829, 34] on h6 "Website Settings" at bounding box center [835, 35] width 54 height 11
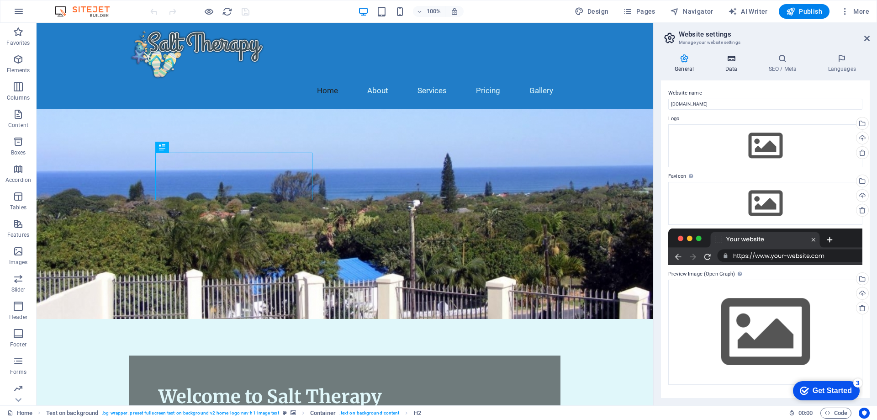
click at [728, 61] on icon at bounding box center [731, 58] width 40 height 9
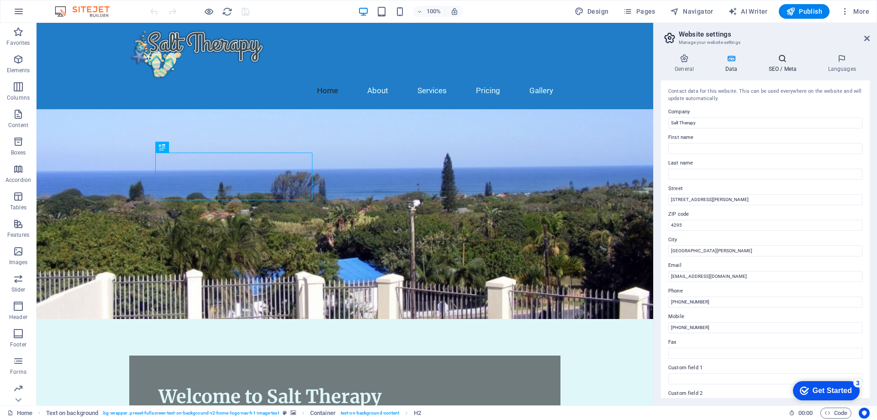
click at [787, 60] on icon at bounding box center [783, 58] width 56 height 9
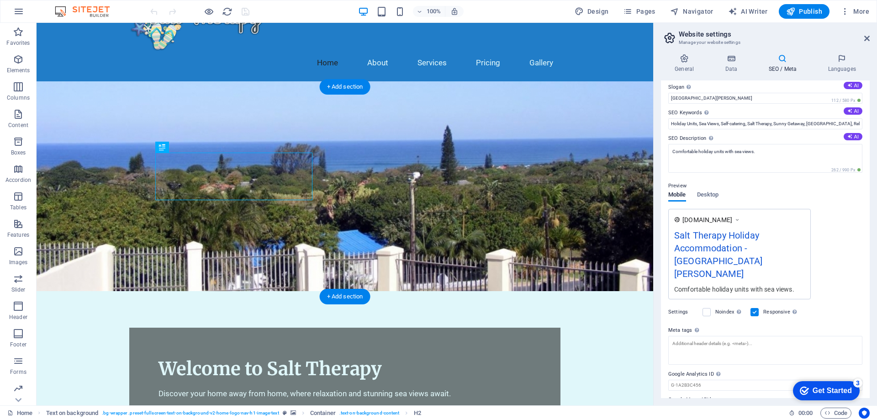
scroll to position [46, 0]
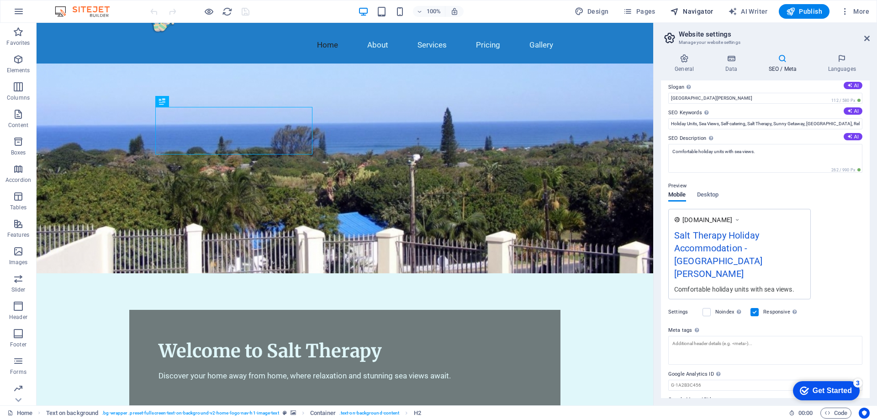
click at [703, 11] on span "Navigator" at bounding box center [691, 11] width 43 height 9
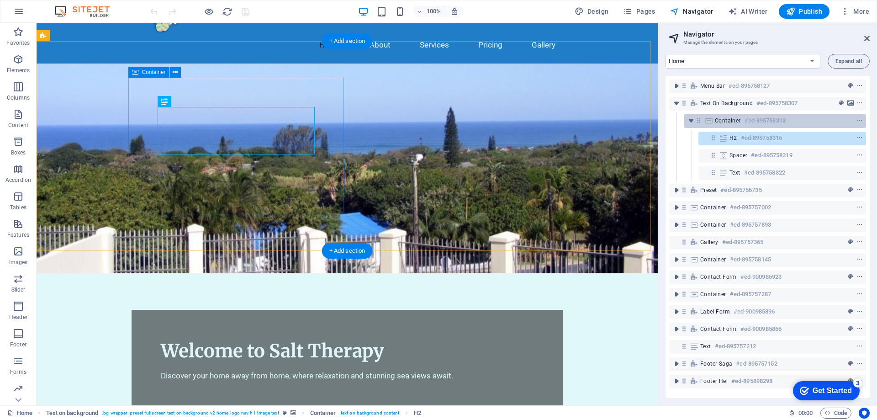
scroll to position [1, 0]
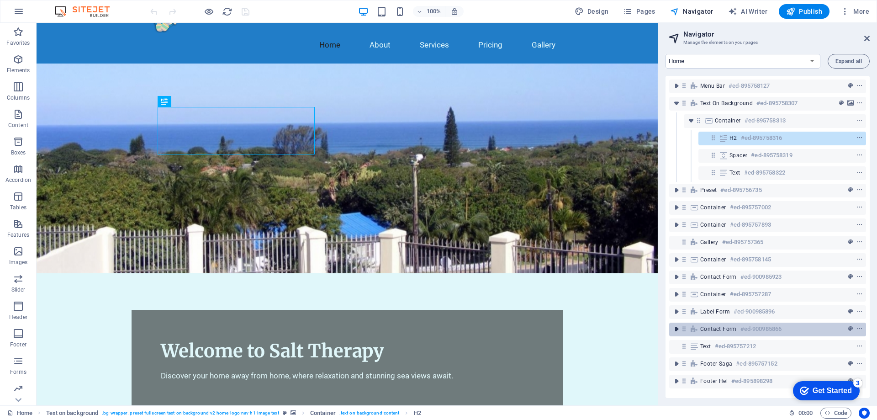
click at [679, 329] on icon "toggle-expand" at bounding box center [676, 328] width 9 height 9
click at [858, 326] on icon "context-menu" at bounding box center [859, 328] width 6 height 6
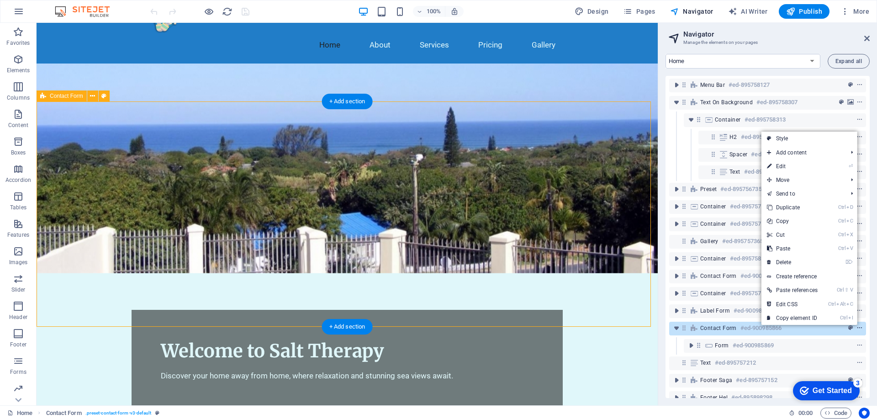
scroll to position [2341, 0]
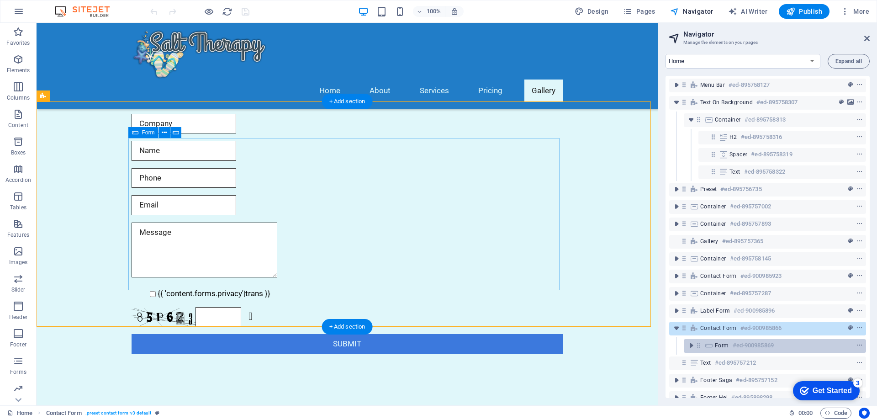
click at [744, 344] on h6 "#ed-900985869" at bounding box center [753, 345] width 41 height 11
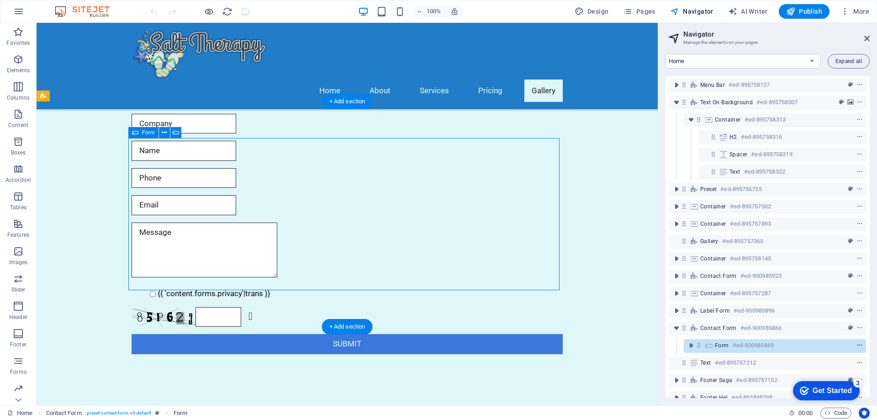
click at [856, 346] on icon "context-menu" at bounding box center [859, 345] width 6 height 6
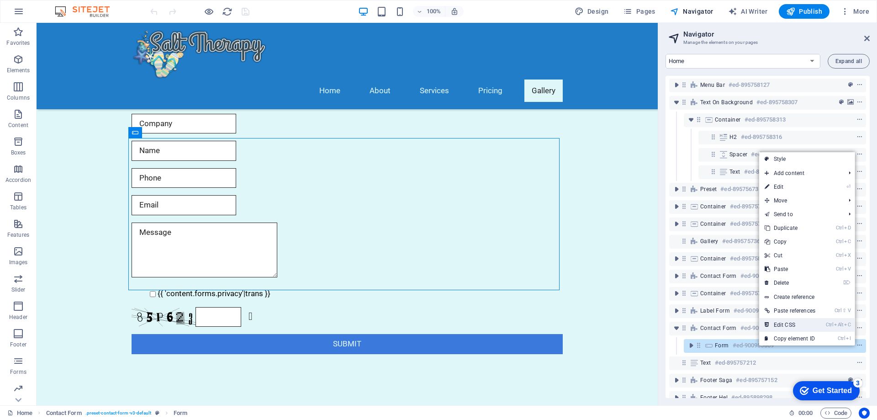
click at [794, 322] on link "Ctrl Alt C Edit CSS" at bounding box center [790, 325] width 62 height 14
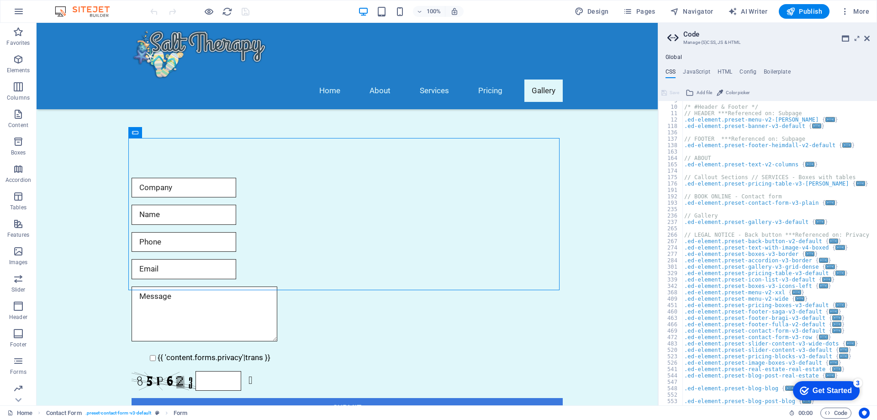
scroll to position [55, 0]
click at [857, 37] on icon at bounding box center [857, 38] width 0 height 7
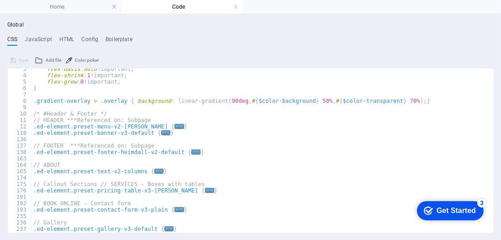
scroll to position [31, 0]
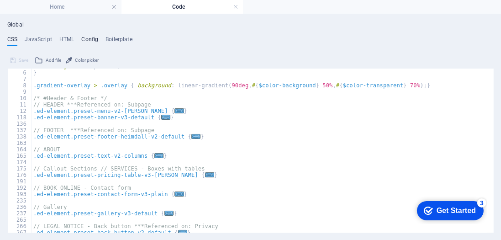
click at [92, 39] on h4 "Config" at bounding box center [89, 41] width 17 height 10
type textarea "$color-background: #E0F7FA;"
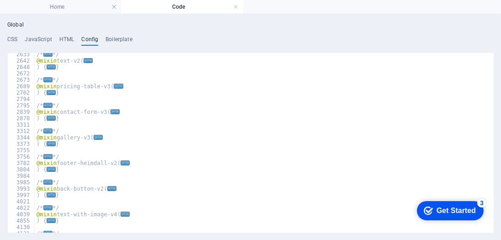
scroll to position [590, 0]
click at [15, 40] on h4 "CSS" at bounding box center [12, 41] width 10 height 10
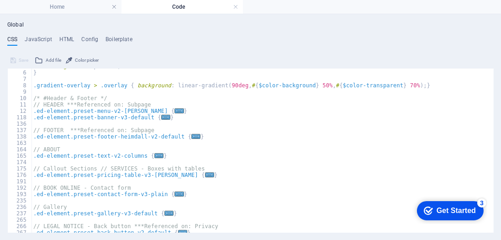
click at [160, 8] on h4 "Code" at bounding box center [183, 7] width 122 height 10
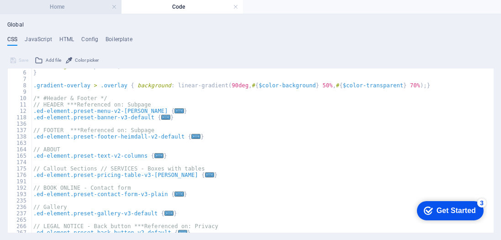
click at [65, 5] on h4 "Home" at bounding box center [61, 7] width 122 height 10
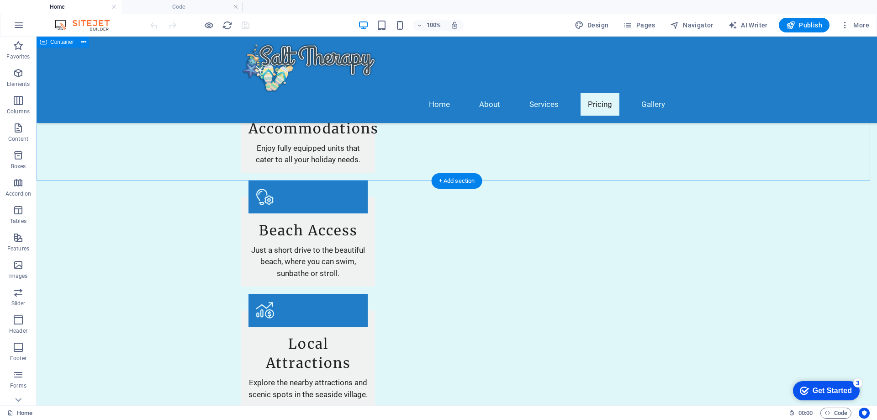
scroll to position [1016, 0]
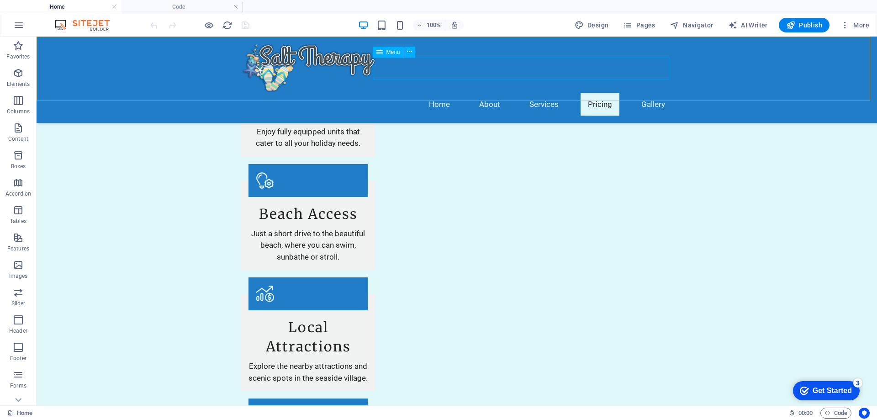
click at [438, 93] on nav "Home About Services Pricing Gallery" at bounding box center [456, 104] width 431 height 22
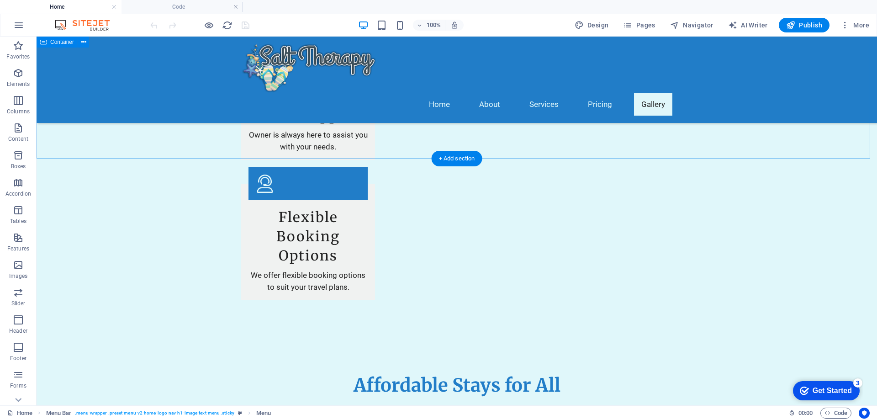
scroll to position [1656, 0]
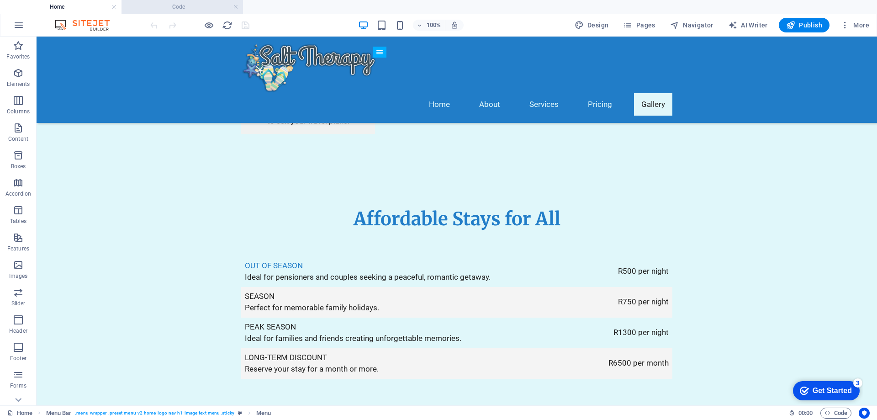
click at [239, 5] on h4 "Code" at bounding box center [183, 7] width 122 height 10
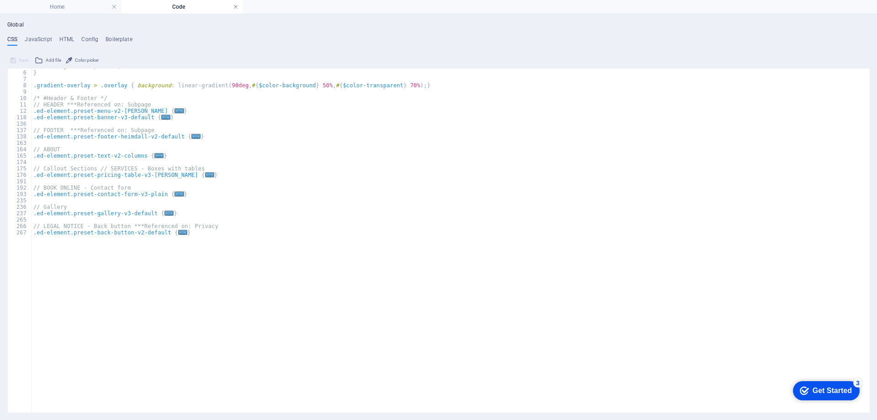
scroll to position [0, 0]
click at [111, 7] on link at bounding box center [113, 7] width 5 height 9
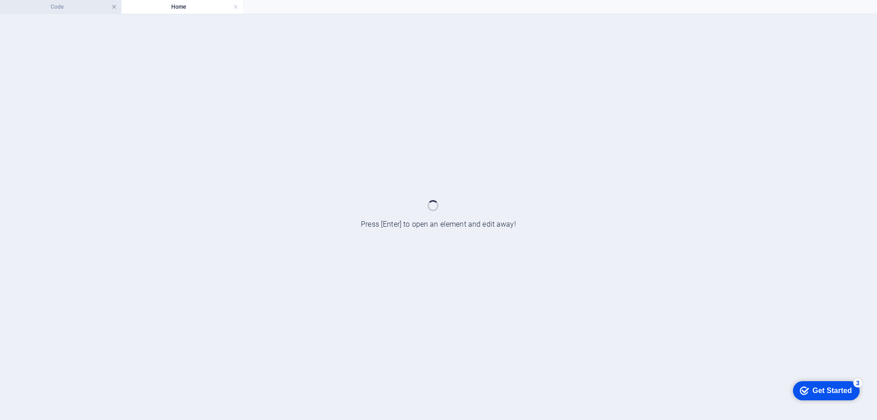
click at [113, 6] on link at bounding box center [113, 7] width 5 height 9
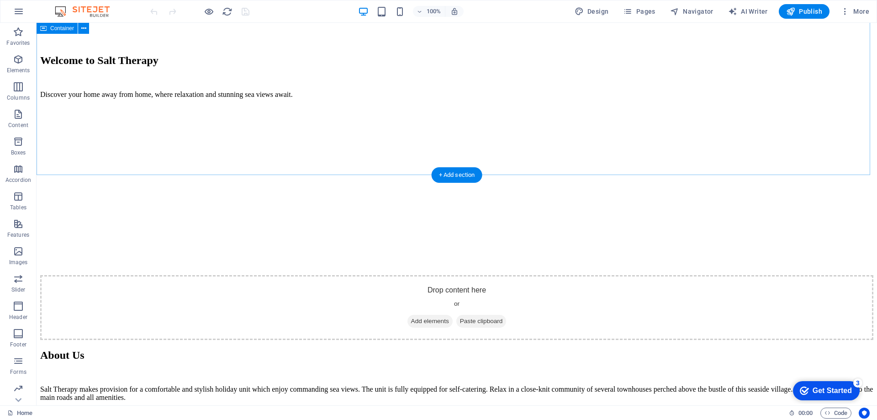
scroll to position [1416, 0]
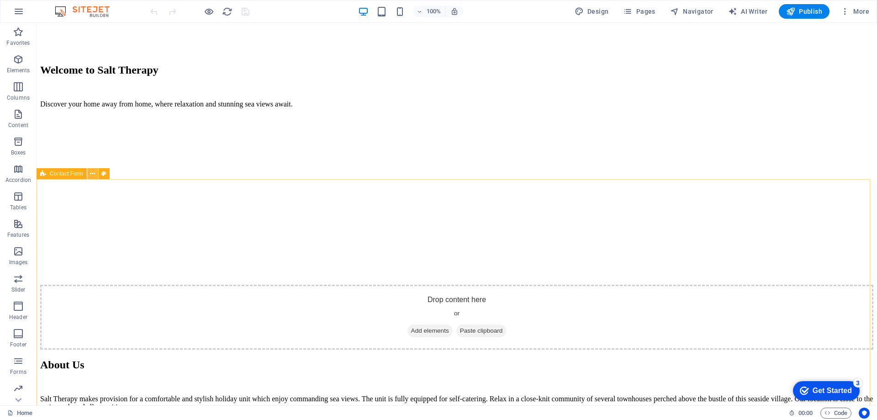
click at [92, 173] on icon at bounding box center [92, 174] width 5 height 10
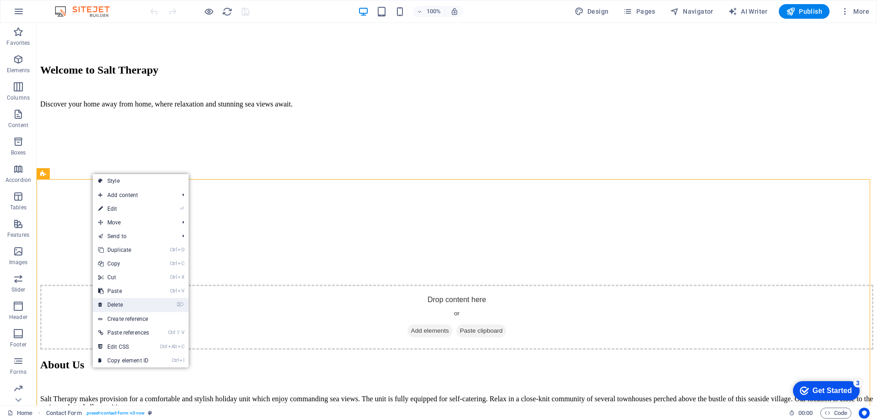
click at [109, 302] on link "⌦ Delete" at bounding box center [124, 305] width 62 height 14
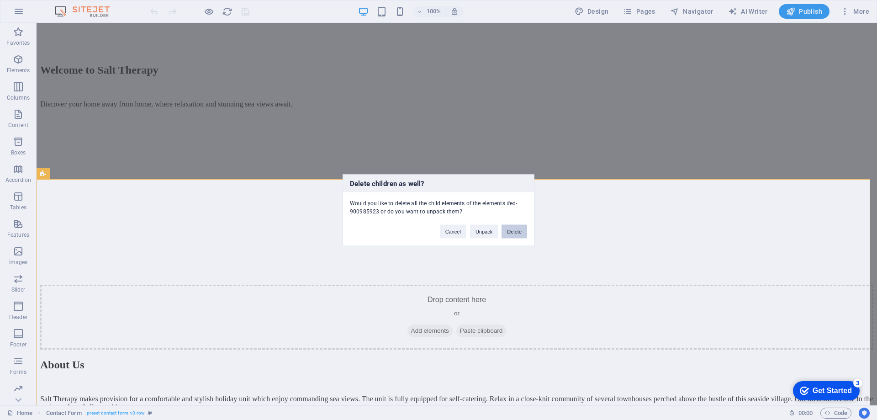
click at [517, 232] on button "Delete" at bounding box center [515, 231] width 26 height 14
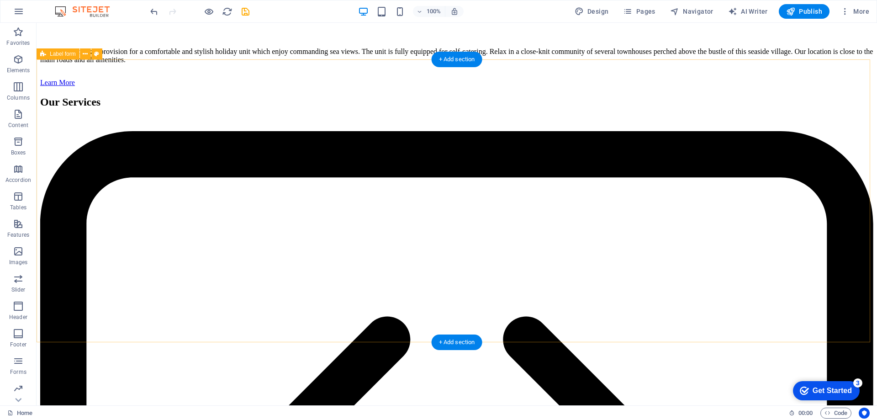
scroll to position [1736, 0]
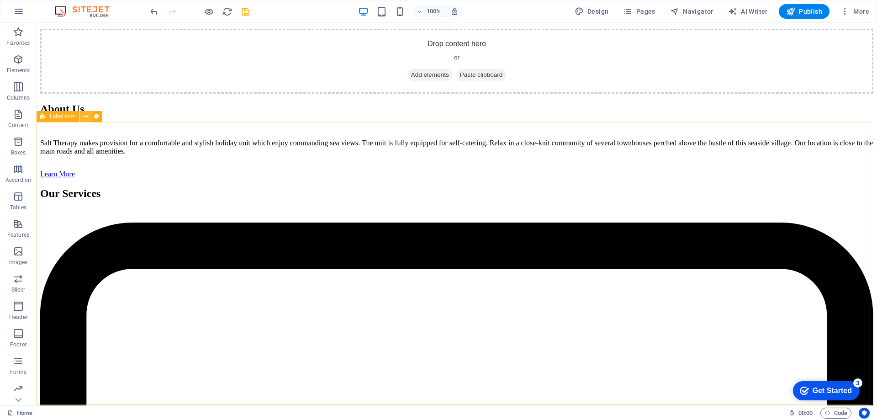
click at [85, 116] on icon at bounding box center [85, 117] width 5 height 10
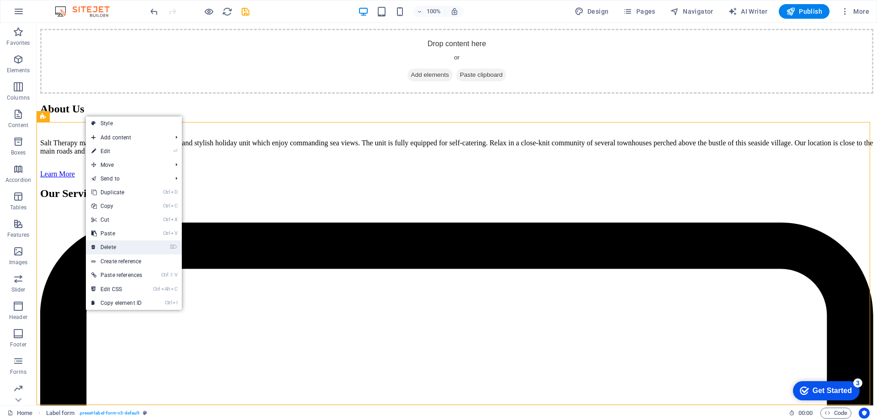
click at [99, 245] on link "⌦ Delete" at bounding box center [117, 247] width 62 height 14
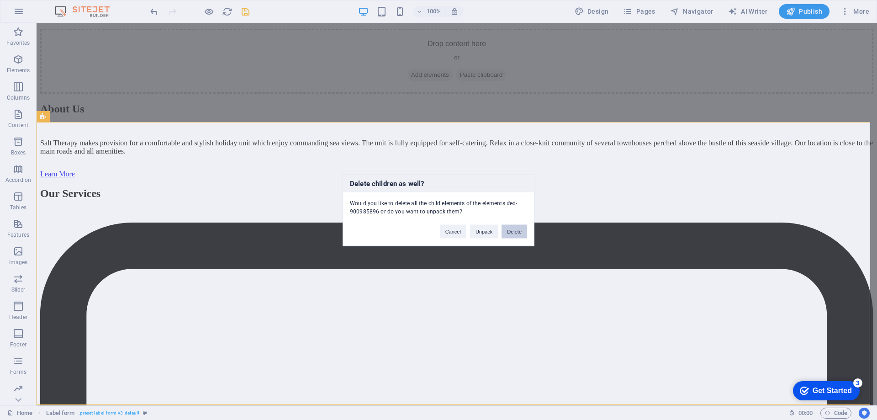
click at [516, 232] on button "Delete" at bounding box center [515, 231] width 26 height 14
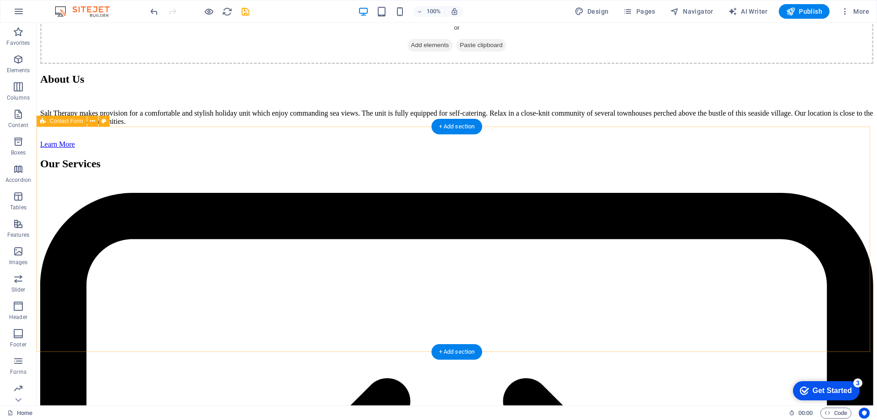
scroll to position [1715, 0]
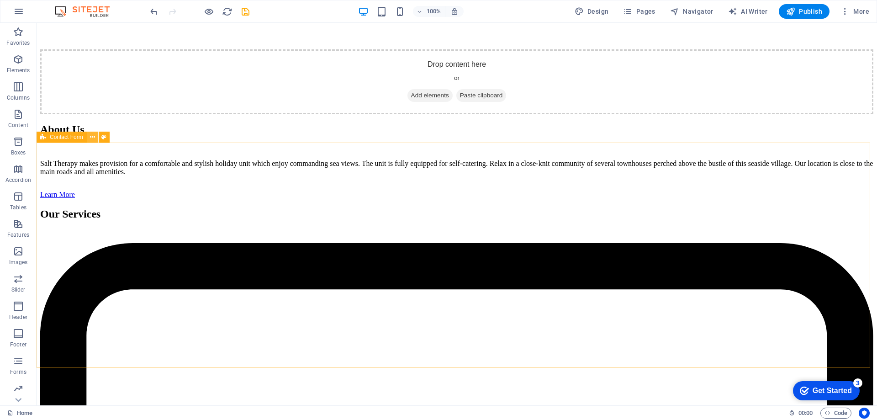
click at [92, 135] on icon at bounding box center [92, 137] width 5 height 10
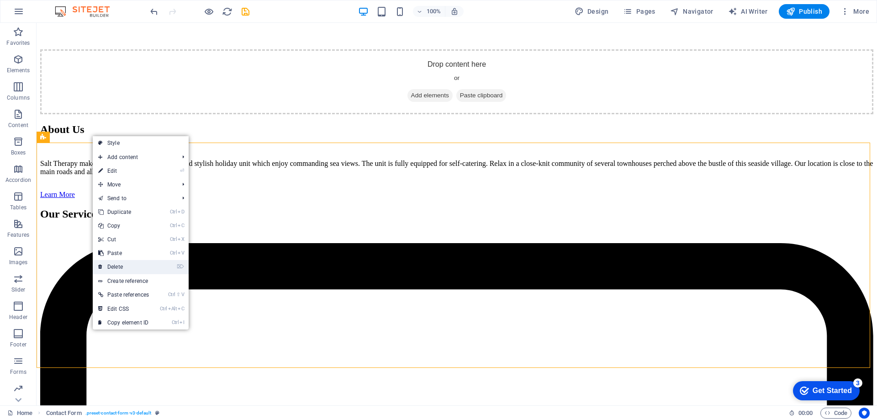
click at [114, 264] on link "⌦ Delete" at bounding box center [124, 267] width 62 height 14
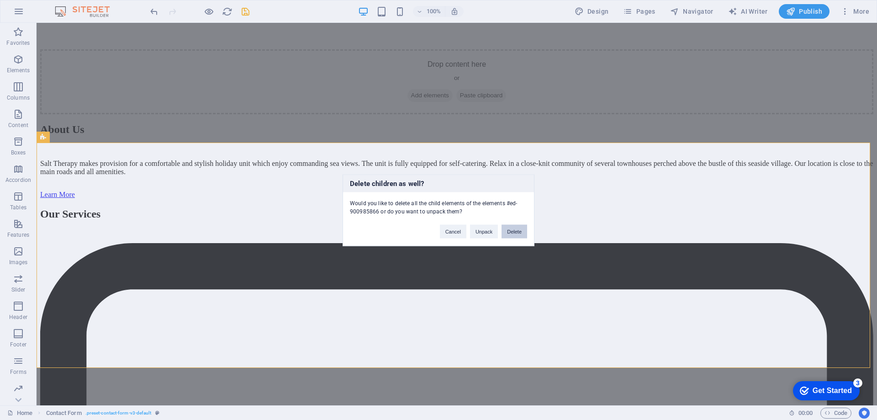
click at [516, 231] on button "Delete" at bounding box center [515, 231] width 26 height 14
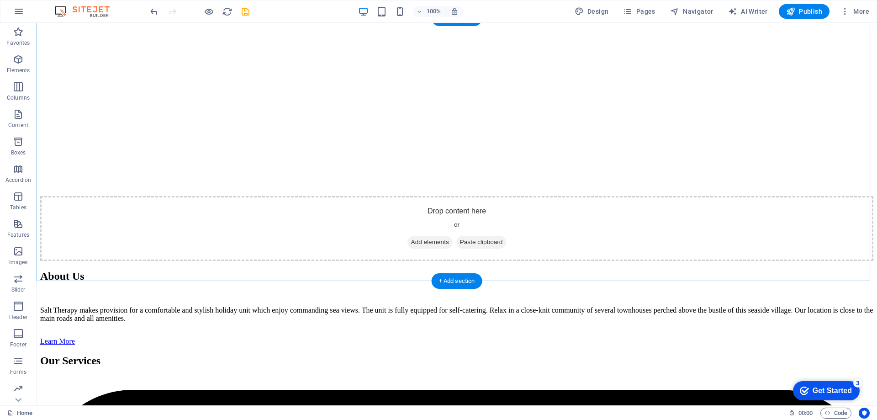
scroll to position [1578, 0]
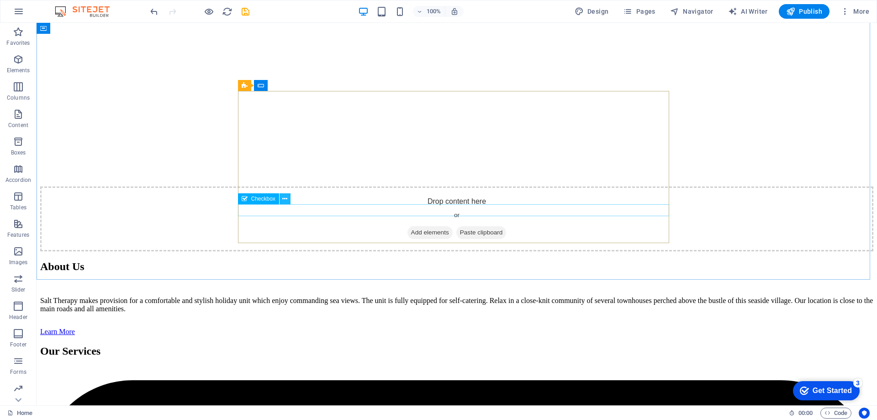
click at [287, 198] on icon at bounding box center [284, 199] width 5 height 10
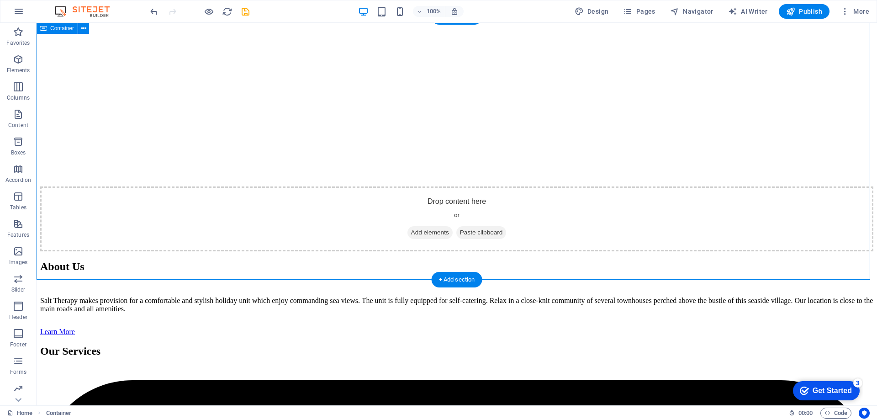
click at [273, 85] on span "Form" at bounding box center [274, 85] width 13 height 5
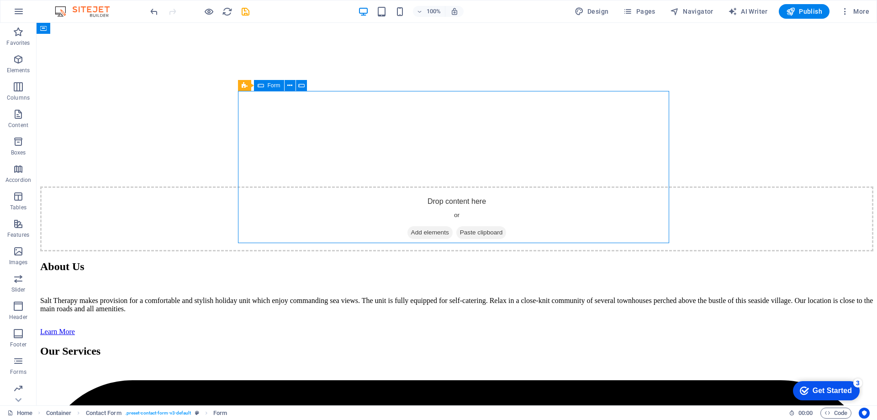
click at [268, 86] on span "Form" at bounding box center [274, 85] width 13 height 5
click at [291, 85] on icon at bounding box center [289, 86] width 5 height 10
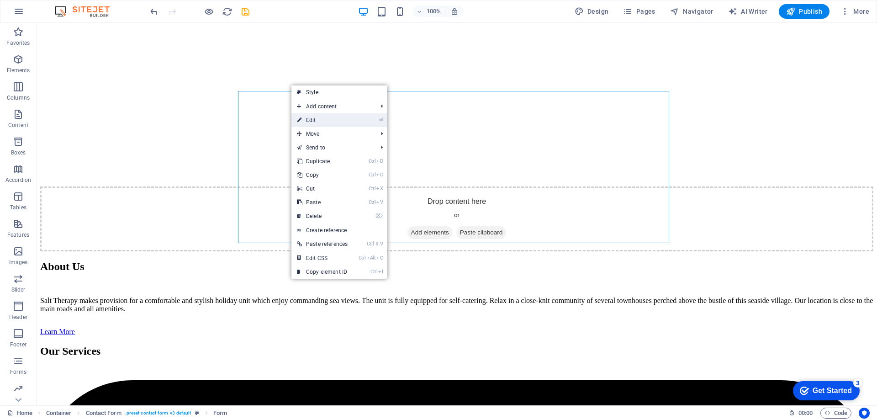
click at [303, 121] on link "⏎ Edit" at bounding box center [322, 120] width 62 height 14
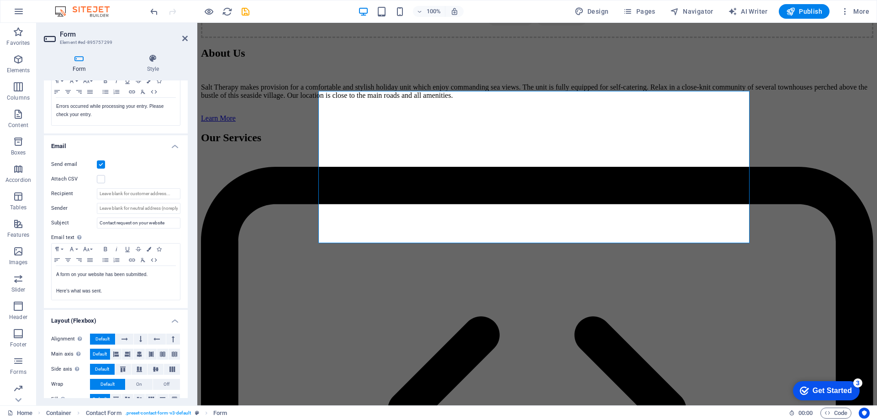
scroll to position [183, 0]
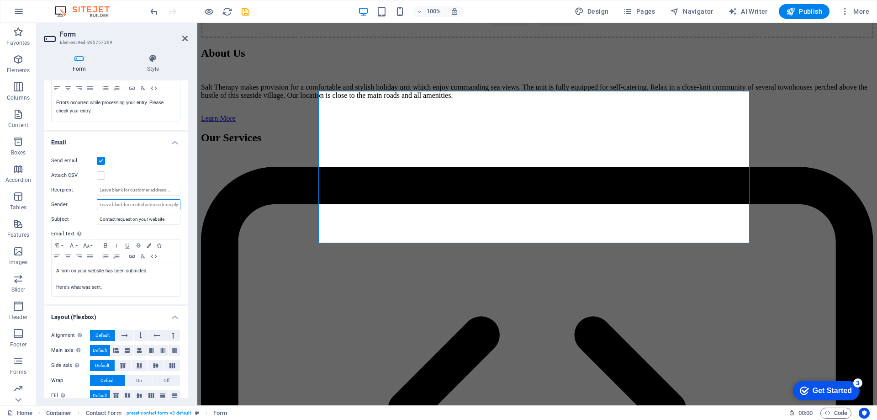
click at [103, 205] on input "Sender" at bounding box center [139, 204] width 84 height 11
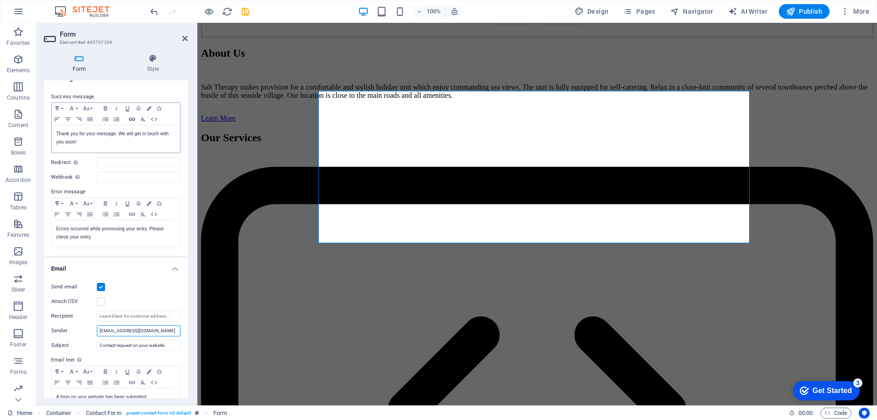
scroll to position [11, 0]
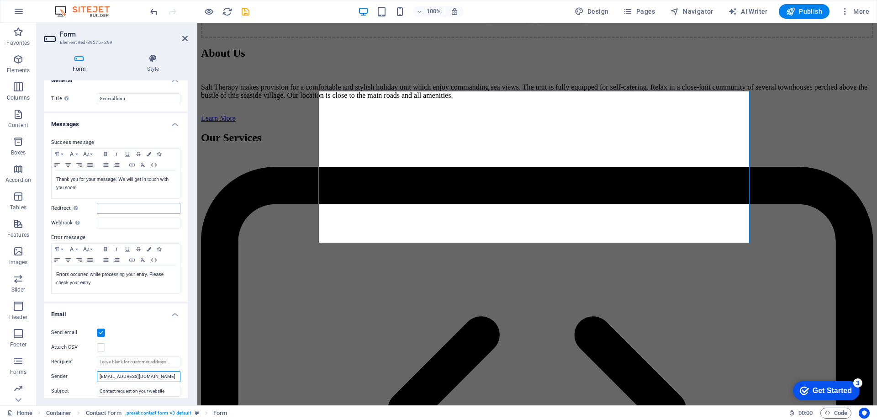
type input "[EMAIL_ADDRESS][DOMAIN_NAME]"
click at [118, 208] on input "Redirect Define a redirect target upon successful form submission; for example,…" at bounding box center [139, 208] width 84 height 11
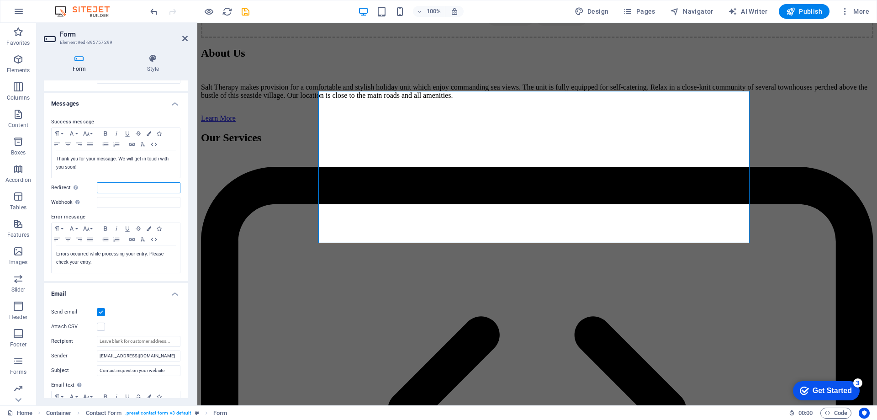
scroll to position [0, 0]
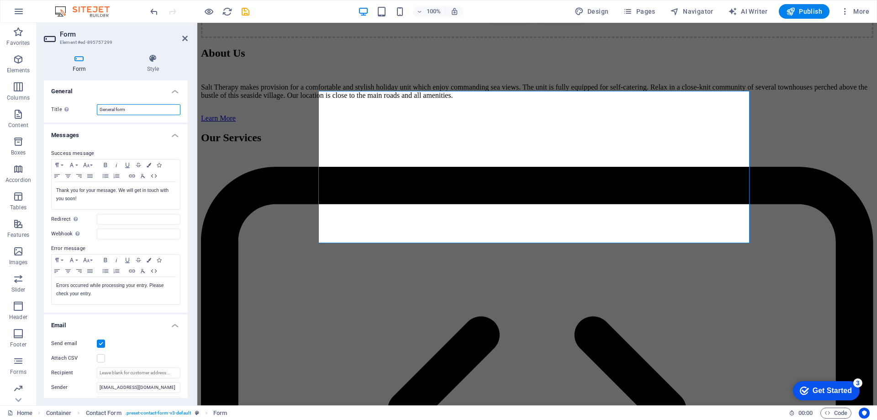
drag, startPoint x: 130, startPoint y: 109, endPoint x: 81, endPoint y: 108, distance: 49.3
click at [83, 108] on div "Title Define a name for the form. General form" at bounding box center [115, 109] width 129 height 11
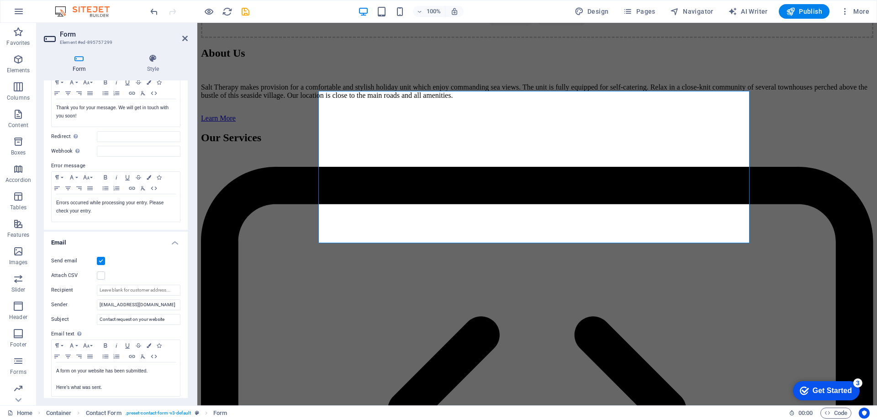
scroll to position [194, 0]
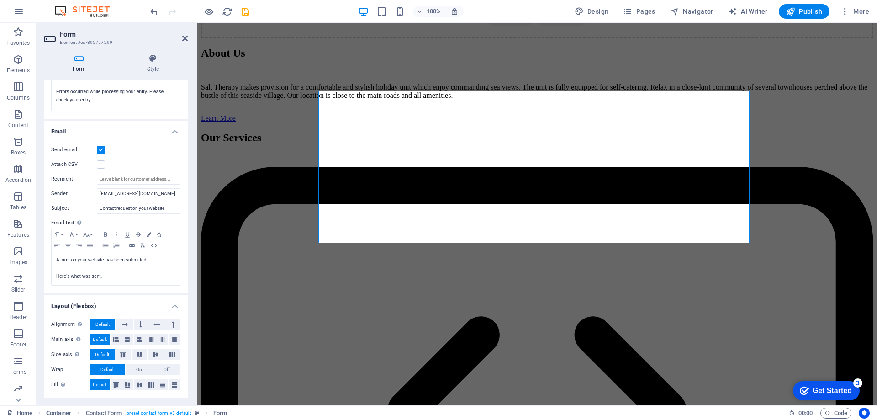
type input "Contact Form"
drag, startPoint x: 244, startPoint y: 11, endPoint x: 242, endPoint y: 18, distance: 7.7
click at [244, 11] on icon "save" at bounding box center [245, 11] width 11 height 11
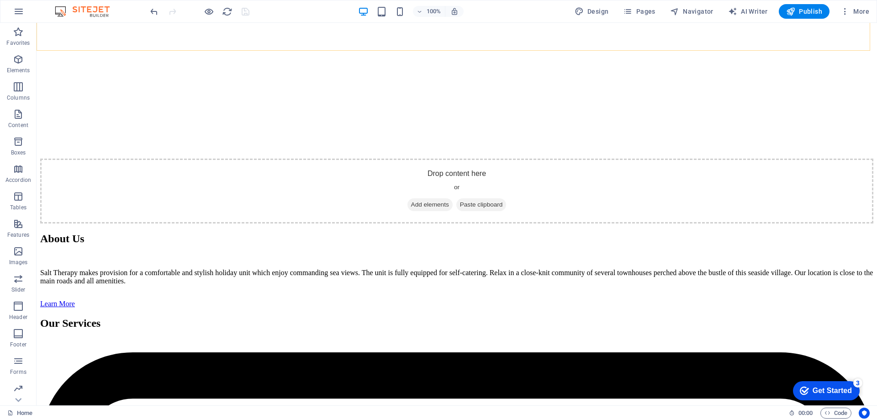
scroll to position [1624, 0]
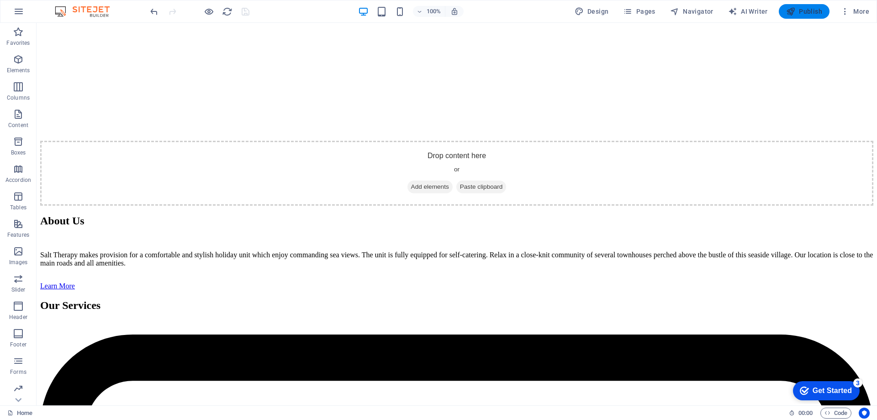
click at [806, 12] on span "Publish" at bounding box center [804, 11] width 36 height 9
